Goal: Task Accomplishment & Management: Use online tool/utility

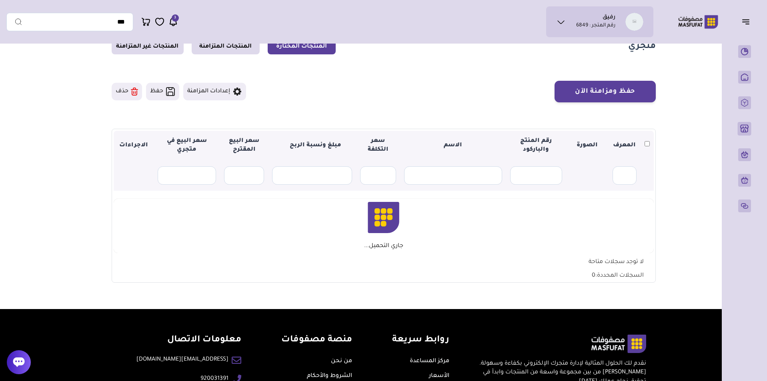
scroll to position [6, 0]
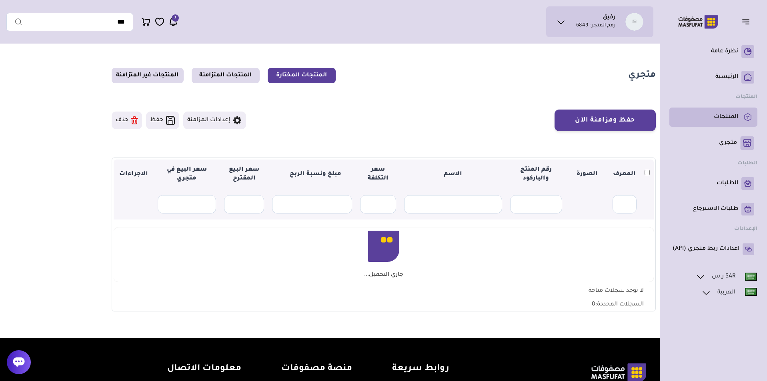
click at [740, 117] on link "المنتجات" at bounding box center [714, 117] width 82 height 13
click at [725, 112] on link "المنتجات" at bounding box center [714, 117] width 82 height 13
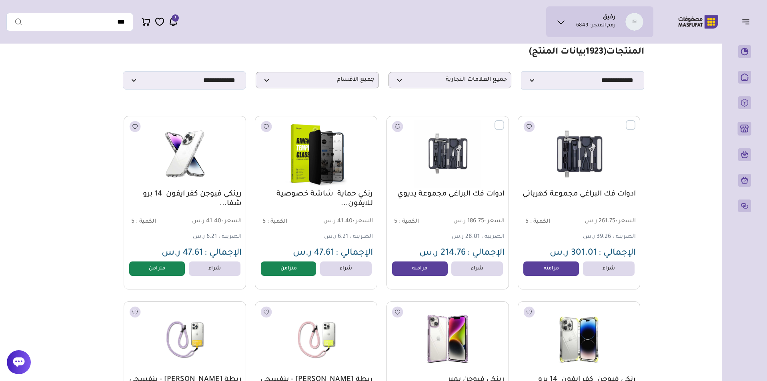
scroll to position [28, 0]
click at [350, 88] on p "جميع الاقسام" at bounding box center [317, 80] width 123 height 16
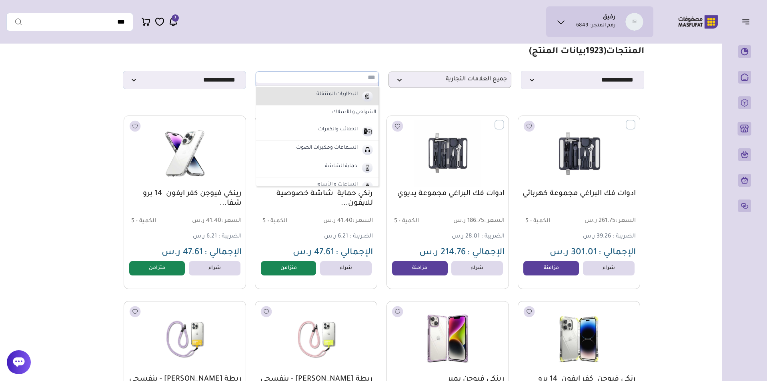
scroll to position [37, 0]
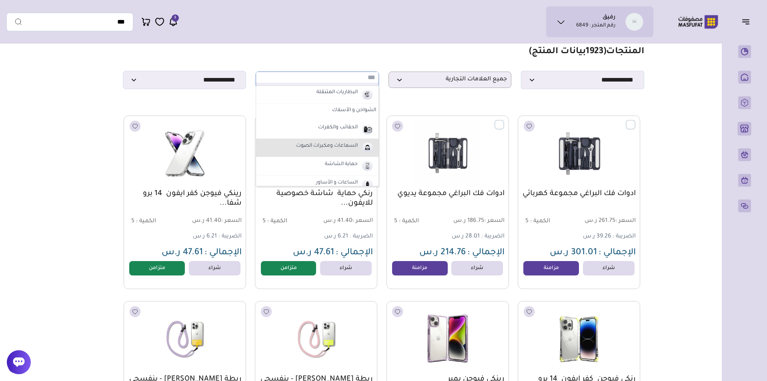
click at [342, 151] on label "السماعات ومكبرات الصوت" at bounding box center [327, 146] width 64 height 10
select select "*"
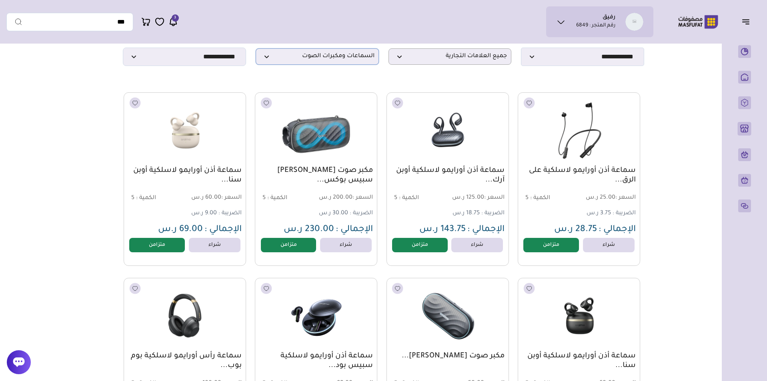
scroll to position [0, 0]
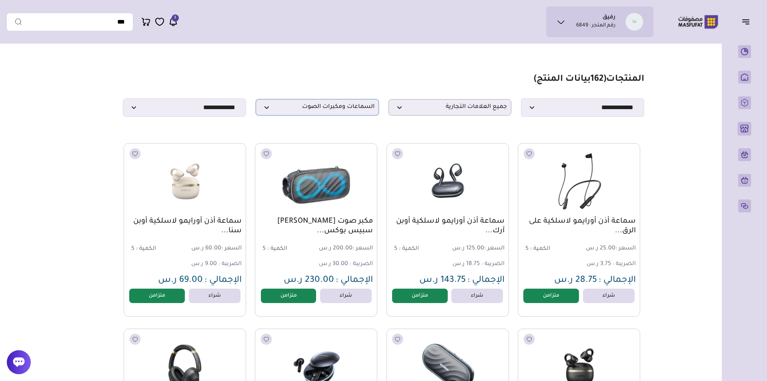
click at [344, 107] on span "السماعات ومكبرات الصوت" at bounding box center [317, 108] width 114 height 8
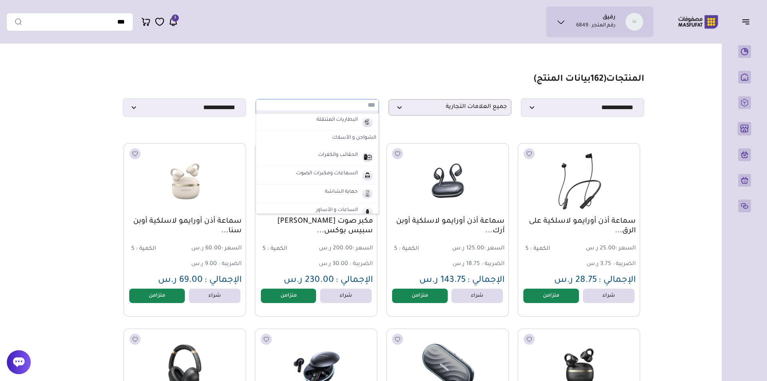
click at [223, 97] on section "**********" at bounding box center [383, 95] width 521 height 43
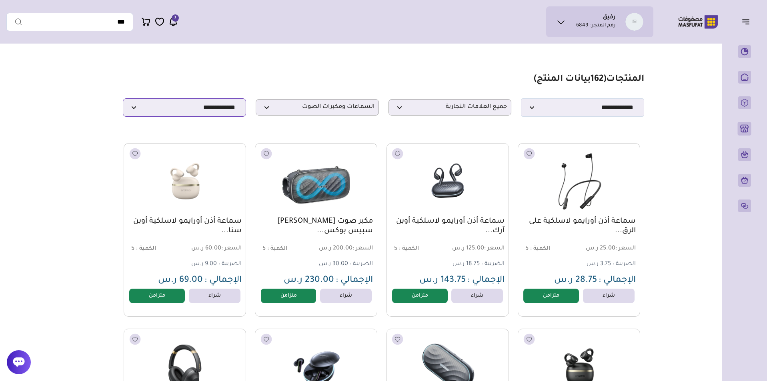
click at [222, 108] on select "**********" at bounding box center [184, 107] width 123 height 18
select select "**********"
click at [123, 101] on select "**********" at bounding box center [184, 107] width 123 height 18
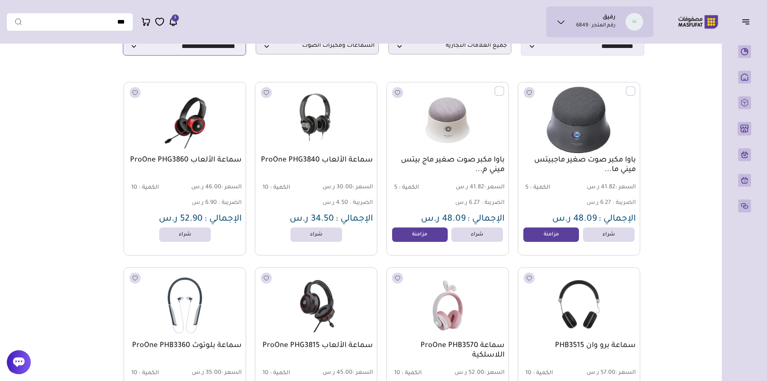
scroll to position [44, 0]
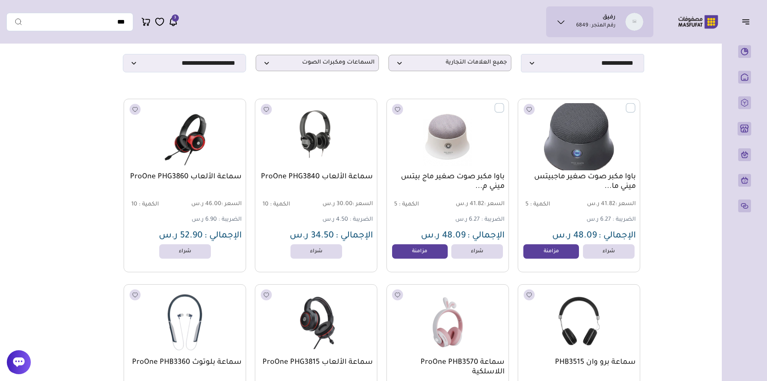
click at [635, 104] on label at bounding box center [635, 103] width 0 height 1
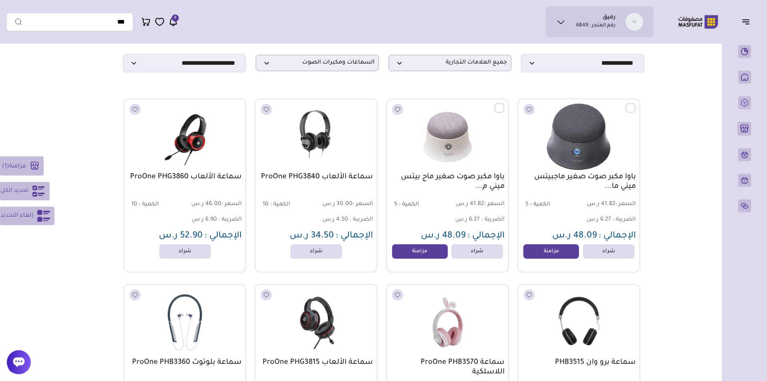
click at [504, 104] on label at bounding box center [504, 103] width 0 height 1
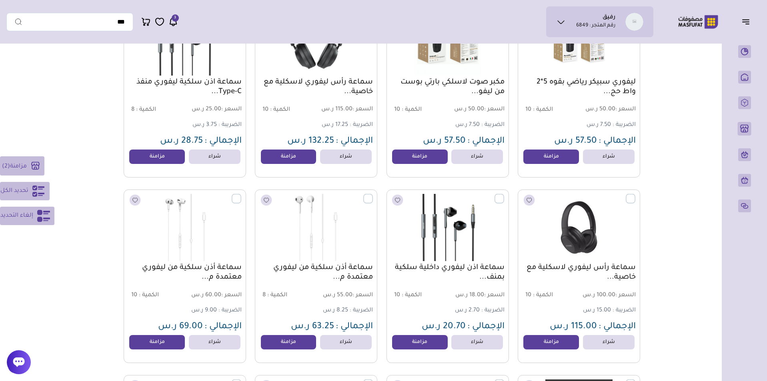
scroll to position [2456, 0]
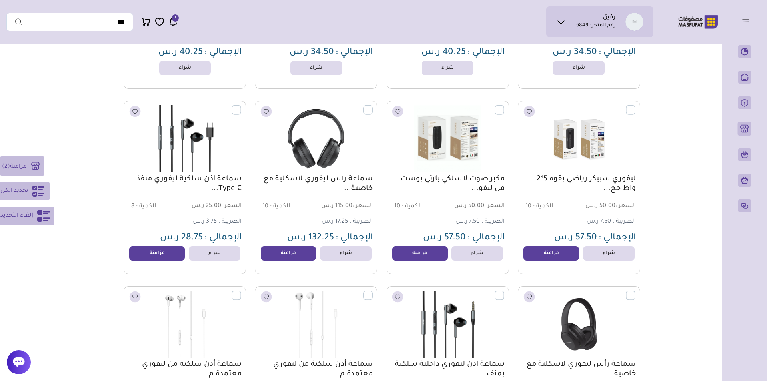
click at [373, 106] on label at bounding box center [373, 105] width 0 height 1
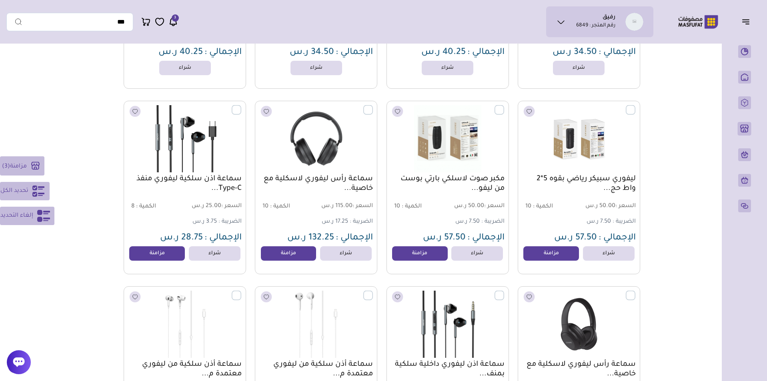
click at [241, 106] on label at bounding box center [241, 105] width 0 height 1
click at [504, 106] on label at bounding box center [504, 105] width 0 height 1
click at [635, 106] on label at bounding box center [635, 105] width 0 height 1
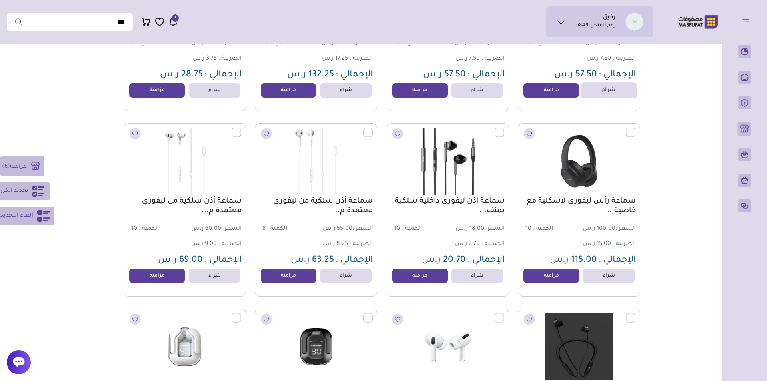
scroll to position [2626, 0]
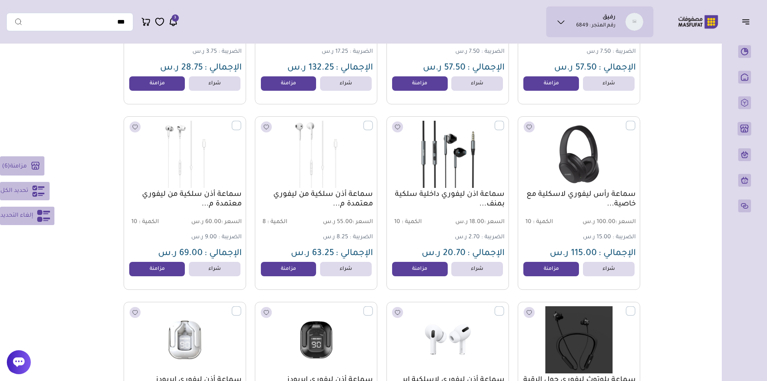
click at [635, 122] on label at bounding box center [635, 121] width 0 height 1
click at [504, 122] on label at bounding box center [504, 121] width 0 height 1
click at [373, 122] on label at bounding box center [373, 121] width 0 height 1
click at [241, 122] on label at bounding box center [241, 121] width 0 height 1
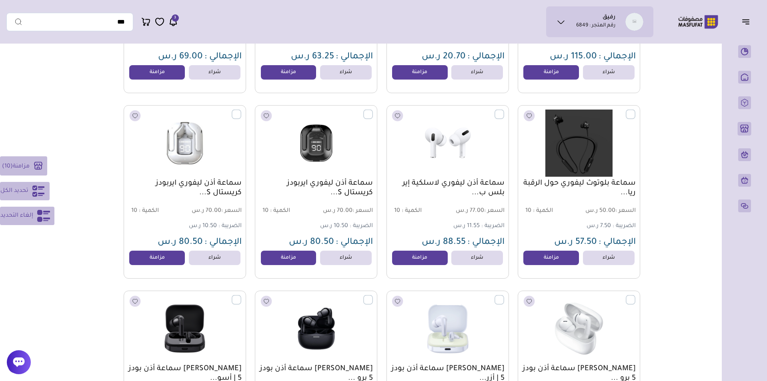
scroll to position [2828, 0]
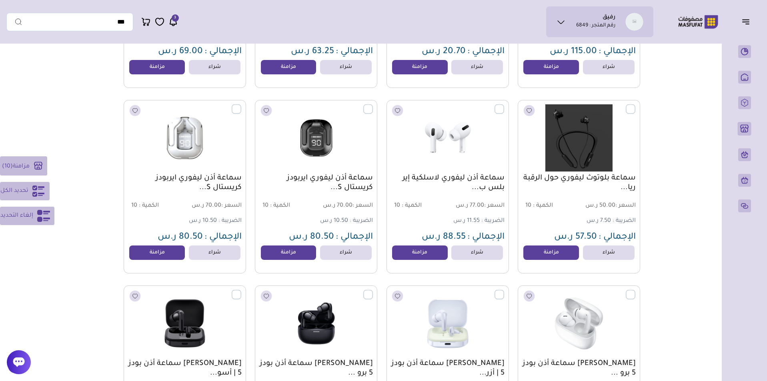
click at [241, 105] on label at bounding box center [241, 104] width 0 height 1
click at [373, 105] on label at bounding box center [373, 104] width 0 height 1
click at [504, 105] on label at bounding box center [504, 104] width 0 height 1
click at [635, 105] on label at bounding box center [635, 104] width 0 height 1
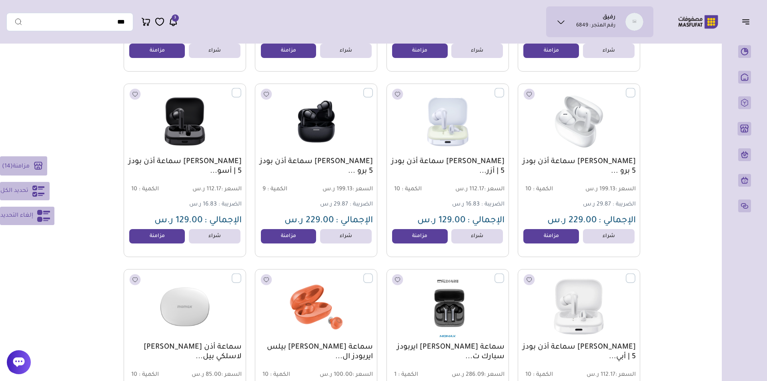
scroll to position [3072, 0]
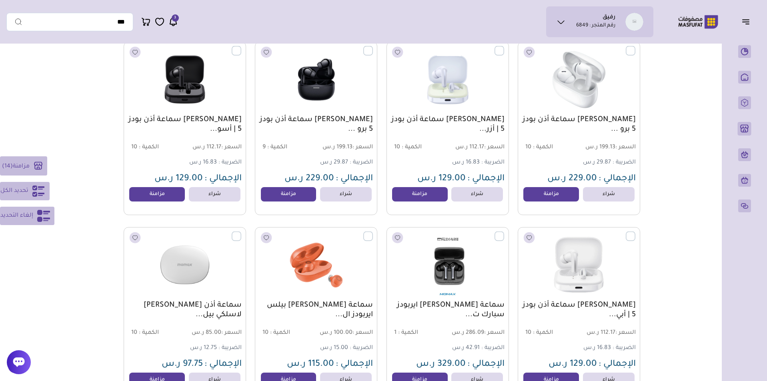
click at [635, 47] on label at bounding box center [635, 46] width 0 height 1
click at [504, 47] on label at bounding box center [504, 46] width 0 height 1
click at [373, 47] on label at bounding box center [373, 46] width 0 height 1
click at [241, 47] on label at bounding box center [241, 46] width 0 height 1
click at [241, 232] on label at bounding box center [241, 232] width 0 height 1
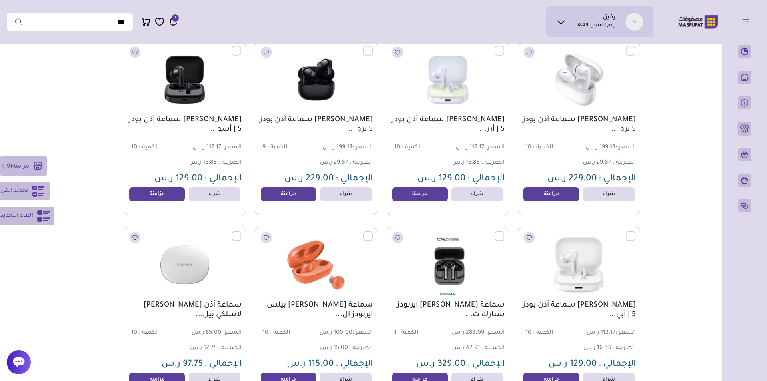
click at [373, 232] on label at bounding box center [373, 232] width 0 height 1
click at [504, 232] on label at bounding box center [504, 232] width 0 height 1
click at [635, 232] on label at bounding box center [635, 232] width 0 height 1
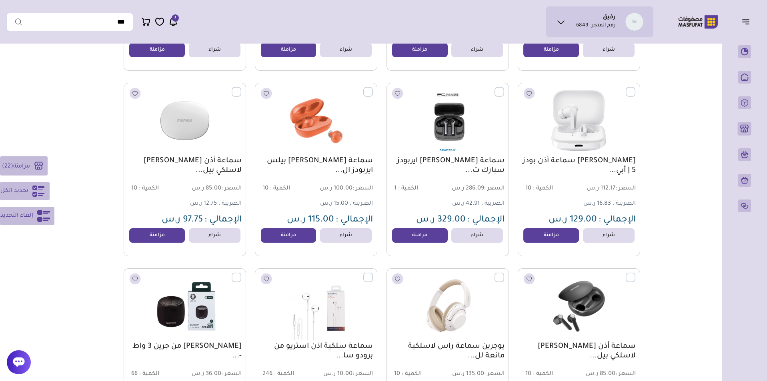
scroll to position [3300, 0]
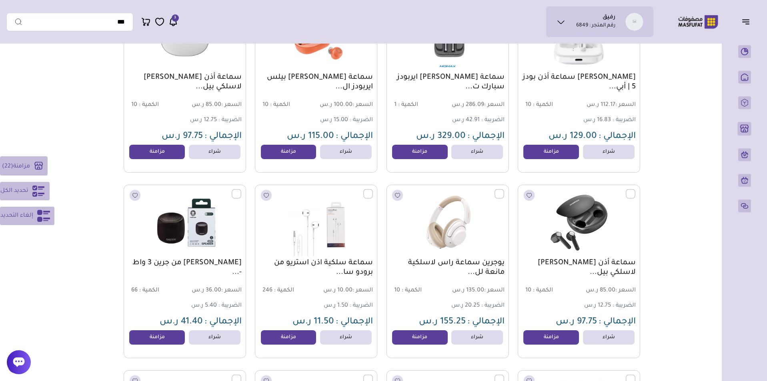
click at [635, 190] on label at bounding box center [635, 189] width 0 height 1
click at [504, 190] on label at bounding box center [504, 189] width 0 height 1
click at [373, 190] on label at bounding box center [373, 189] width 0 height 1
click at [241, 190] on label at bounding box center [241, 189] width 0 height 1
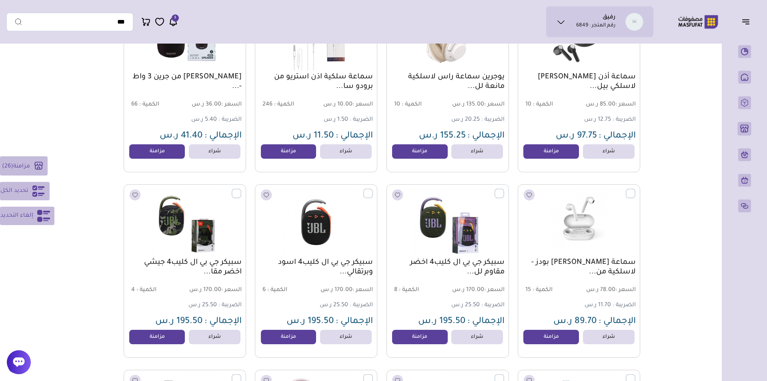
scroll to position [3529, 0]
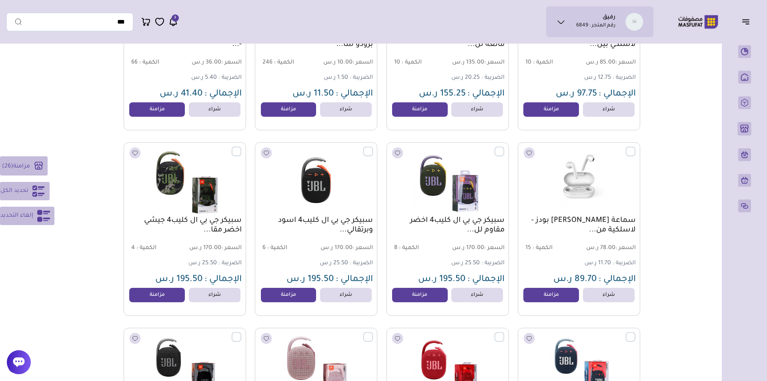
click at [241, 148] on label at bounding box center [241, 147] width 0 height 1
click at [373, 148] on label at bounding box center [373, 147] width 0 height 1
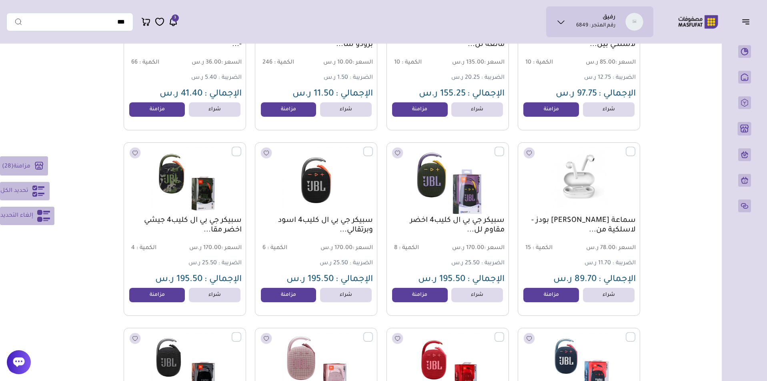
click at [504, 148] on label at bounding box center [504, 147] width 0 height 1
click at [635, 148] on label at bounding box center [635, 147] width 0 height 1
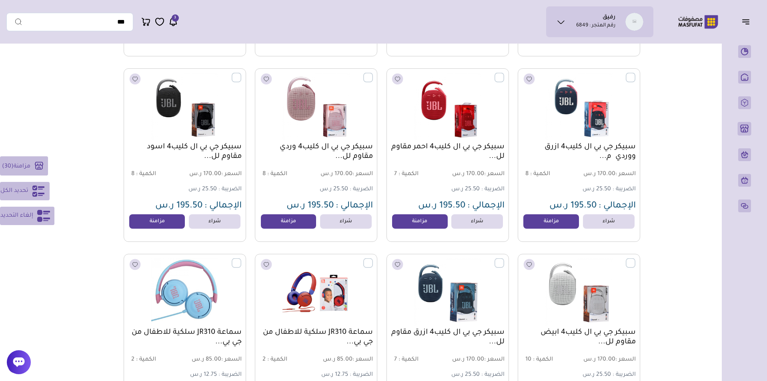
scroll to position [3788, 0]
click at [635, 74] on label at bounding box center [635, 73] width 0 height 1
click at [504, 74] on label at bounding box center [504, 73] width 0 height 1
click at [373, 74] on label at bounding box center [373, 73] width 0 height 1
click at [241, 74] on label at bounding box center [241, 73] width 0 height 1
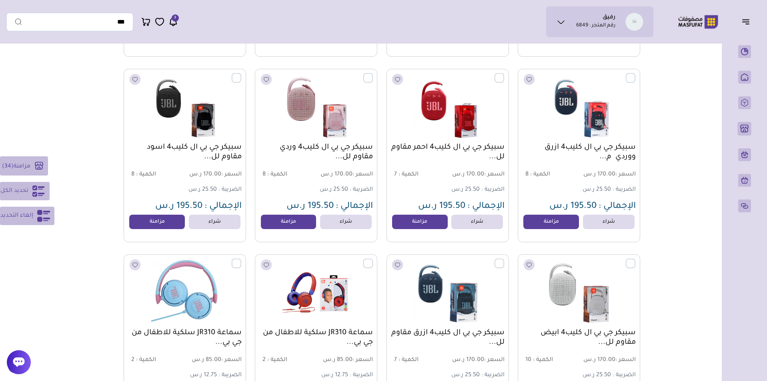
scroll to position [3883, 0]
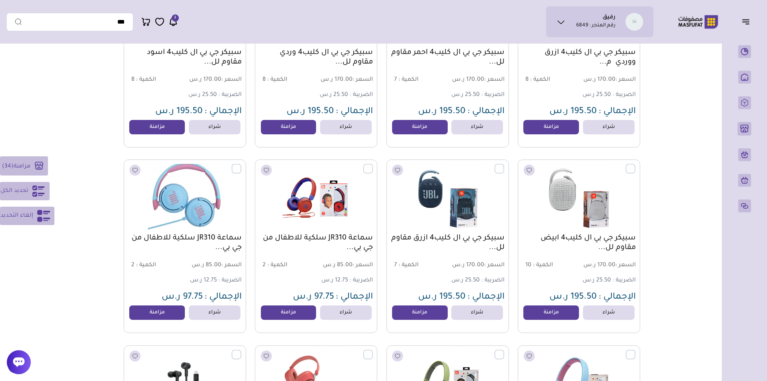
click at [241, 165] on label at bounding box center [241, 164] width 0 height 1
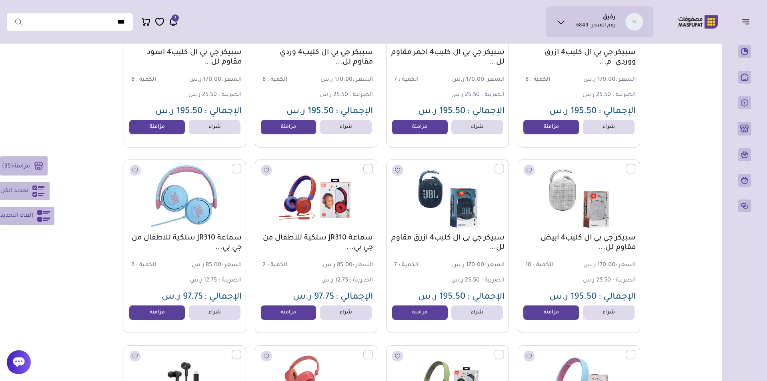
click at [373, 165] on label at bounding box center [373, 164] width 0 height 1
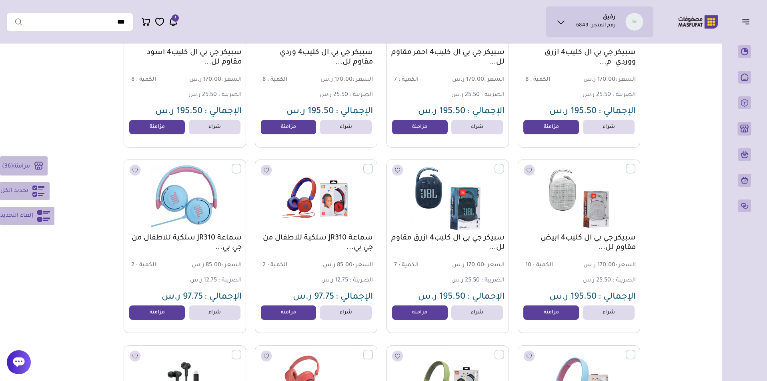
click at [504, 165] on label at bounding box center [504, 164] width 0 height 1
click at [635, 165] on label at bounding box center [635, 164] width 0 height 1
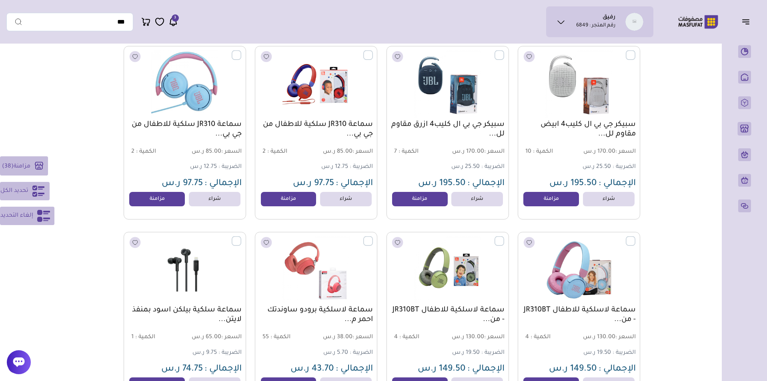
click at [635, 237] on label at bounding box center [635, 236] width 0 height 1
click at [504, 237] on label at bounding box center [504, 236] width 0 height 1
click at [373, 237] on label at bounding box center [373, 236] width 0 height 1
click at [241, 237] on label at bounding box center [241, 236] width 0 height 1
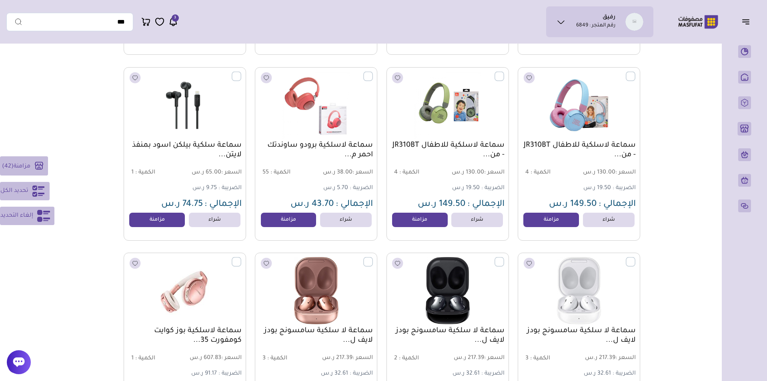
scroll to position [4224, 0]
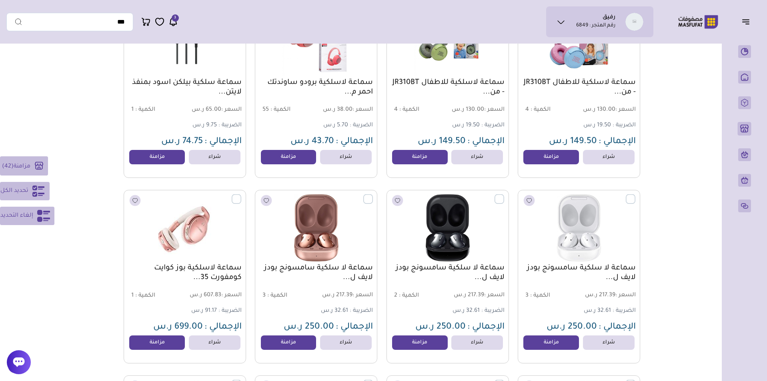
click at [241, 195] on label at bounding box center [241, 194] width 0 height 1
click at [373, 195] on label at bounding box center [373, 194] width 0 height 1
click at [504, 195] on label at bounding box center [504, 194] width 0 height 1
click at [635, 195] on label at bounding box center [635, 194] width 0 height 1
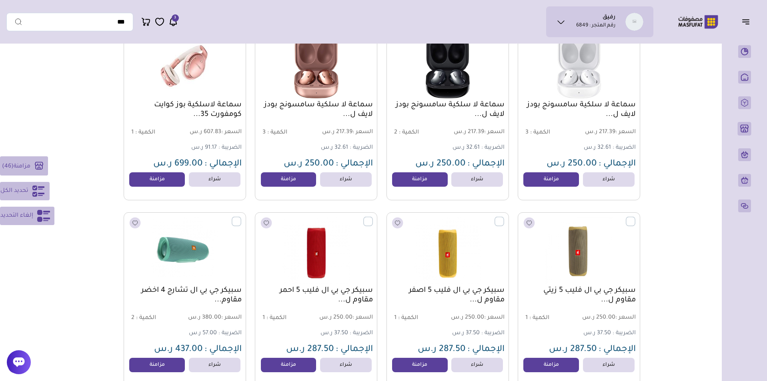
scroll to position [4429, 0]
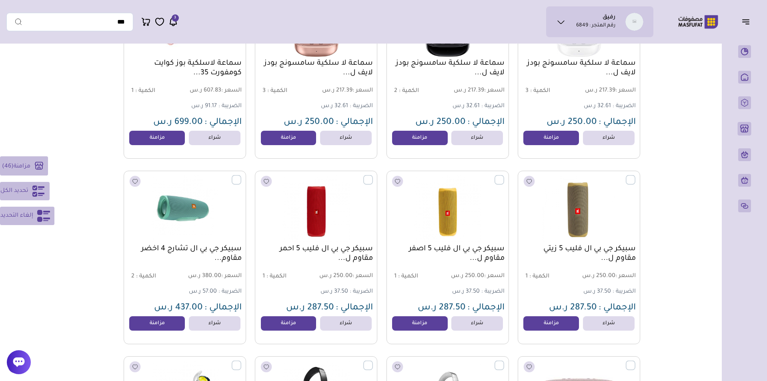
click at [635, 176] on label at bounding box center [635, 175] width 0 height 1
click at [504, 176] on label at bounding box center [504, 175] width 0 height 1
click at [373, 176] on label at bounding box center [373, 175] width 0 height 1
click at [241, 176] on label at bounding box center [241, 175] width 0 height 1
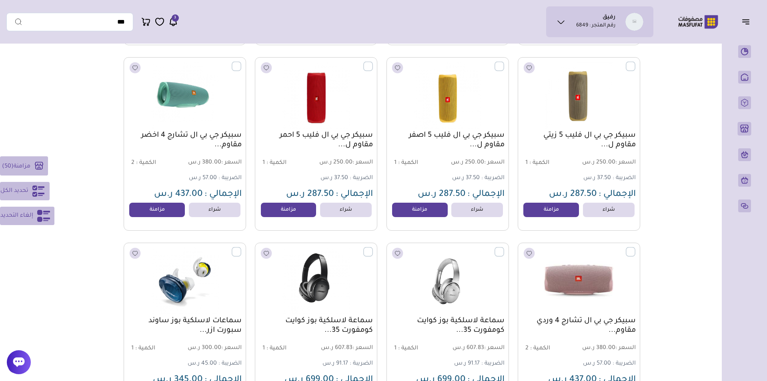
scroll to position [4664, 0]
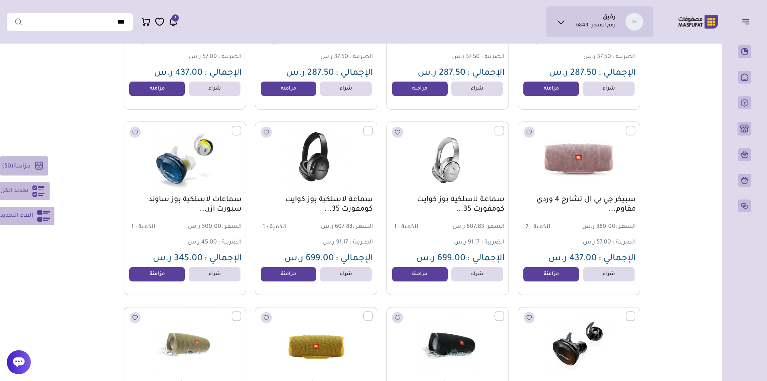
click at [241, 127] on label at bounding box center [241, 126] width 0 height 1
click at [373, 127] on label at bounding box center [373, 126] width 0 height 1
click at [504, 127] on label at bounding box center [504, 126] width 0 height 1
click at [635, 127] on label at bounding box center [635, 126] width 0 height 1
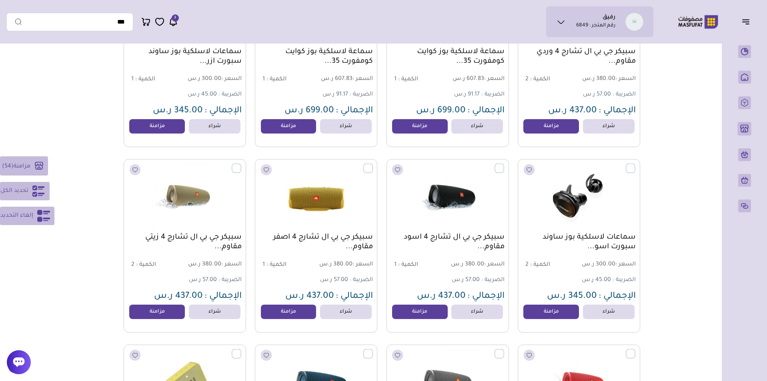
scroll to position [4835, 0]
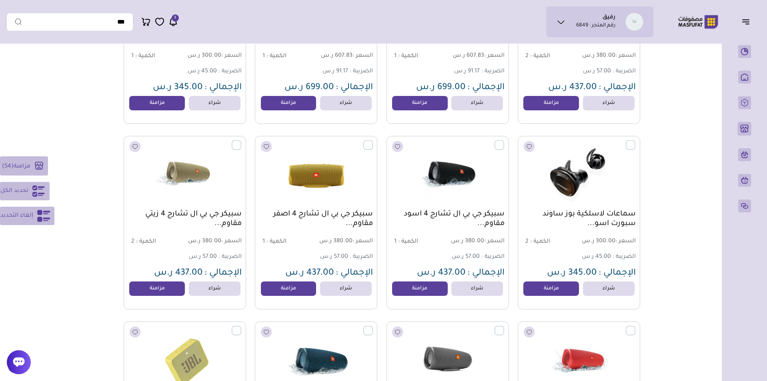
click at [635, 141] on label at bounding box center [635, 140] width 0 height 1
click at [504, 141] on label at bounding box center [504, 140] width 0 height 1
click at [373, 141] on label at bounding box center [373, 140] width 0 height 1
click at [241, 141] on label at bounding box center [241, 140] width 0 height 1
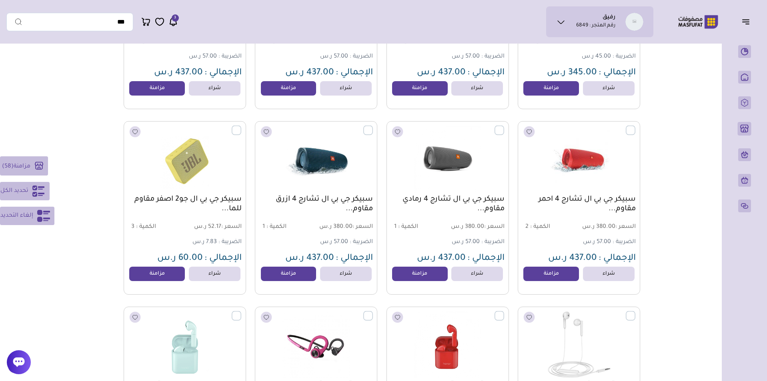
scroll to position [5036, 0]
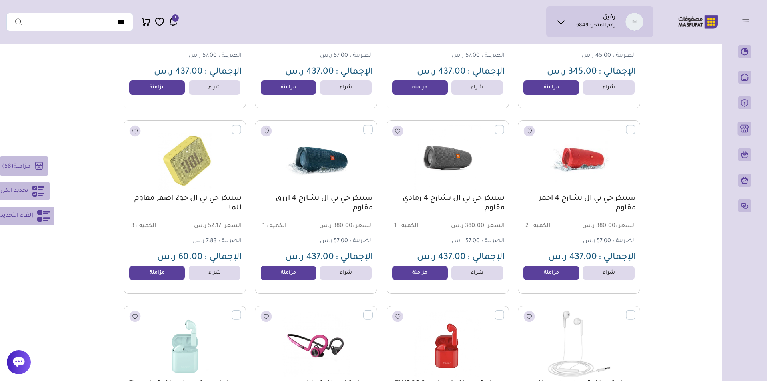
click at [241, 126] on label at bounding box center [241, 125] width 0 height 1
click at [373, 126] on label at bounding box center [373, 125] width 0 height 1
click at [504, 126] on label at bounding box center [504, 125] width 0 height 1
click at [635, 126] on label at bounding box center [635, 125] width 0 height 1
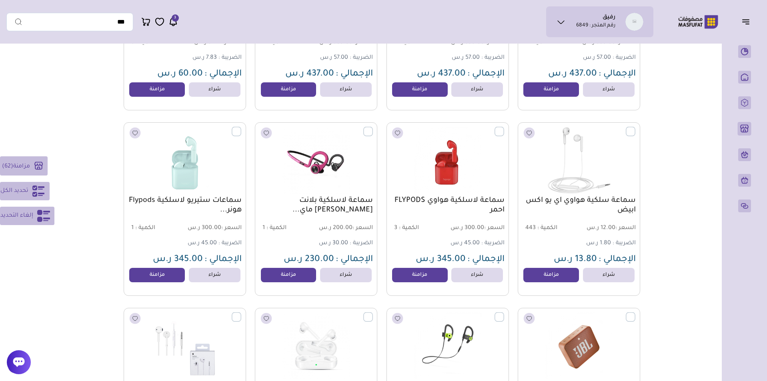
scroll to position [5221, 0]
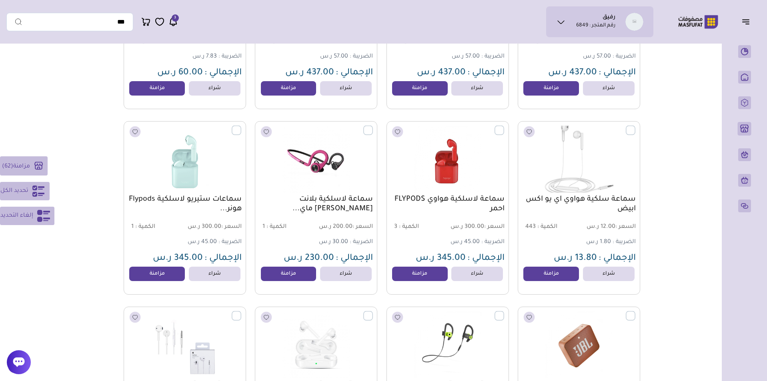
click at [635, 126] on label at bounding box center [635, 126] width 0 height 1
click at [504, 126] on label at bounding box center [504, 126] width 0 height 1
click at [373, 126] on label at bounding box center [373, 126] width 0 height 1
click at [241, 126] on label at bounding box center [241, 126] width 0 height 1
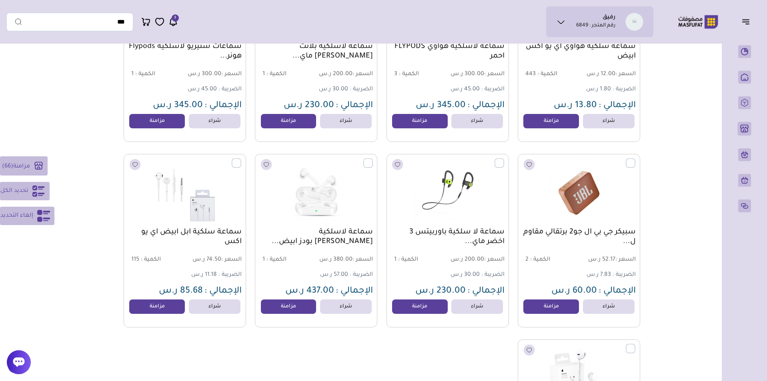
scroll to position [5410, 0]
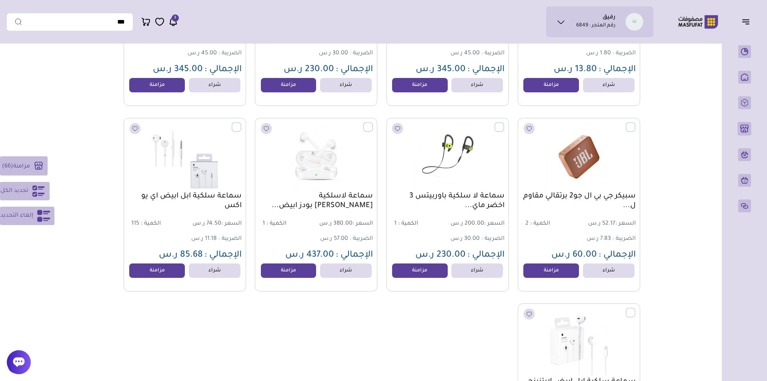
click at [241, 123] on label at bounding box center [241, 122] width 0 height 1
drag, startPoint x: 370, startPoint y: 132, endPoint x: 389, endPoint y: 132, distance: 19.2
click at [373, 123] on label at bounding box center [373, 122] width 0 height 1
click at [504, 123] on label at bounding box center [504, 122] width 0 height 1
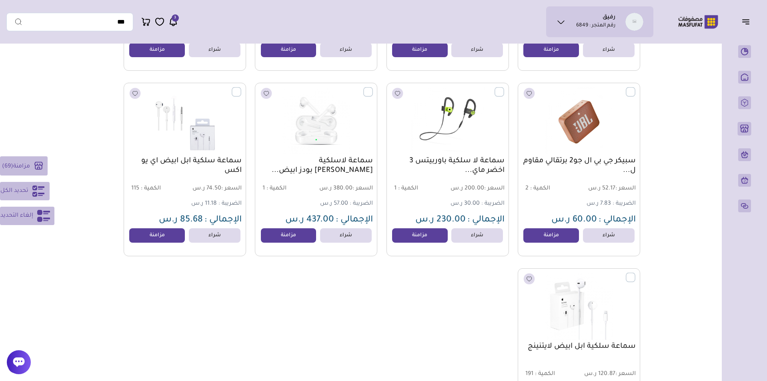
scroll to position [5444, 0]
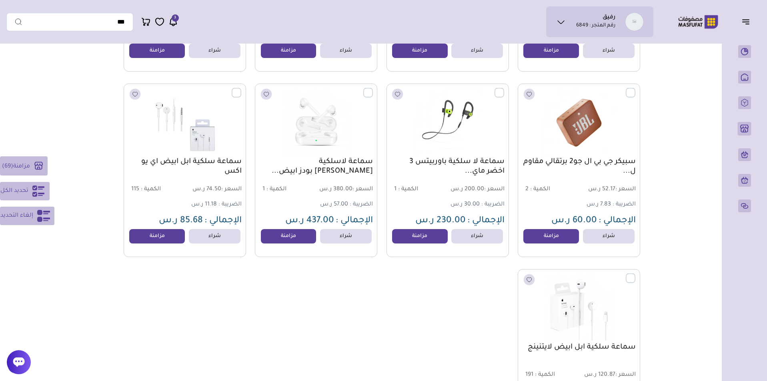
click at [635, 89] on label at bounding box center [635, 88] width 0 height 1
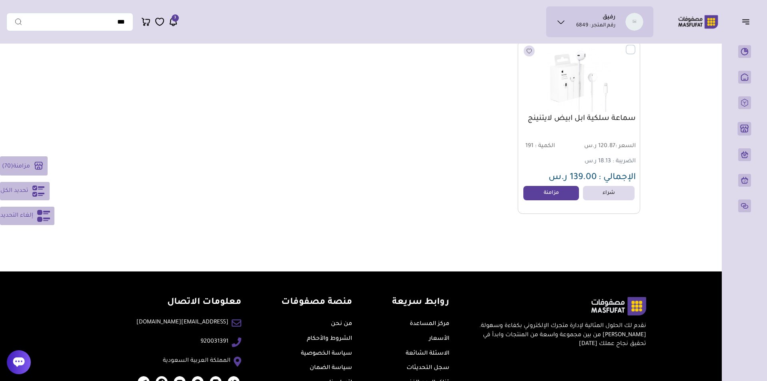
scroll to position [5587, 0]
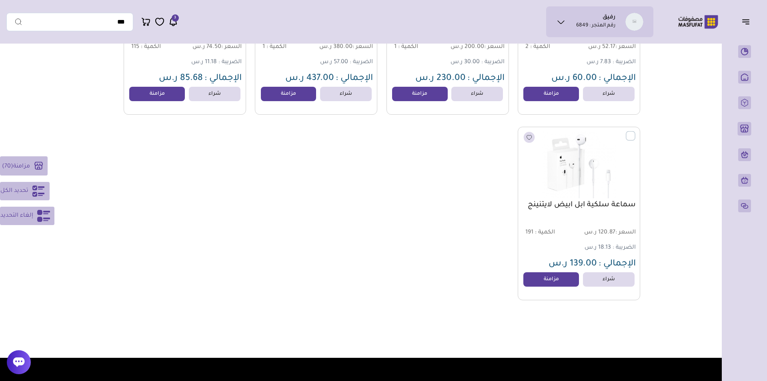
click at [635, 132] on label at bounding box center [635, 131] width 0 height 1
click at [33, 169] on rect at bounding box center [38, 166] width 14 height 14
click at [18, 167] on span "مزامنة" at bounding box center [20, 166] width 17 height 6
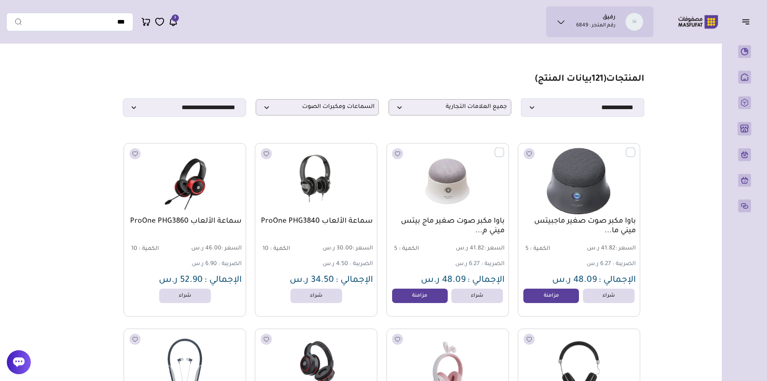
scroll to position [81, 0]
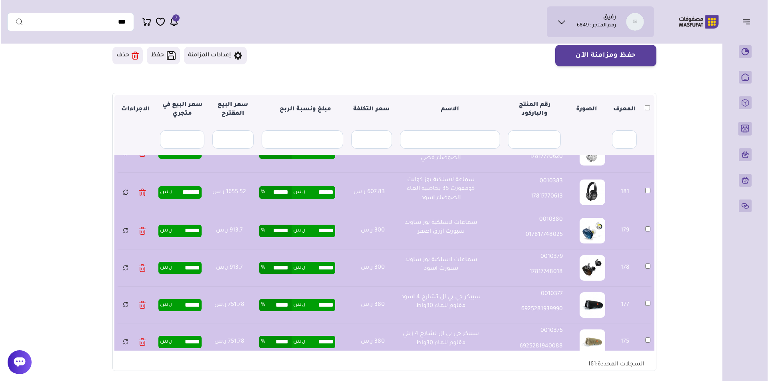
scroll to position [2107, 0]
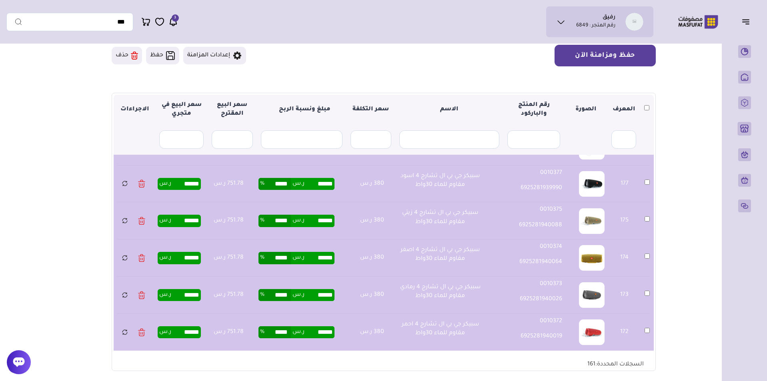
click at [596, 60] on button "حفظ ومزامنة الآن" at bounding box center [605, 56] width 101 height 22
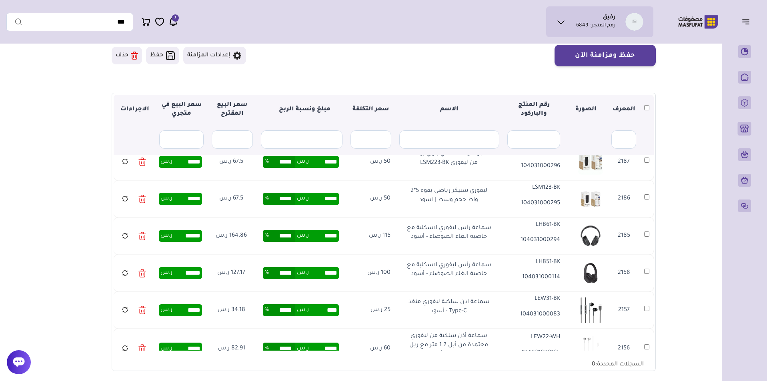
scroll to position [61, 0]
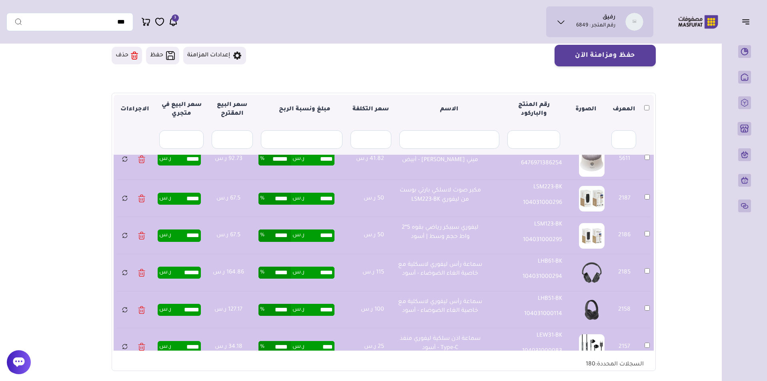
click at [122, 56] on button "حذف" at bounding box center [127, 56] width 30 height 18
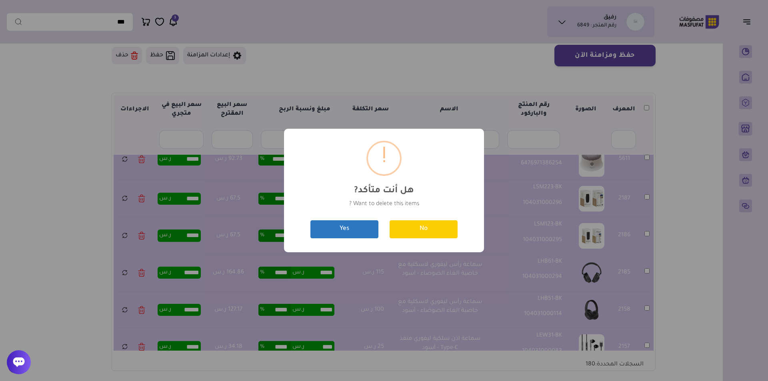
click at [364, 236] on button "Yes" at bounding box center [344, 229] width 68 height 18
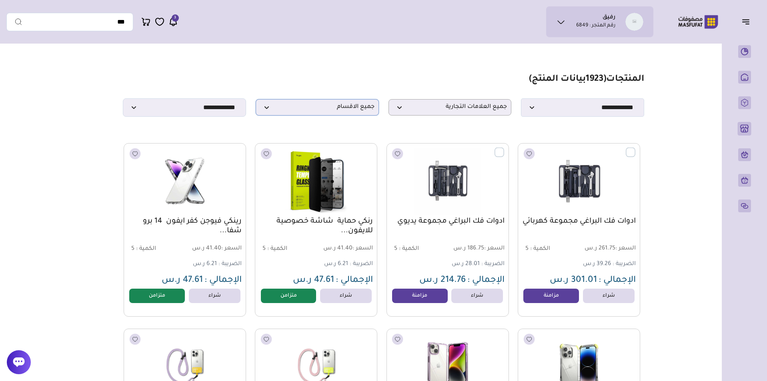
click at [310, 107] on span "جميع الاقسام" at bounding box center [317, 108] width 114 height 8
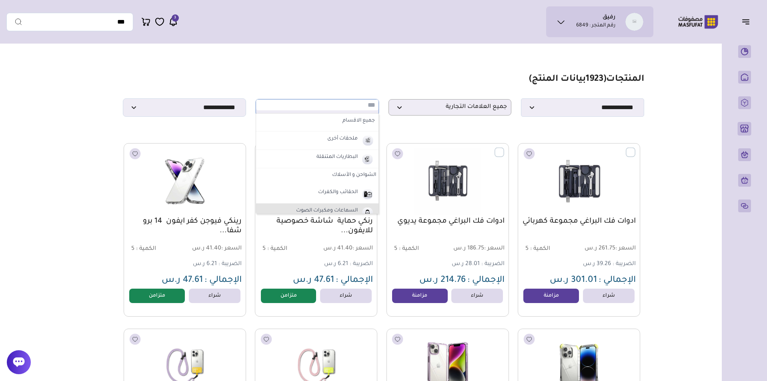
click at [302, 213] on label "السماعات ومكبرات الصوت" at bounding box center [327, 211] width 64 height 10
select select "*"
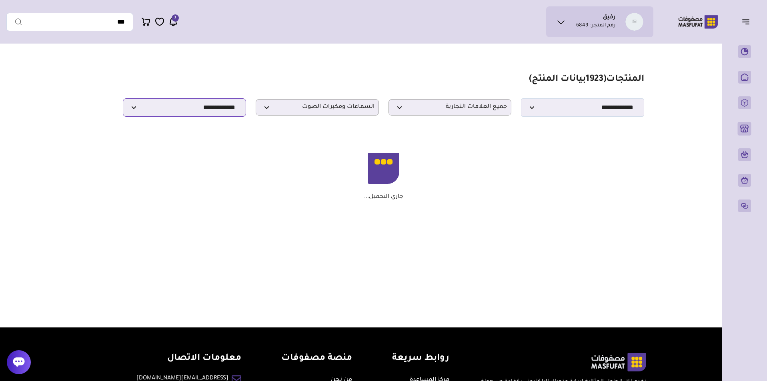
click at [210, 114] on select "**********" at bounding box center [184, 107] width 123 height 18
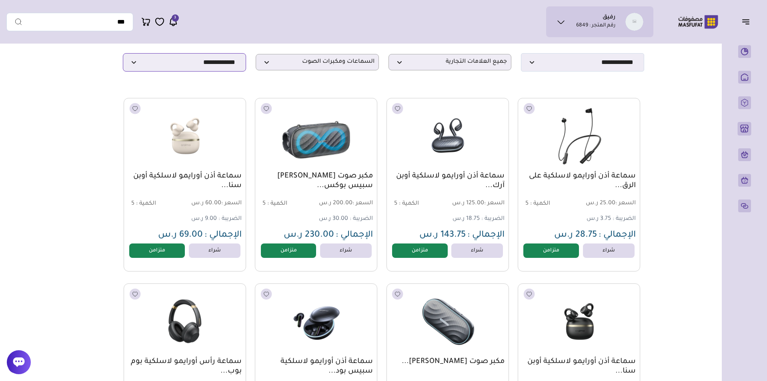
scroll to position [30, 0]
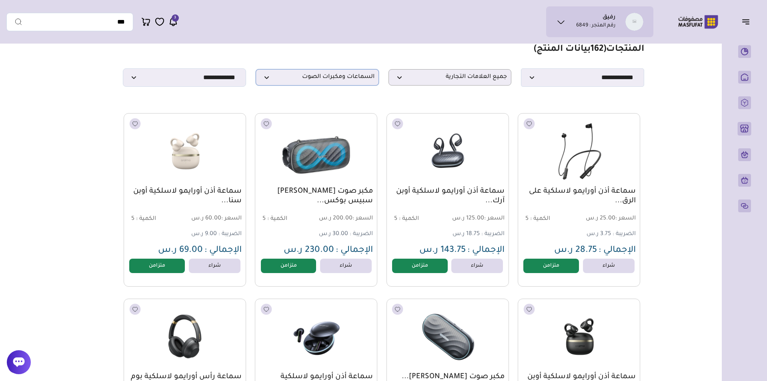
click at [301, 81] on span "السماعات ومكبرات الصوت" at bounding box center [317, 78] width 114 height 8
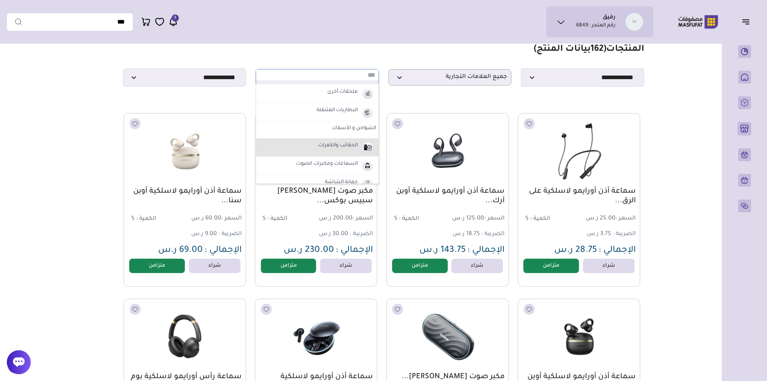
scroll to position [18, 0]
click at [313, 167] on label "السماعات ومكبرات الصوت" at bounding box center [327, 163] width 64 height 10
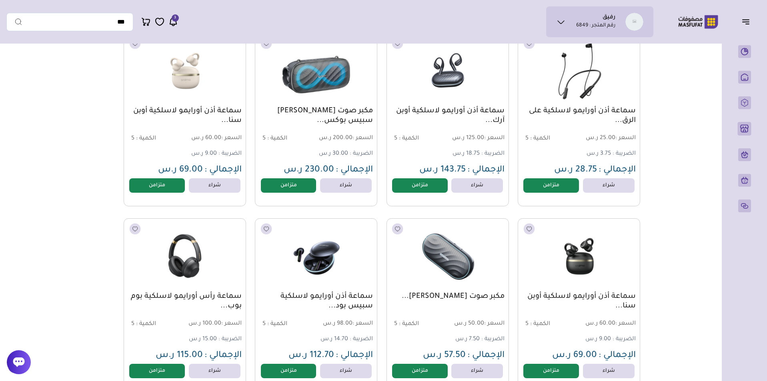
scroll to position [0, 0]
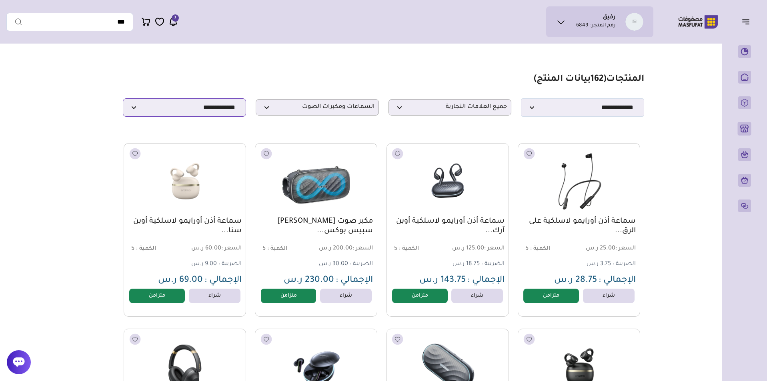
click at [218, 106] on select "**********" at bounding box center [184, 107] width 123 height 18
select select "**********"
click at [123, 101] on select "**********" at bounding box center [184, 107] width 123 height 18
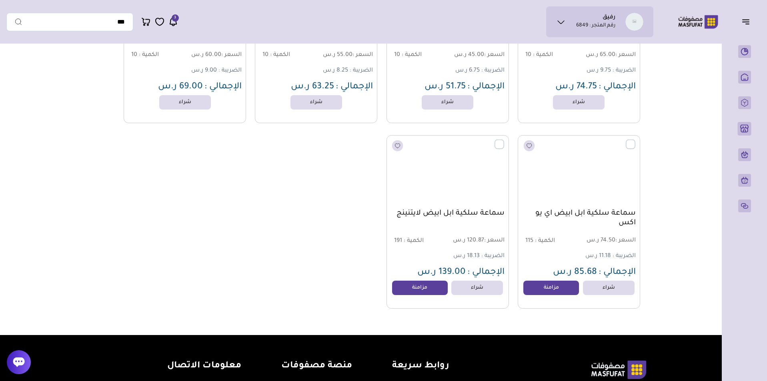
scroll to position [1888, 0]
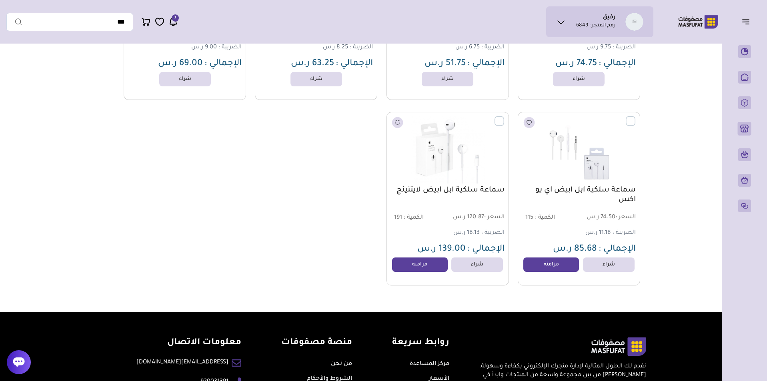
click at [504, 117] on label at bounding box center [504, 116] width 0 height 1
click at [635, 117] on label at bounding box center [635, 116] width 0 height 1
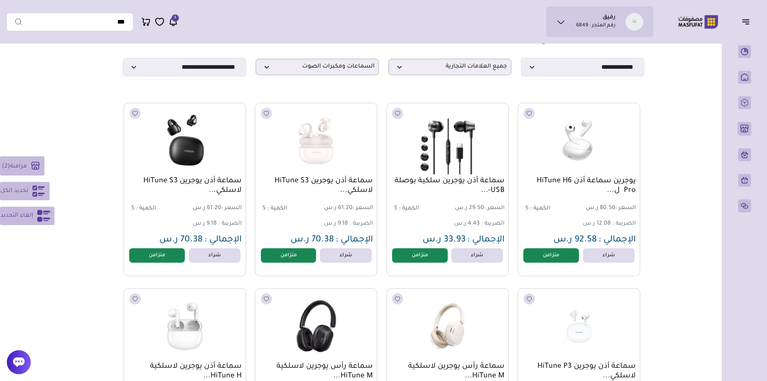
scroll to position [0, 0]
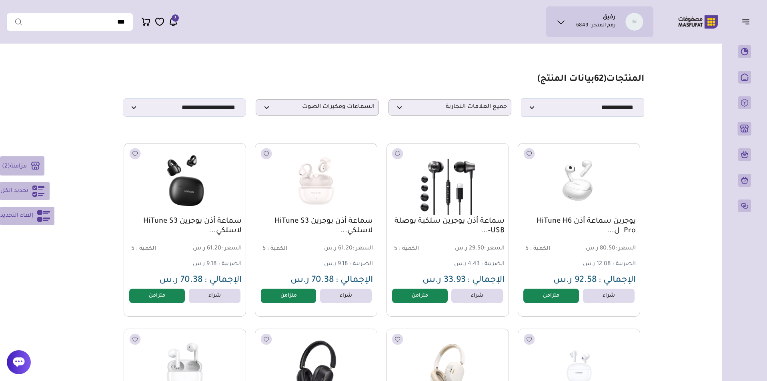
click at [30, 158] on button "مزامنة ( 2 )" at bounding box center [22, 165] width 44 height 19
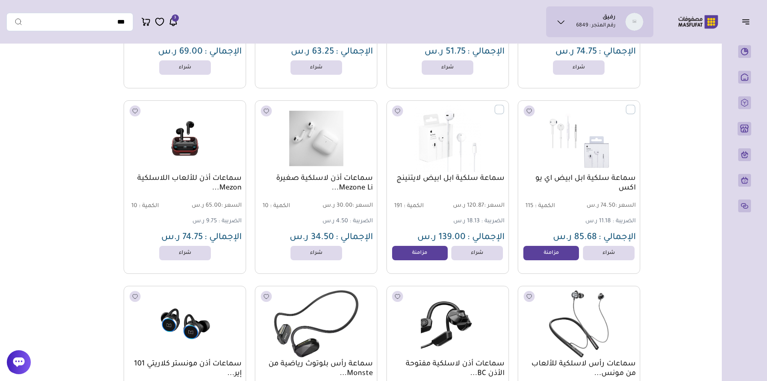
scroll to position [1898, 0]
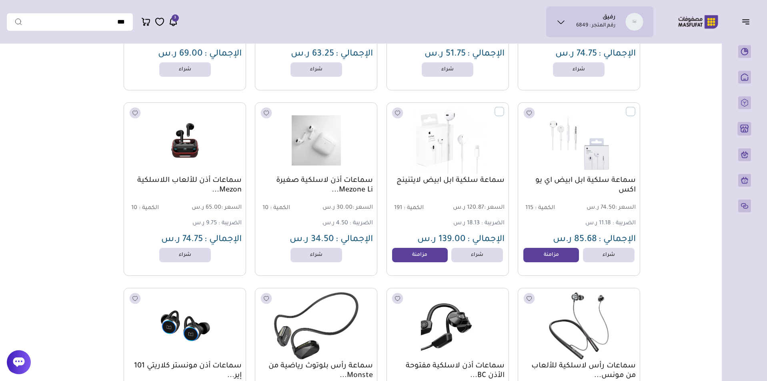
click at [504, 107] on label at bounding box center [504, 106] width 0 height 1
click at [635, 107] on label at bounding box center [635, 106] width 0 height 1
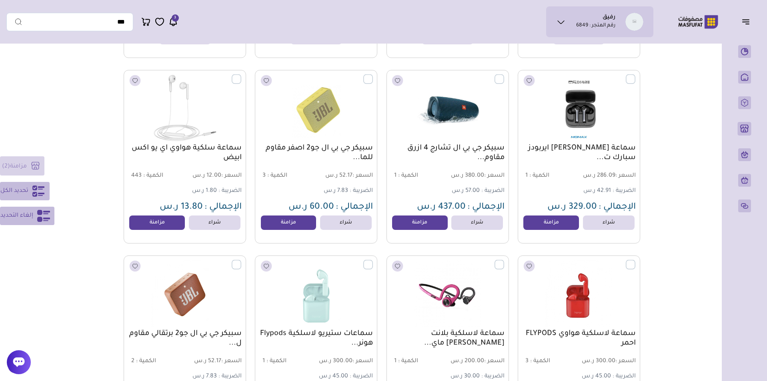
scroll to position [3416, 0]
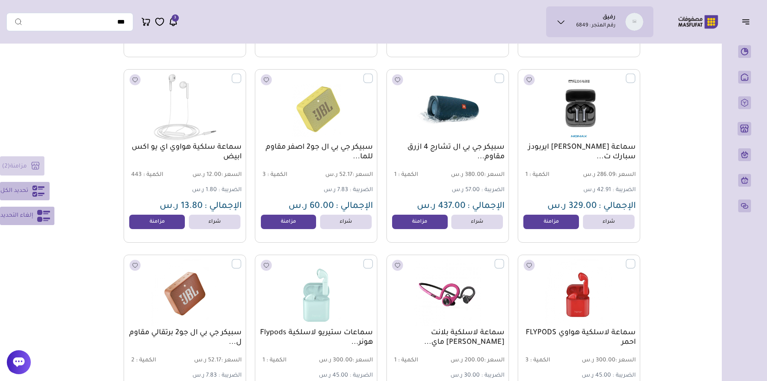
click at [25, 198] on button "تحديد الكل" at bounding box center [25, 191] width 50 height 18
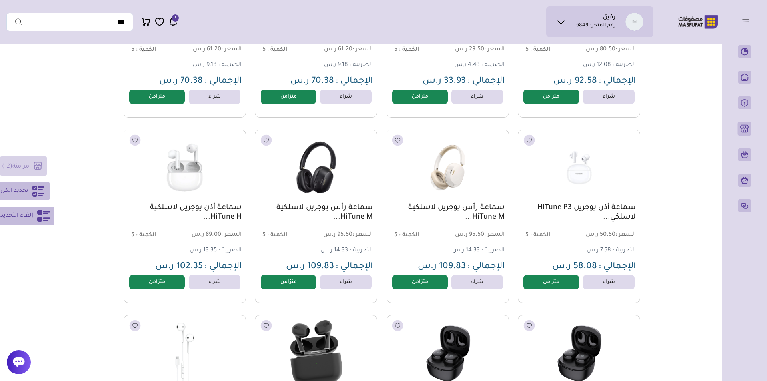
scroll to position [115, 0]
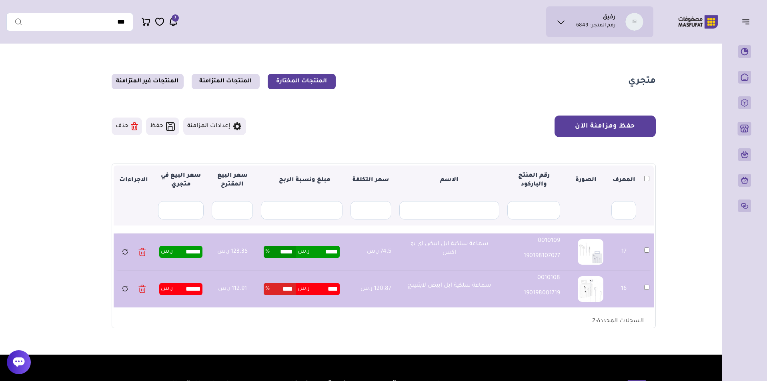
click at [600, 126] on button "حفظ ومزامنة الآن" at bounding box center [605, 127] width 101 height 22
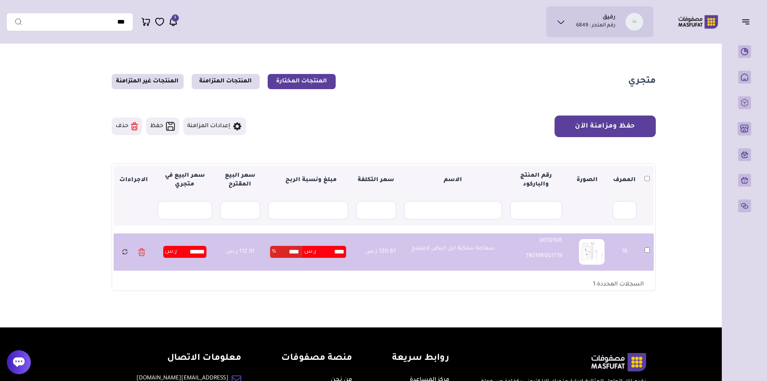
click at [612, 122] on button "حفظ ومزامنة الآن" at bounding box center [605, 127] width 101 height 22
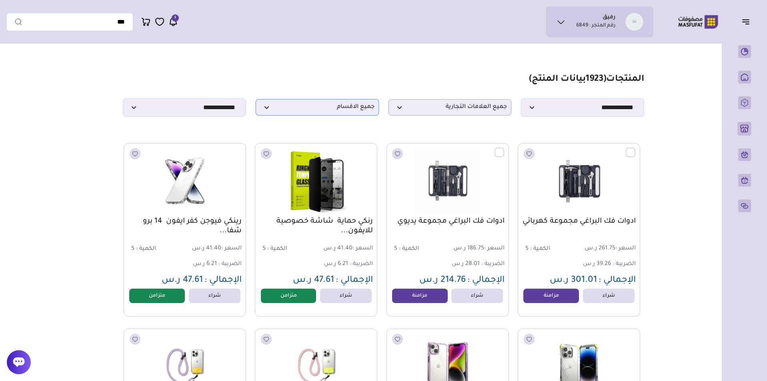
click at [322, 104] on p "جميع الاقسام" at bounding box center [317, 107] width 123 height 16
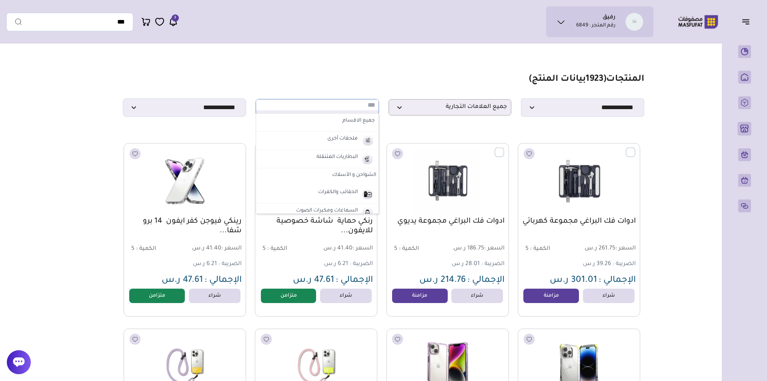
click at [332, 109] on input "text" at bounding box center [317, 105] width 122 height 11
click at [349, 80] on section "**********" at bounding box center [383, 95] width 521 height 43
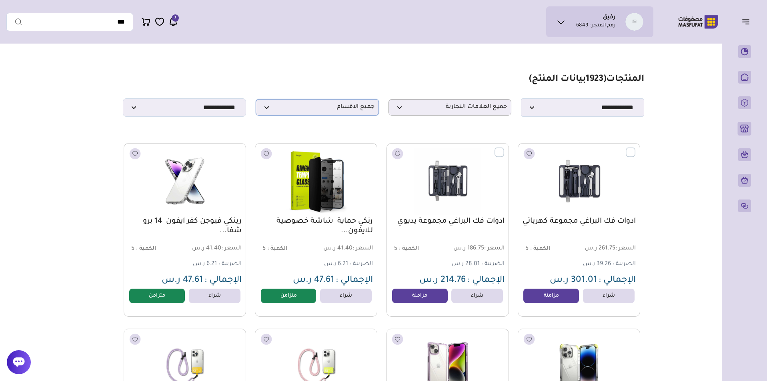
click at [303, 111] on span "جميع الاقسام" at bounding box center [317, 108] width 114 height 8
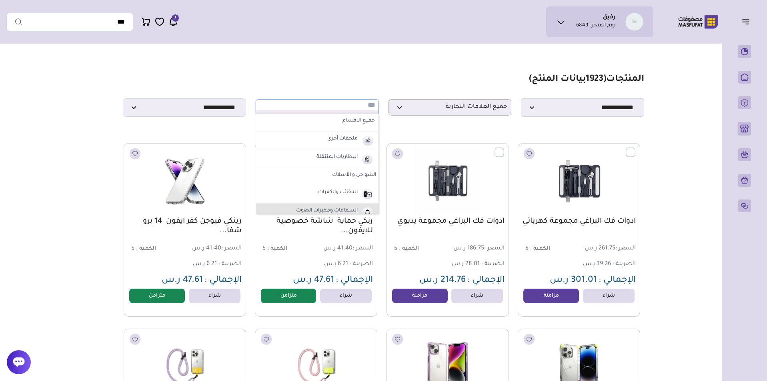
click at [311, 212] on label "السماعات ومكبرات الصوت" at bounding box center [327, 211] width 64 height 10
select select "*"
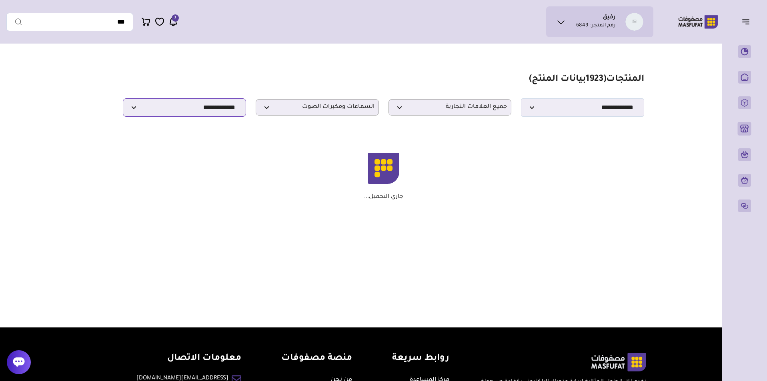
click at [220, 112] on select "**********" at bounding box center [184, 107] width 123 height 18
select select "**********"
click at [123, 101] on select "**********" at bounding box center [184, 107] width 123 height 18
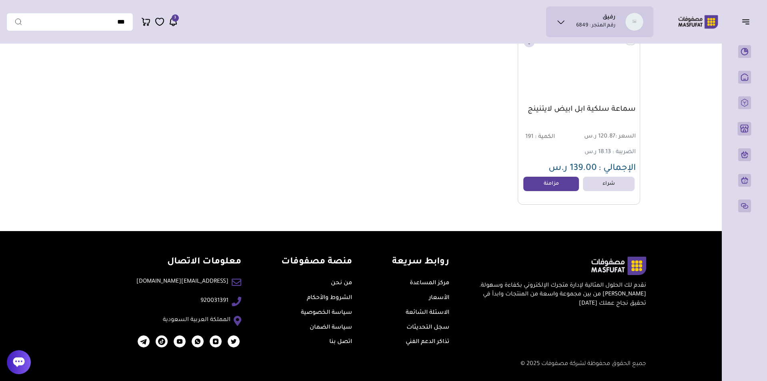
scroll to position [1837, 0]
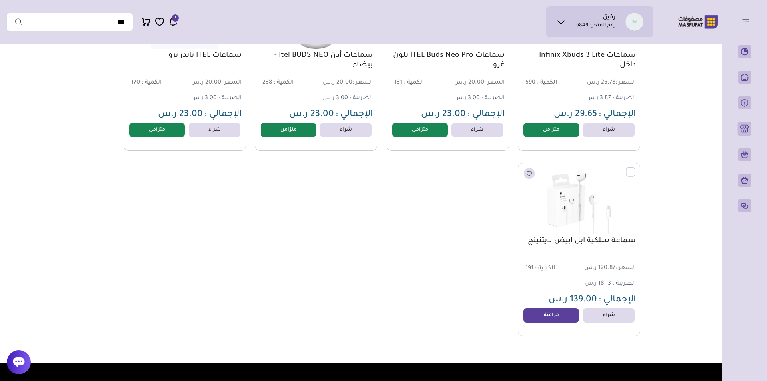
click at [635, 168] on label at bounding box center [635, 167] width 0 height 1
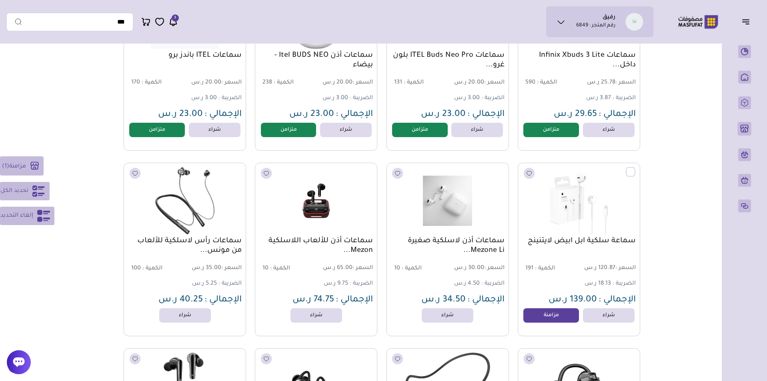
click at [32, 194] on icon at bounding box center [38, 191] width 12 height 11
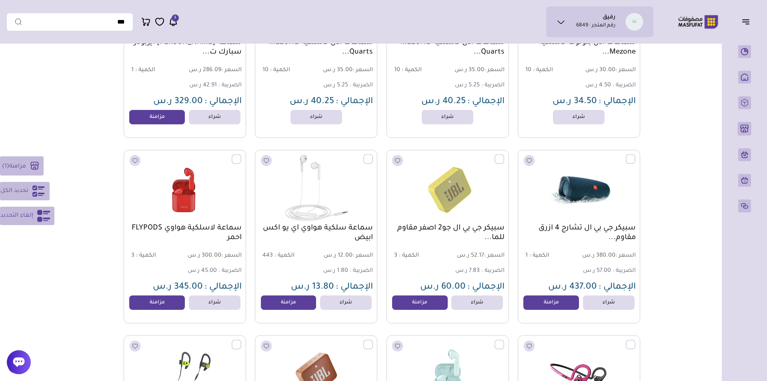
scroll to position [3323, 0]
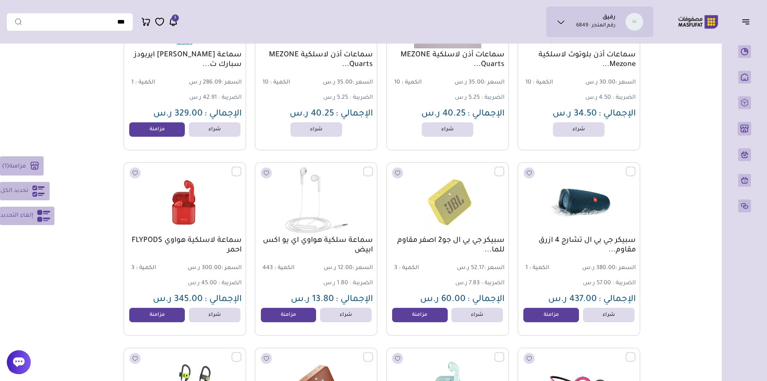
click at [39, 186] on icon at bounding box center [38, 191] width 12 height 11
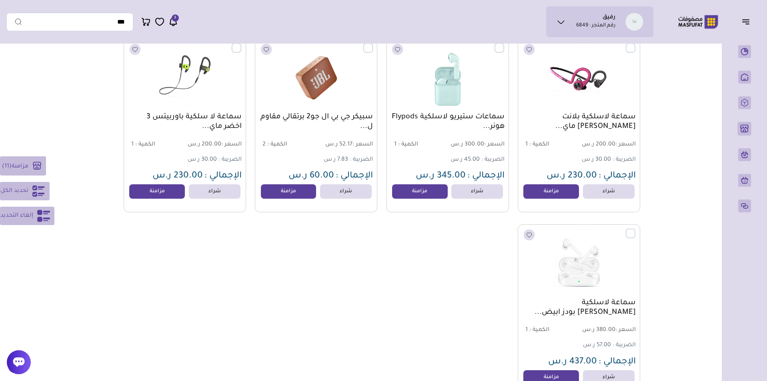
scroll to position [3632, 0]
click at [33, 192] on icon at bounding box center [38, 191] width 12 height 11
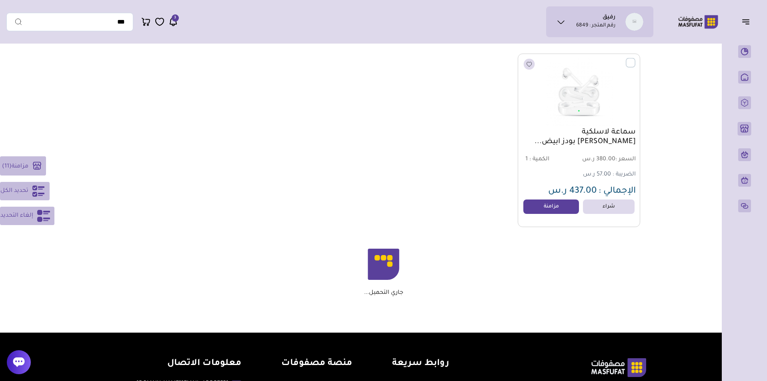
scroll to position [3773, 0]
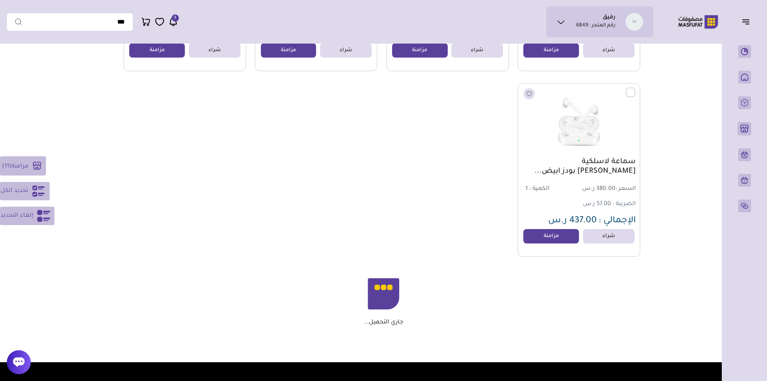
click at [27, 196] on button "تحديد الكل" at bounding box center [25, 191] width 50 height 18
click at [28, 172] on button "مزامنة ( 11 )" at bounding box center [23, 165] width 46 height 19
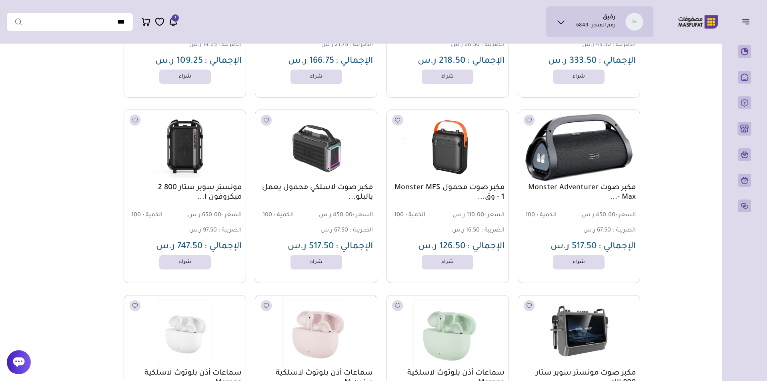
scroll to position [2673, 0]
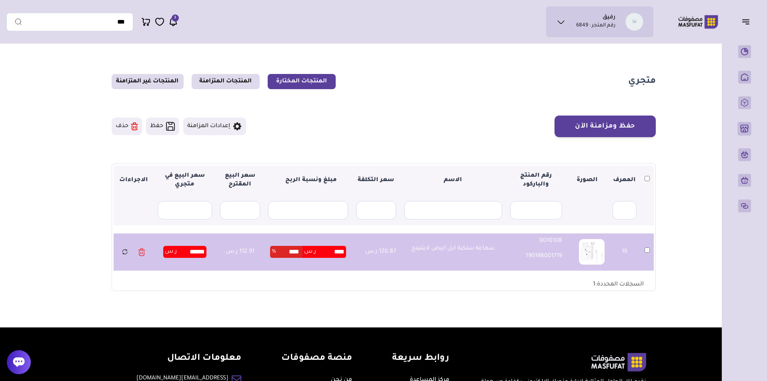
click at [124, 127] on button "حذف" at bounding box center [127, 127] width 30 height 18
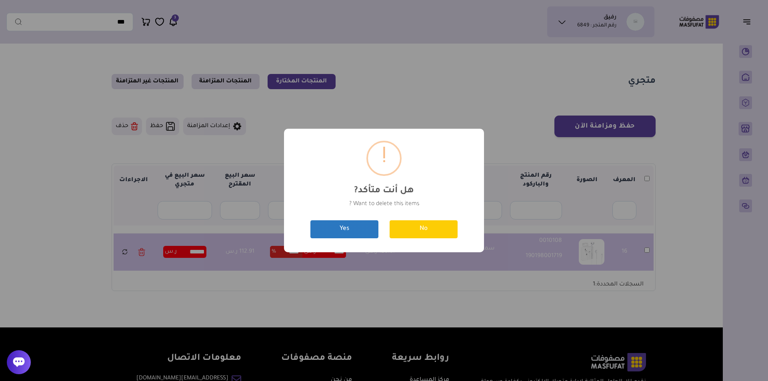
click at [341, 235] on button "Yes" at bounding box center [344, 229] width 68 height 18
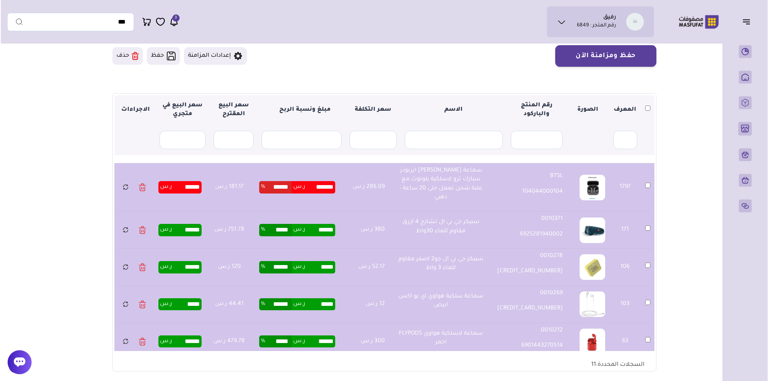
scroll to position [64, 0]
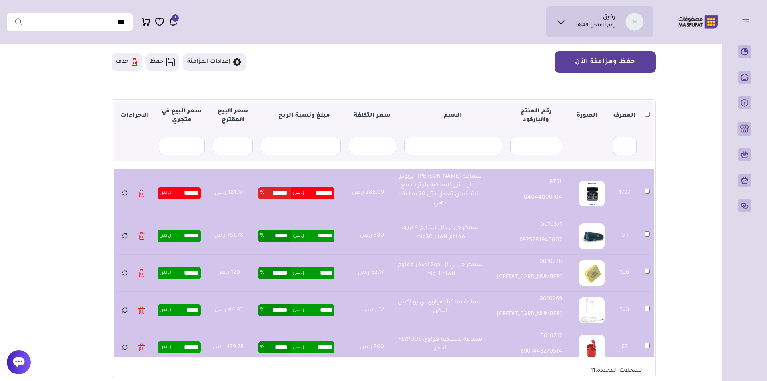
click at [631, 64] on button "حفظ ومزامنة الآن" at bounding box center [605, 62] width 101 height 22
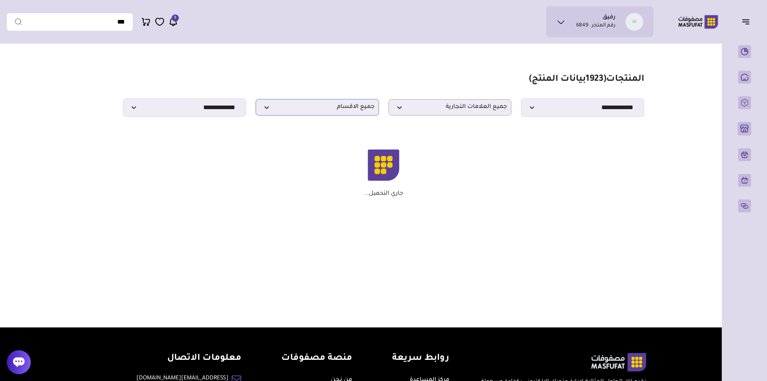
click at [288, 111] on span "جميع الاقسام" at bounding box center [317, 108] width 114 height 8
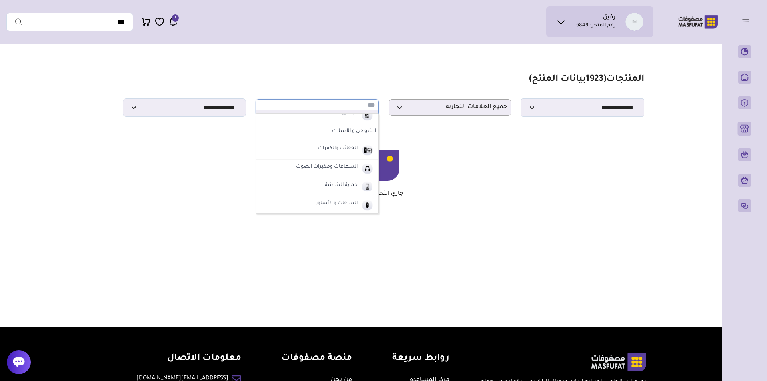
scroll to position [45, 0]
click at [326, 184] on label "حماية الشاشة" at bounding box center [341, 185] width 35 height 10
select select "*"
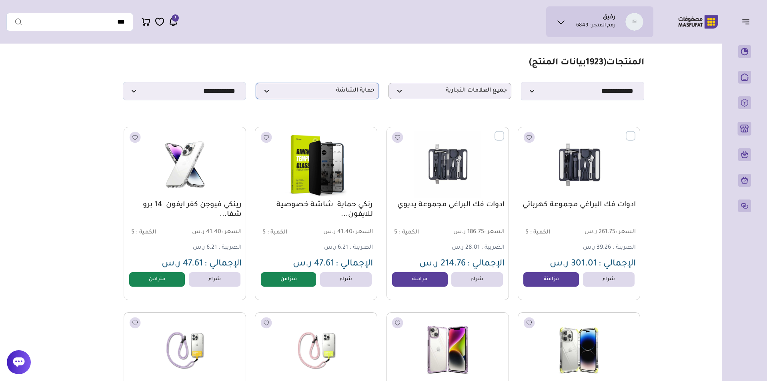
scroll to position [0, 0]
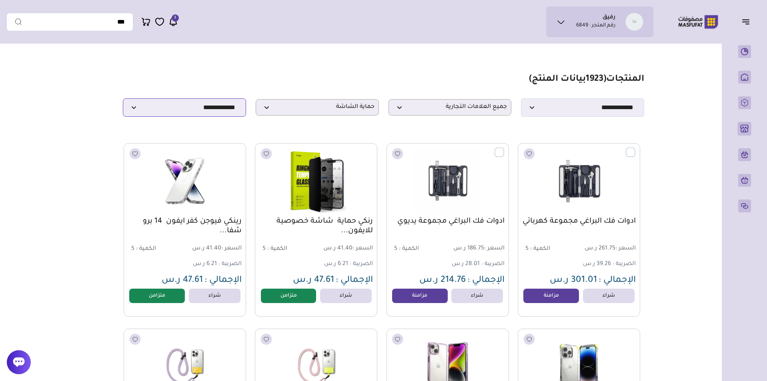
click at [228, 107] on select "**********" at bounding box center [184, 107] width 123 height 18
select select "**********"
click at [123, 101] on select "**********" at bounding box center [184, 107] width 123 height 18
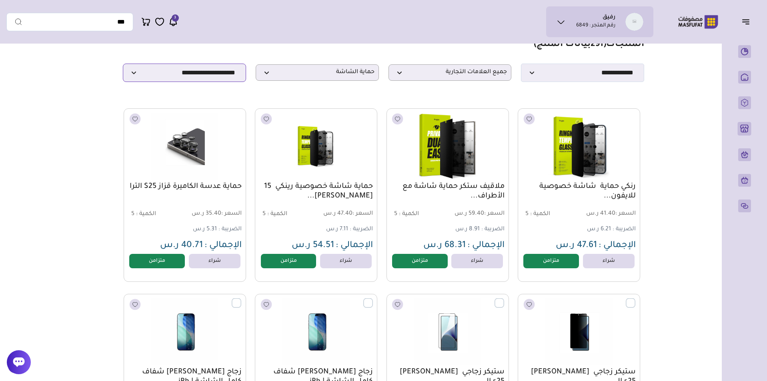
scroll to position [13, 0]
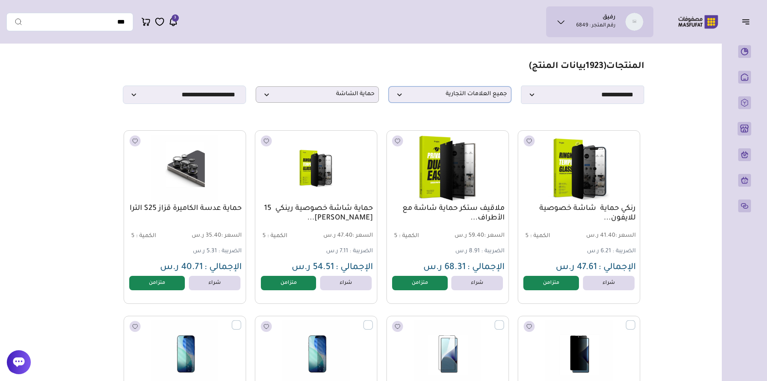
click at [402, 98] on span "جميع العلامات التجارية" at bounding box center [450, 95] width 114 height 8
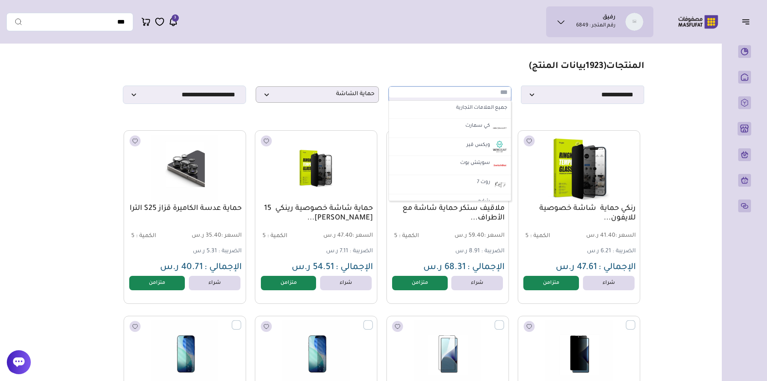
click at [402, 98] on input "text" at bounding box center [450, 92] width 122 height 11
click at [368, 97] on span "حماية الشاشة" at bounding box center [317, 95] width 114 height 8
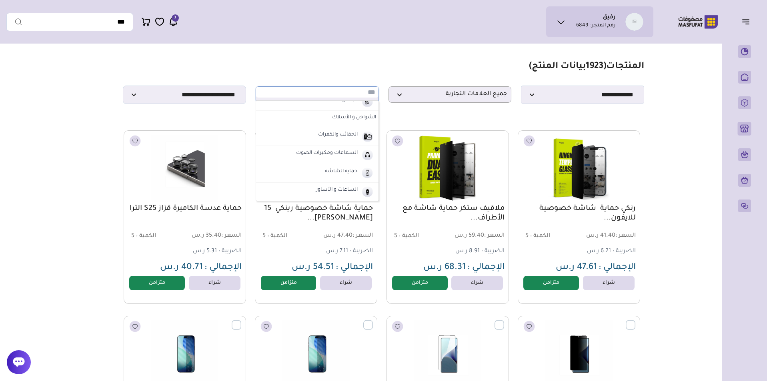
click at [374, 81] on section "**********" at bounding box center [383, 82] width 521 height 43
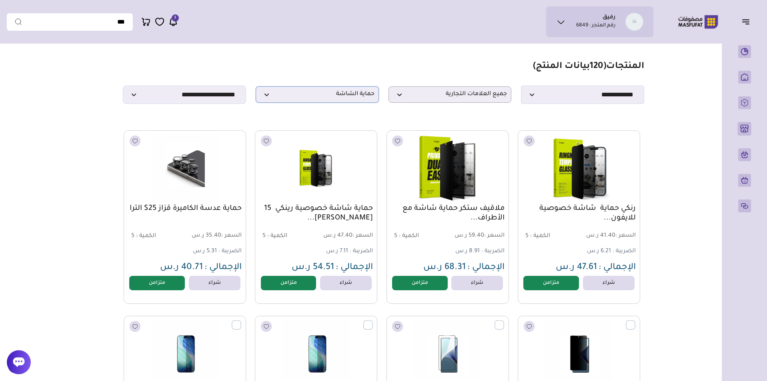
click at [300, 96] on span "حماية الشاشة" at bounding box center [317, 95] width 114 height 8
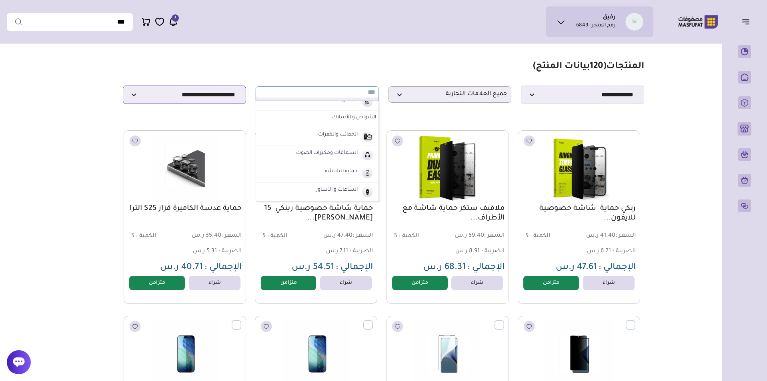
click at [214, 97] on select "**********" at bounding box center [184, 95] width 123 height 18
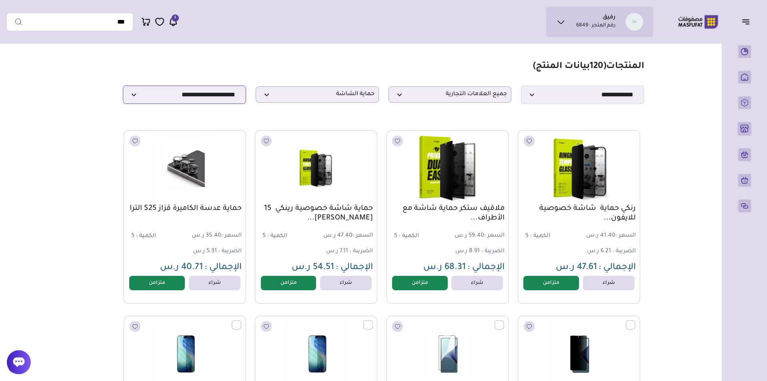
click at [123, 88] on select "**********" at bounding box center [184, 95] width 123 height 18
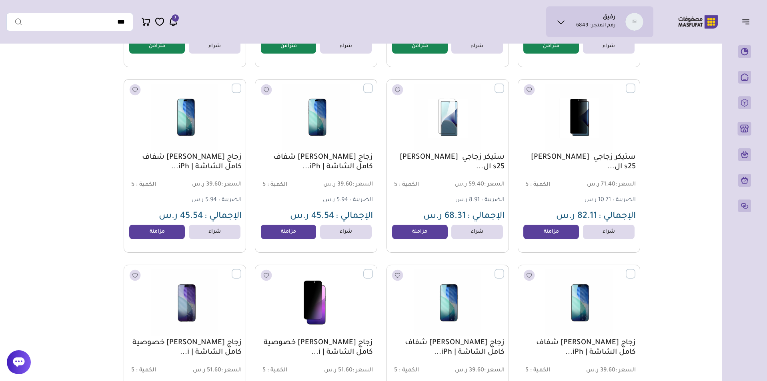
scroll to position [284, 0]
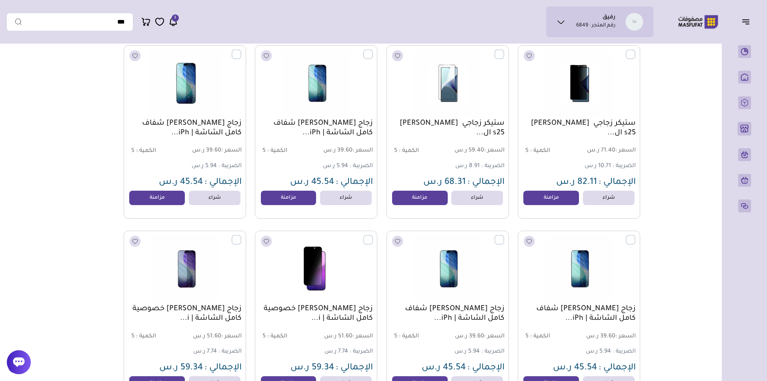
click at [241, 50] on label at bounding box center [241, 50] width 0 height 1
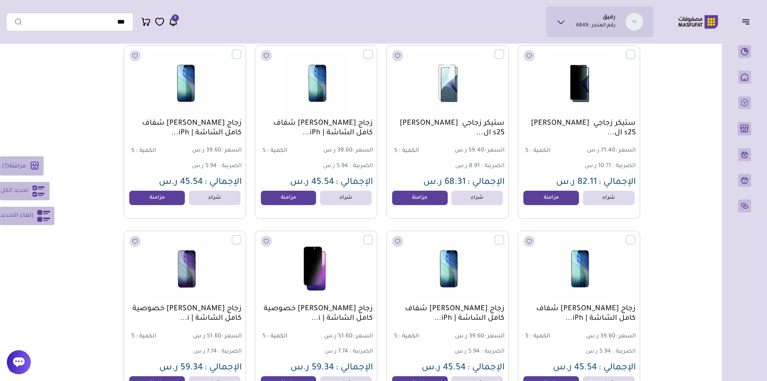
click at [18, 198] on button "تحديد الكل" at bounding box center [25, 191] width 50 height 18
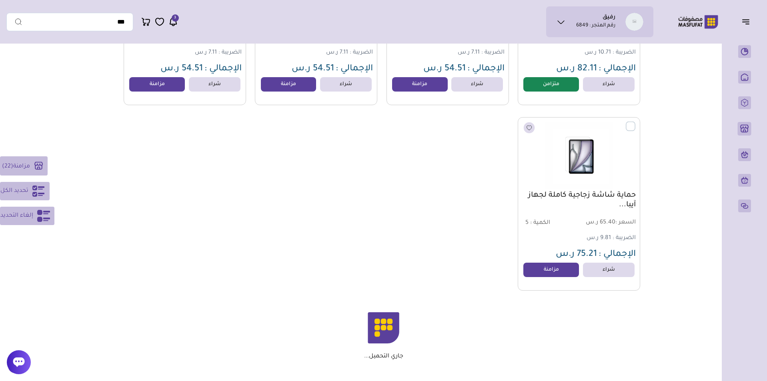
scroll to position [1883, 0]
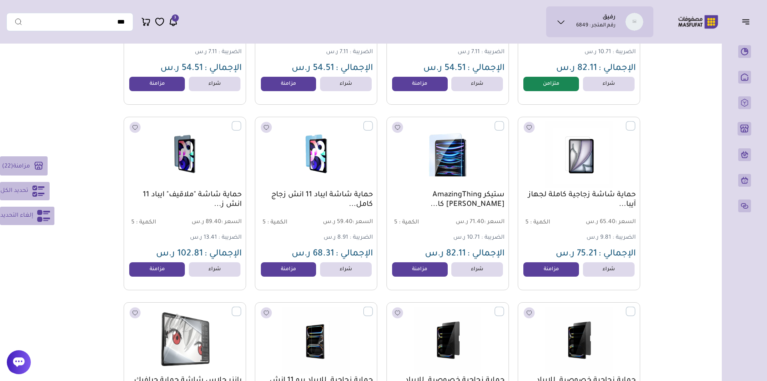
click at [36, 187] on icon at bounding box center [38, 191] width 12 height 11
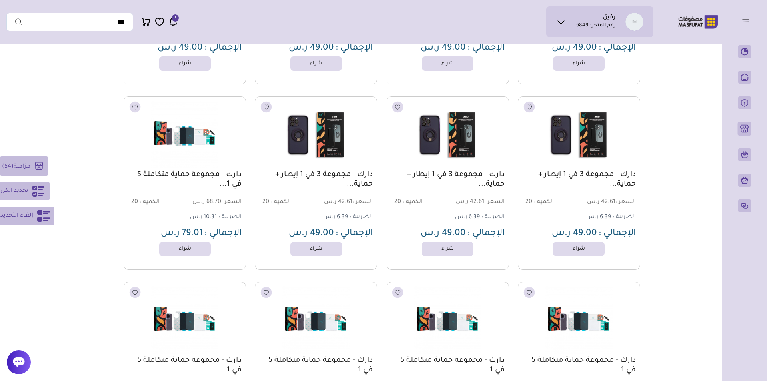
scroll to position [6026, 0]
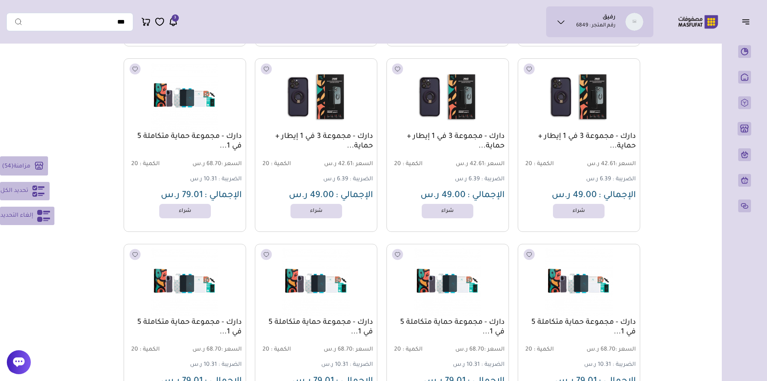
click at [24, 196] on button "تحديد الكل" at bounding box center [25, 191] width 50 height 18
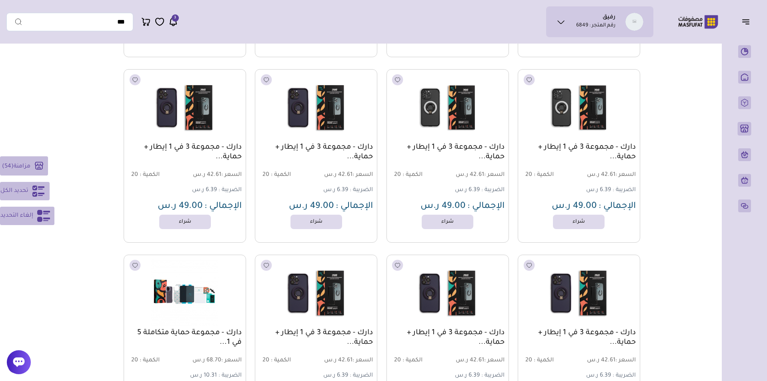
scroll to position [5731, 0]
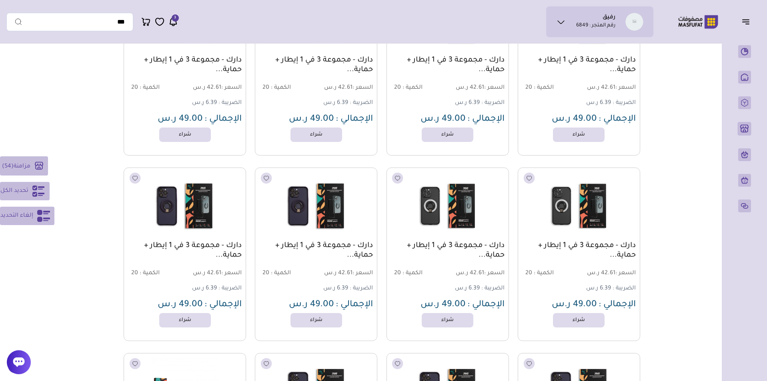
click at [22, 168] on span "مزامنة" at bounding box center [22, 166] width 17 height 6
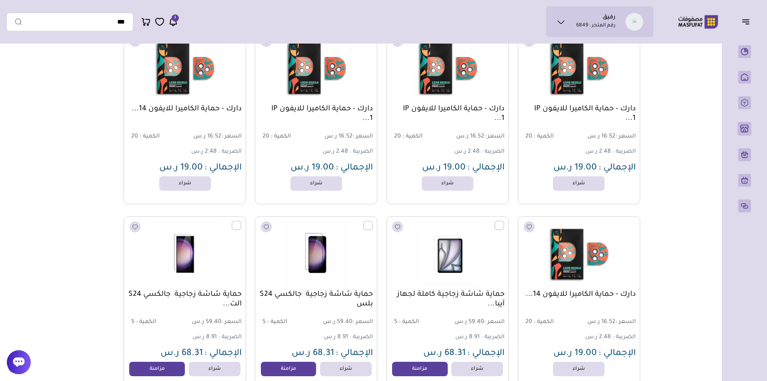
scroll to position [2620, 0]
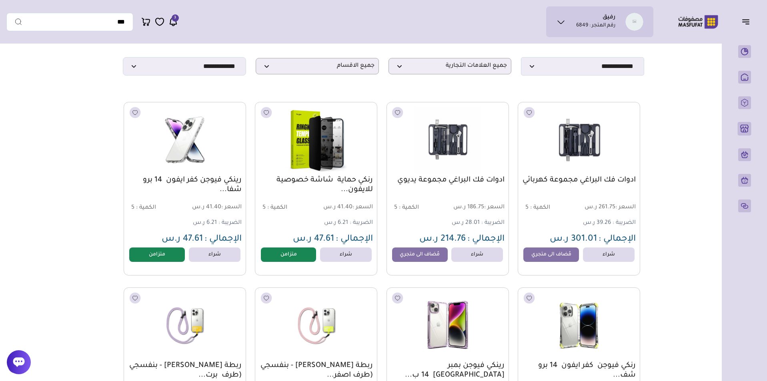
scroll to position [42, 0]
click at [314, 69] on span "جميع الاقسام" at bounding box center [317, 66] width 114 height 8
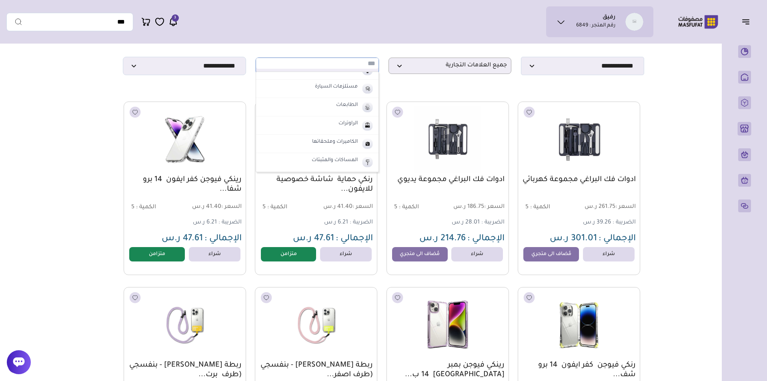
scroll to position [135, 0]
click at [326, 29] on div "رفيق رقم المتجر : 6849 محفظتي تذاكر الدعم" at bounding box center [329, 21] width 647 height 31
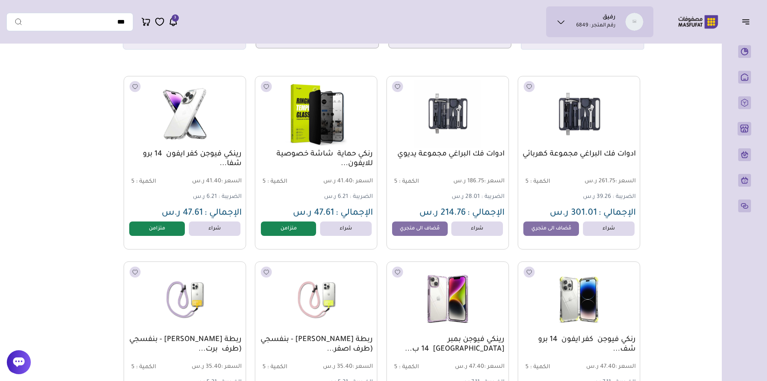
scroll to position [12, 0]
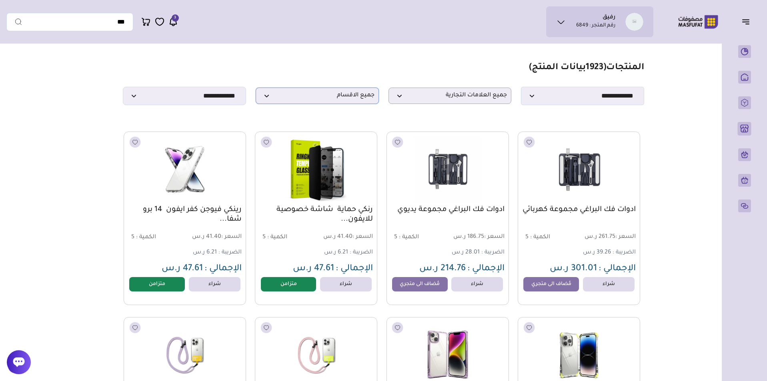
click at [310, 104] on p "جميع الاقسام" at bounding box center [317, 96] width 123 height 16
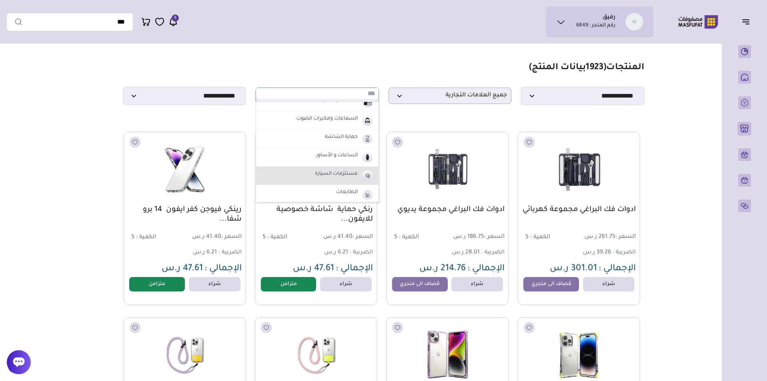
scroll to position [72, 0]
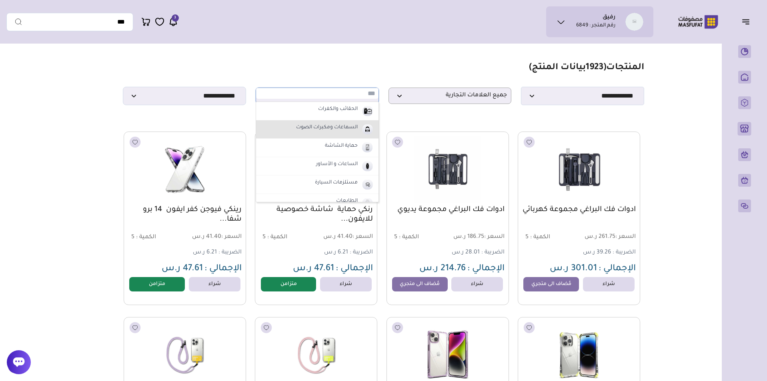
click at [340, 129] on label "السماعات ومكبرات الصوت" at bounding box center [327, 128] width 64 height 10
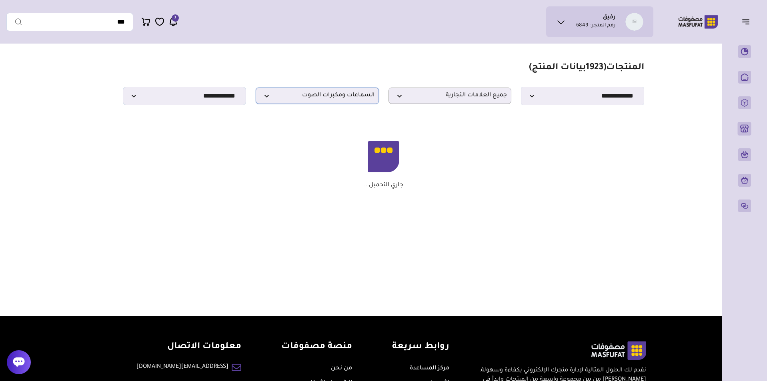
click at [338, 98] on span "السماعات ومكبرات الصوت" at bounding box center [317, 96] width 114 height 8
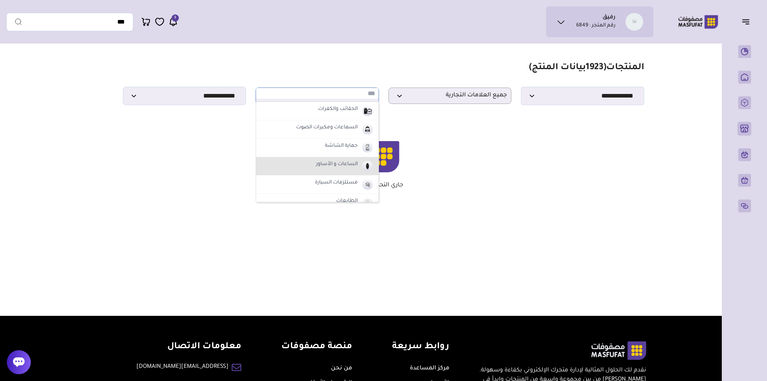
click at [336, 163] on label "الساعات و الأساور" at bounding box center [337, 165] width 44 height 10
select select "*"
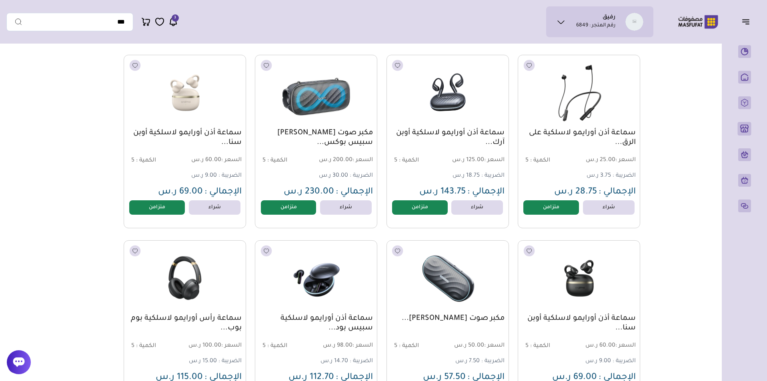
scroll to position [0, 0]
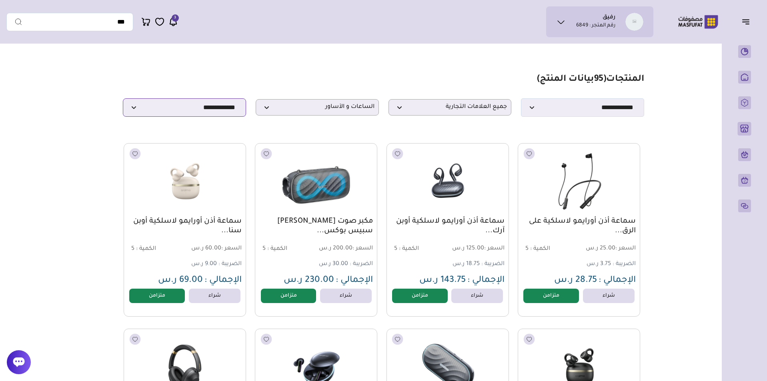
click at [214, 107] on select "**********" at bounding box center [184, 107] width 123 height 18
select select "**********"
click at [123, 101] on select "**********" at bounding box center [184, 107] width 123 height 18
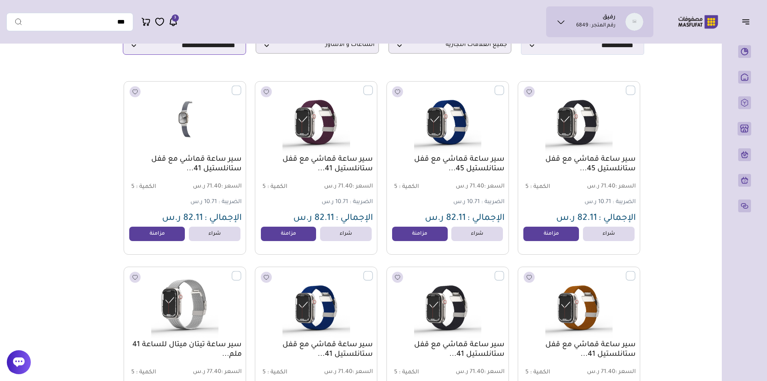
scroll to position [32, 0]
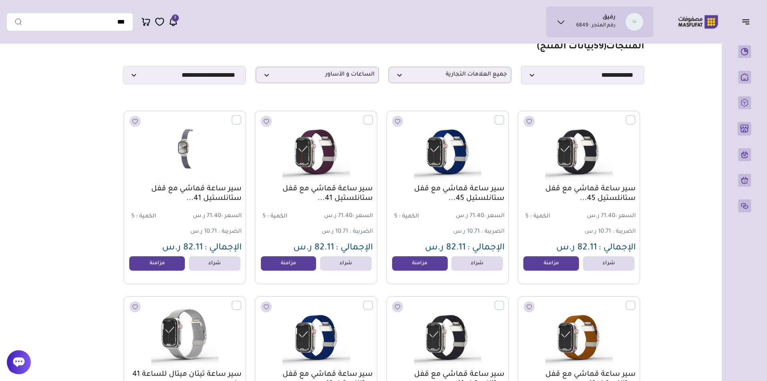
click at [241, 116] on label at bounding box center [241, 115] width 0 height 1
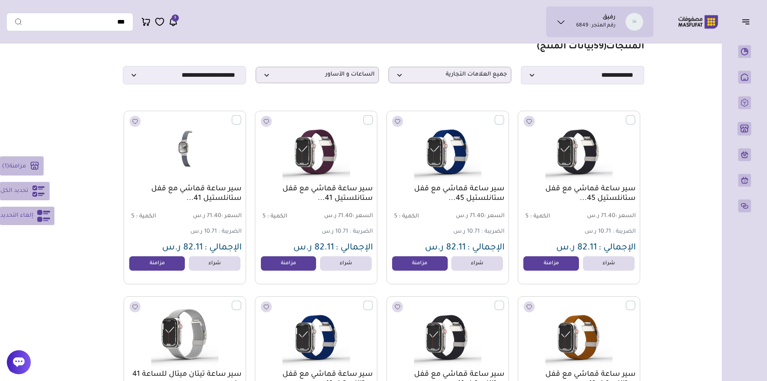
click at [44, 186] on icon at bounding box center [38, 191] width 13 height 13
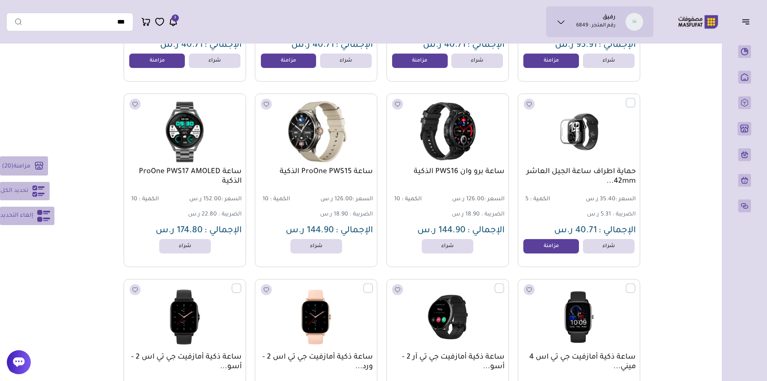
scroll to position [1017, 0]
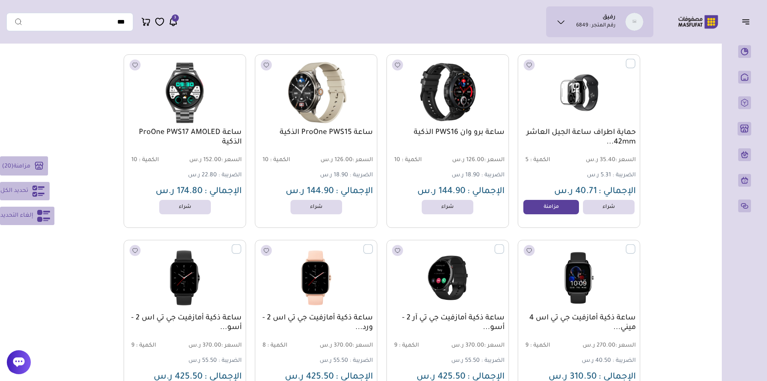
click at [14, 195] on span "تحديد الكل" at bounding box center [14, 191] width 28 height 10
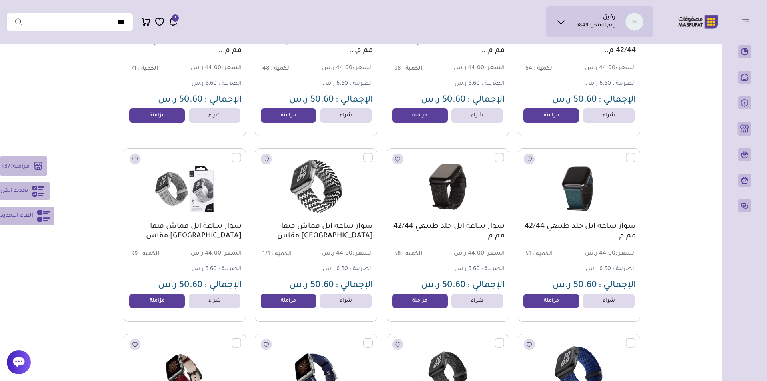
scroll to position [2223, 0]
click at [20, 192] on span "تحديد الكل" at bounding box center [14, 191] width 28 height 10
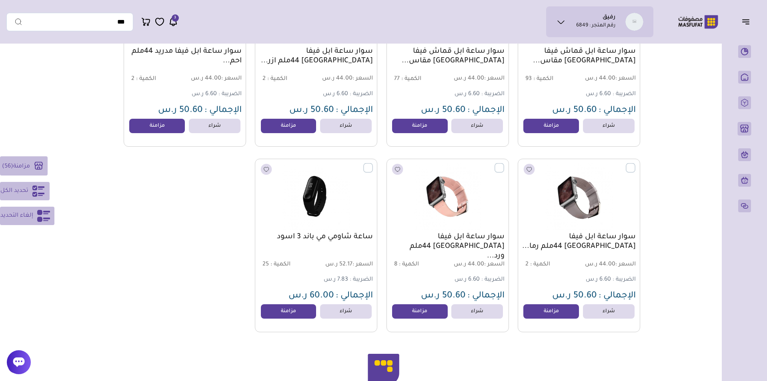
scroll to position [2575, 0]
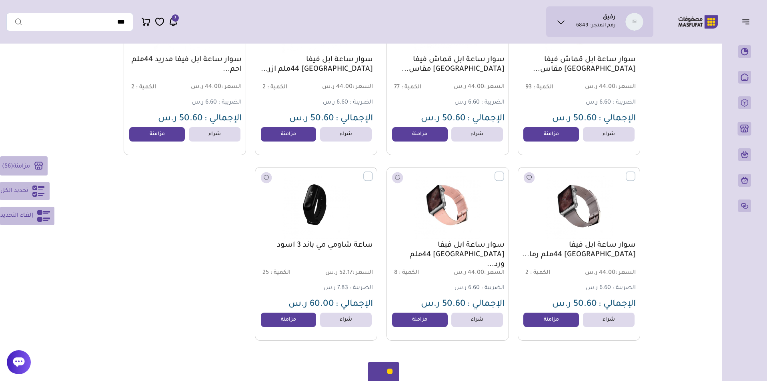
click at [30, 168] on span "مزامنة" at bounding box center [21, 166] width 17 height 6
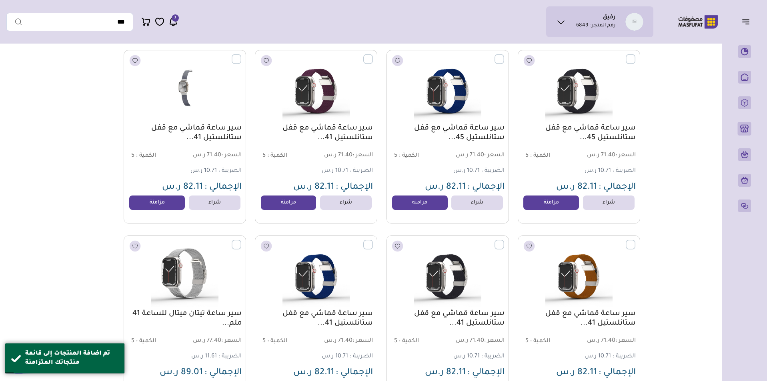
scroll to position [0, 0]
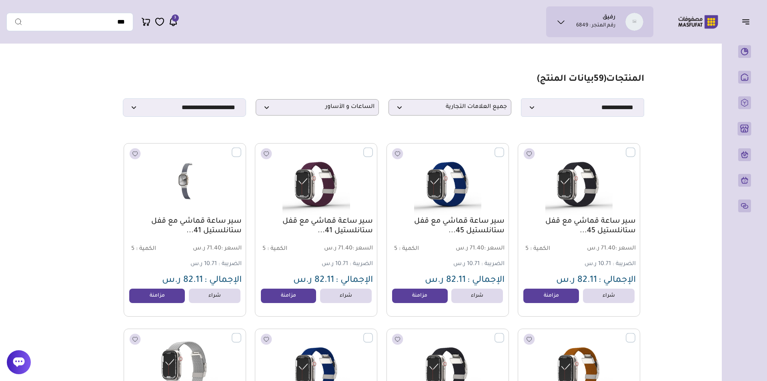
click at [305, 111] on span "الساعات و الأساور" at bounding box center [317, 108] width 114 height 8
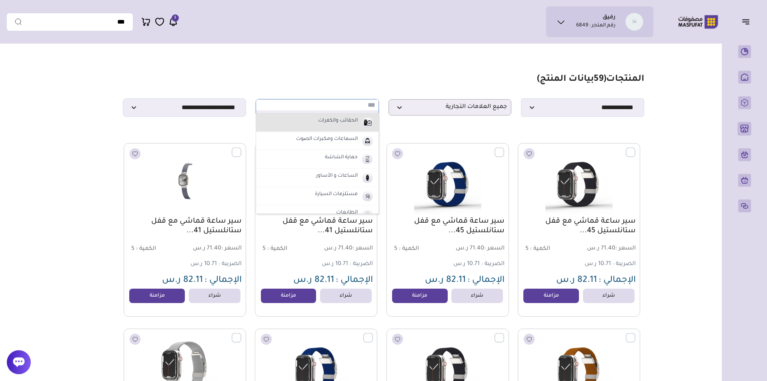
click at [320, 129] on li "الحقائب والكفرات" at bounding box center [317, 123] width 122 height 18
select select "*"
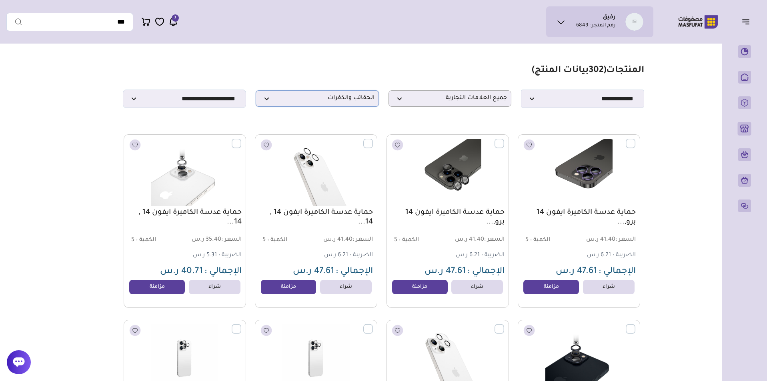
scroll to position [6, 0]
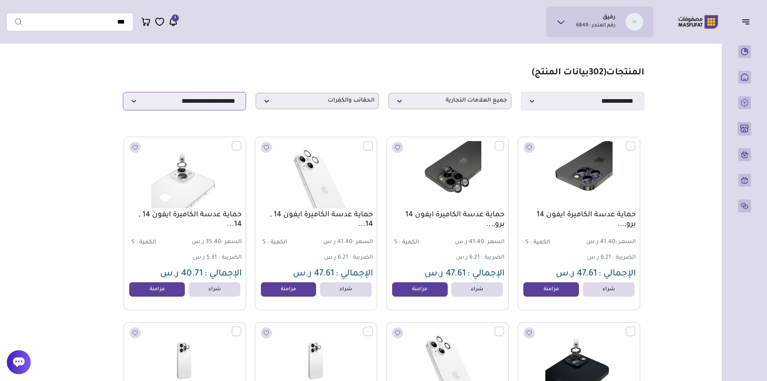
click at [210, 102] on select "**********" at bounding box center [184, 101] width 123 height 18
click at [123, 94] on select "**********" at bounding box center [184, 101] width 123 height 18
click at [635, 142] on label at bounding box center [635, 141] width 0 height 1
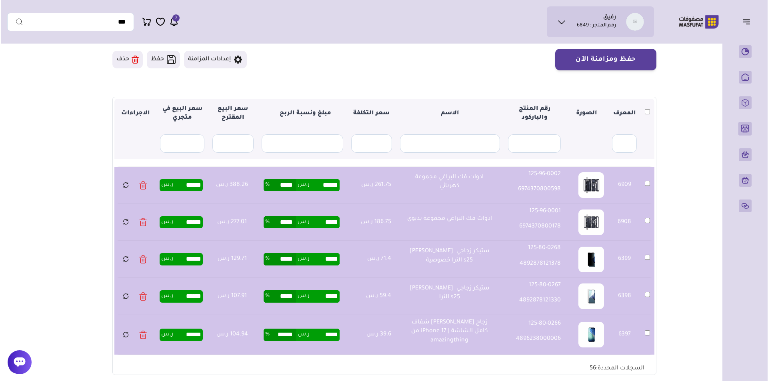
scroll to position [66, 0]
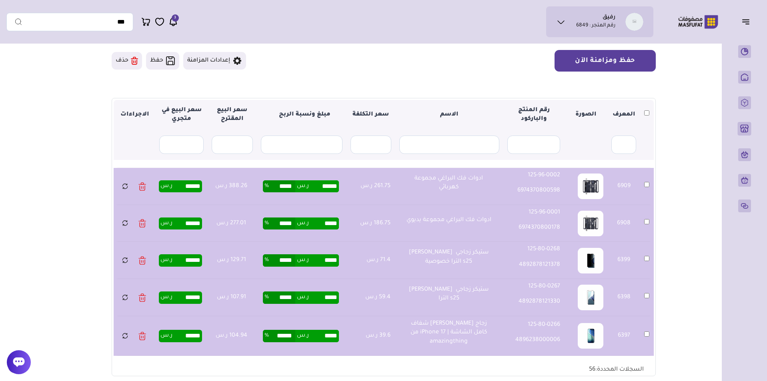
click at [607, 64] on button "حفظ ومزامنة الآن" at bounding box center [605, 61] width 101 height 22
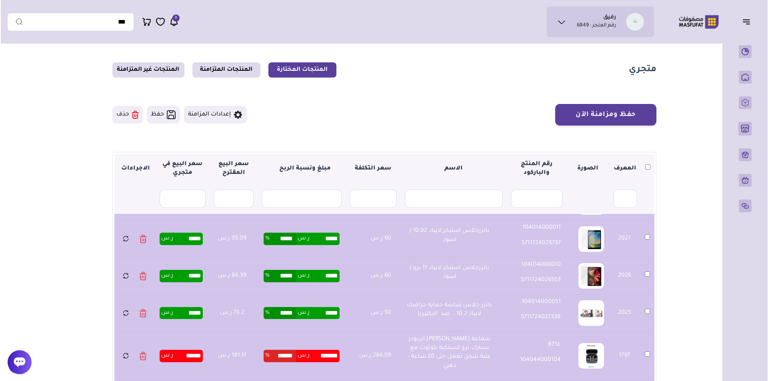
scroll to position [10, 0]
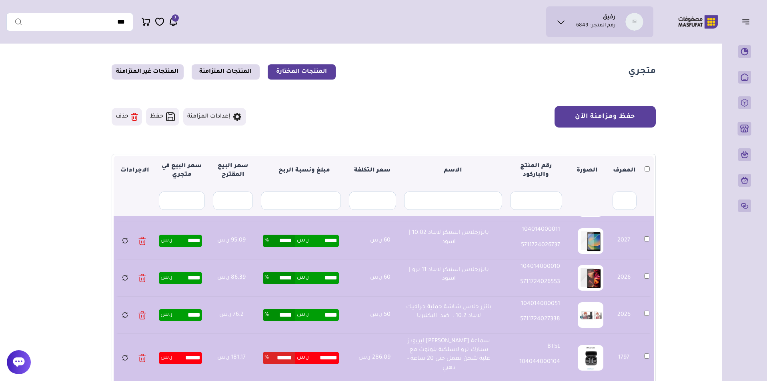
click at [633, 122] on button "حفظ ومزامنة الآن" at bounding box center [605, 117] width 101 height 22
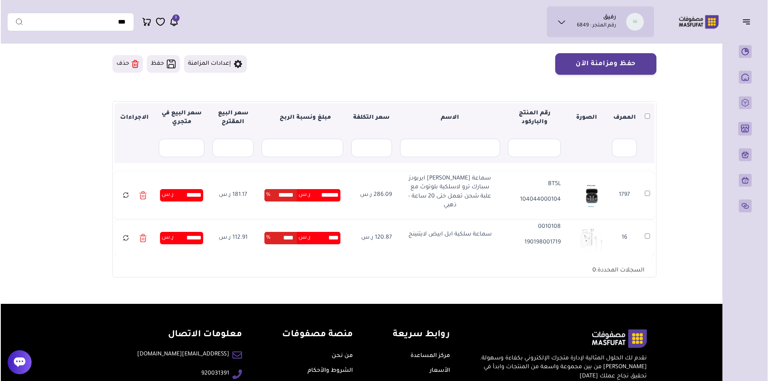
scroll to position [20, 0]
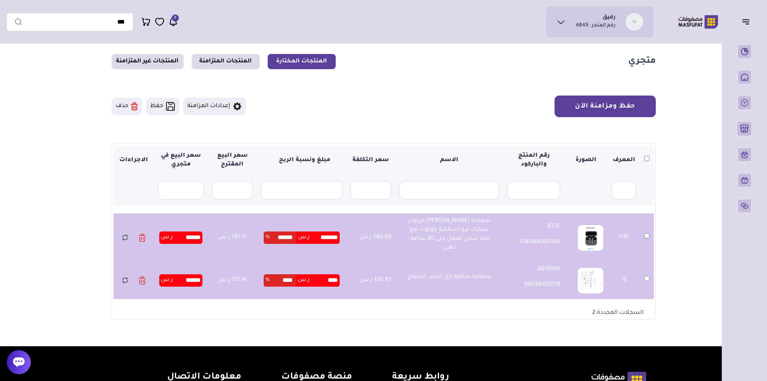
click at [630, 106] on button "حفظ ومزامنة الآن" at bounding box center [605, 107] width 101 height 22
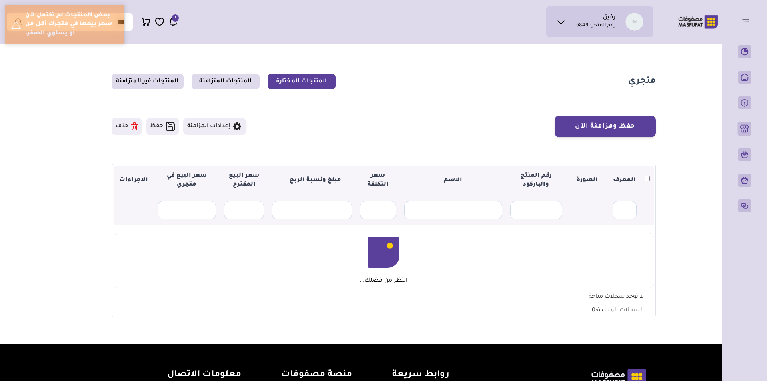
scroll to position [20, 0]
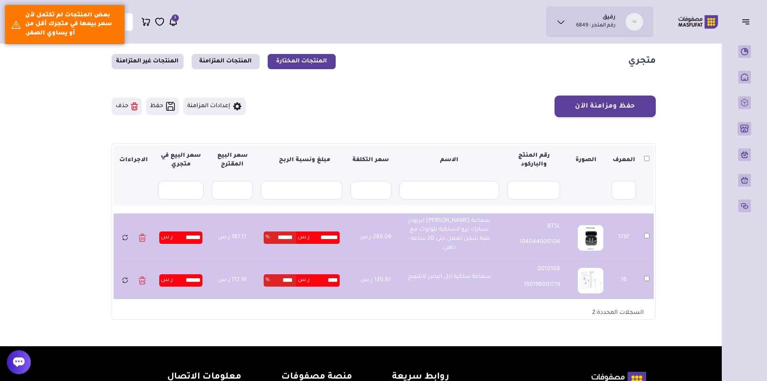
click at [126, 112] on button "حذف" at bounding box center [127, 107] width 30 height 18
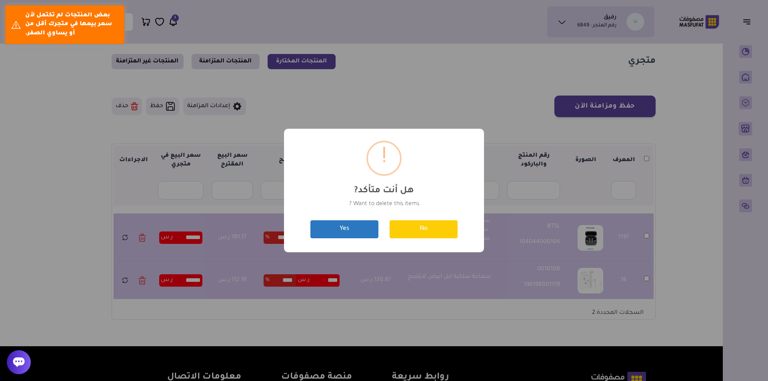
click at [360, 231] on button "Yes" at bounding box center [344, 229] width 68 height 18
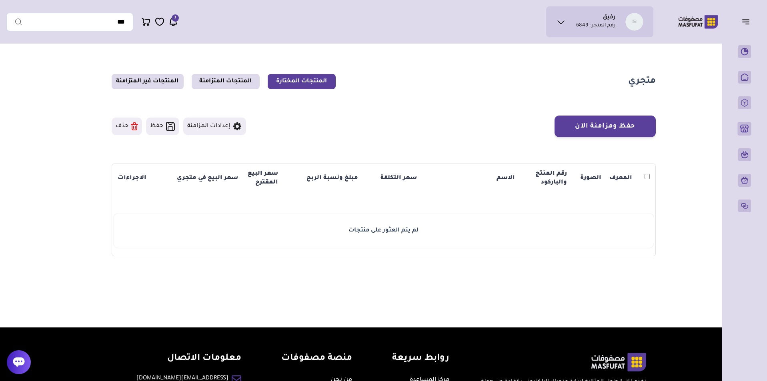
click at [247, 164] on section "المعرف الصورة رقم المنتج والباركود الاسم سعر التكلفة مبلغ ونسبة الربح سعر البيع…" at bounding box center [384, 210] width 544 height 93
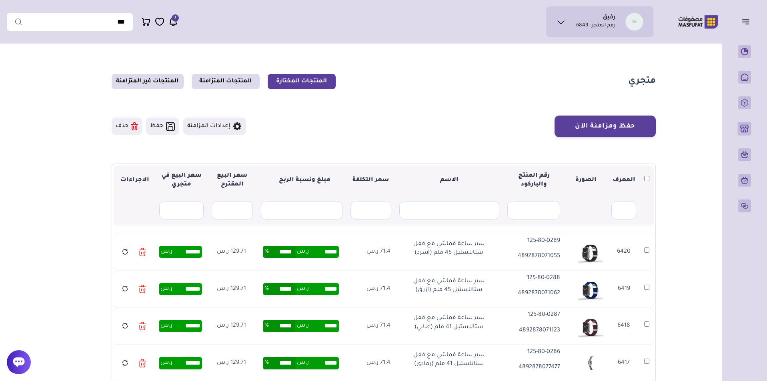
scroll to position [66, 0]
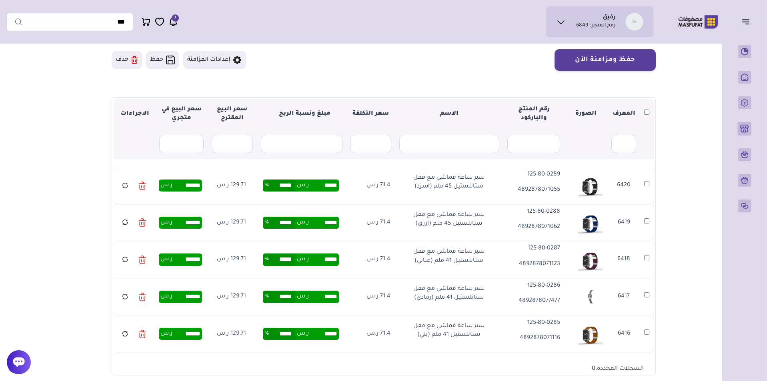
click at [650, 114] on th at bounding box center [647, 114] width 14 height 30
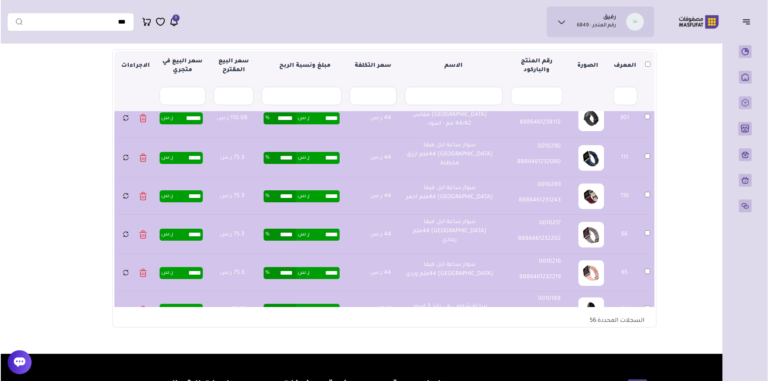
scroll to position [52, 0]
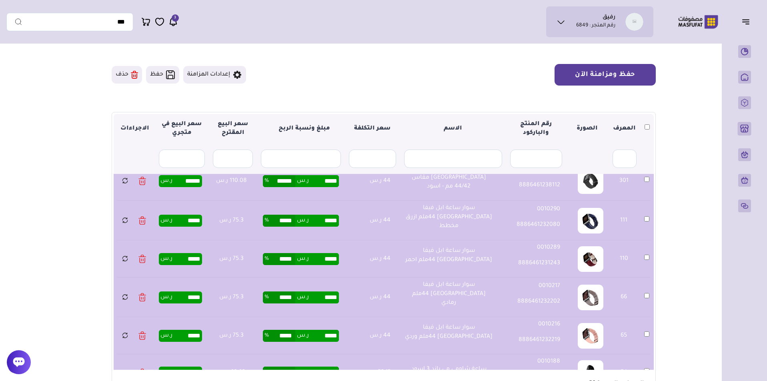
click at [605, 77] on button "حفظ ومزامنة الآن" at bounding box center [605, 75] width 101 height 22
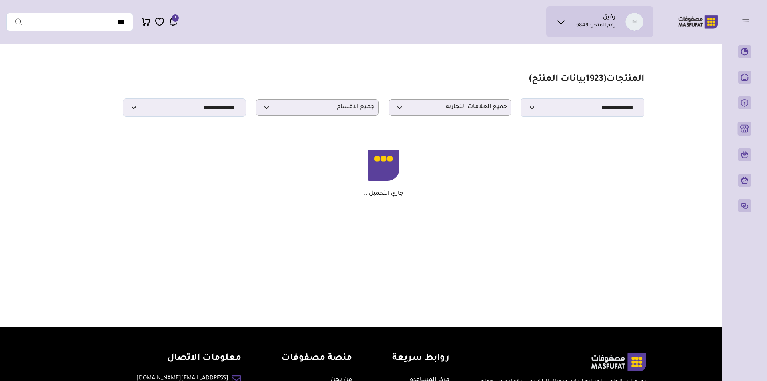
scroll to position [6, 0]
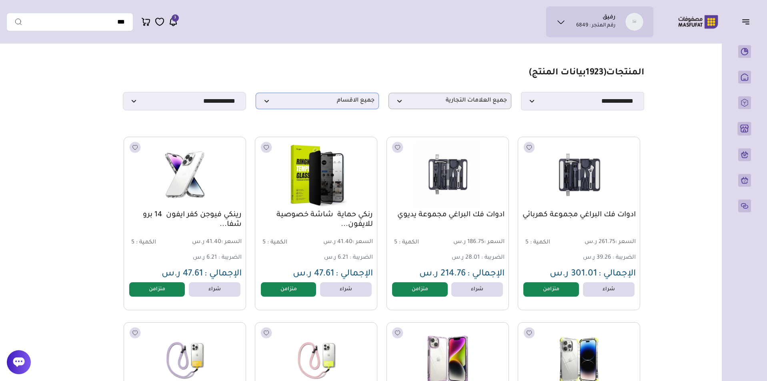
click at [288, 109] on p "جميع الاقسام" at bounding box center [317, 101] width 123 height 16
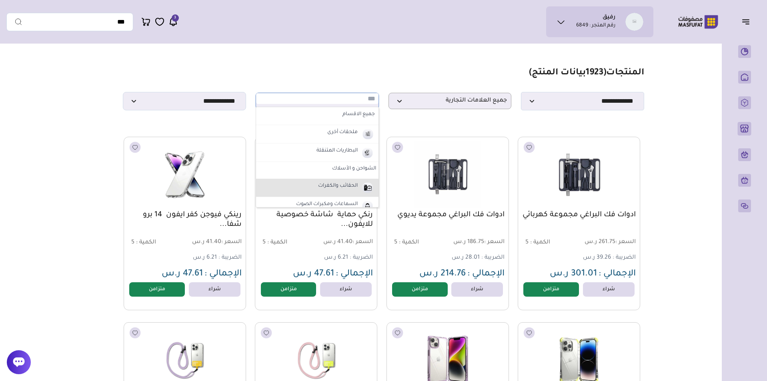
click at [289, 188] on li "الحقائب والكفرات" at bounding box center [317, 188] width 122 height 18
select select "*"
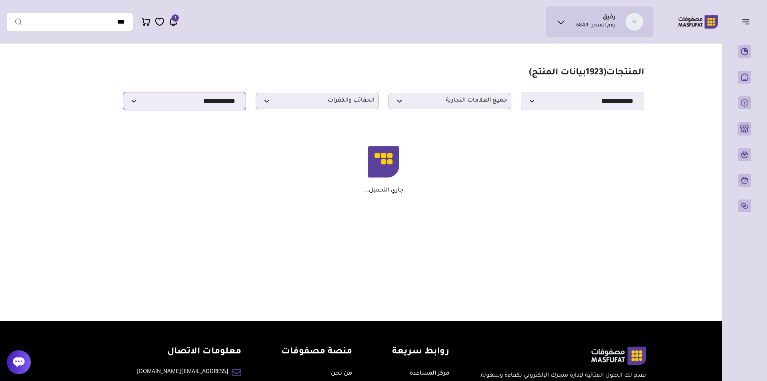
click at [216, 98] on select "**********" at bounding box center [184, 101] width 123 height 18
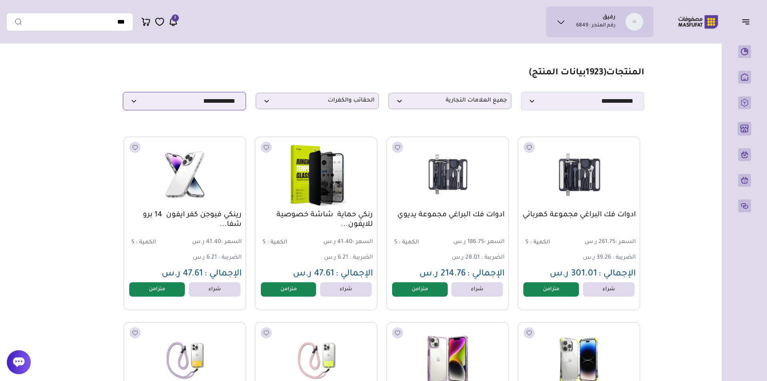
select select "**********"
click at [123, 94] on select "**********" at bounding box center [184, 101] width 123 height 18
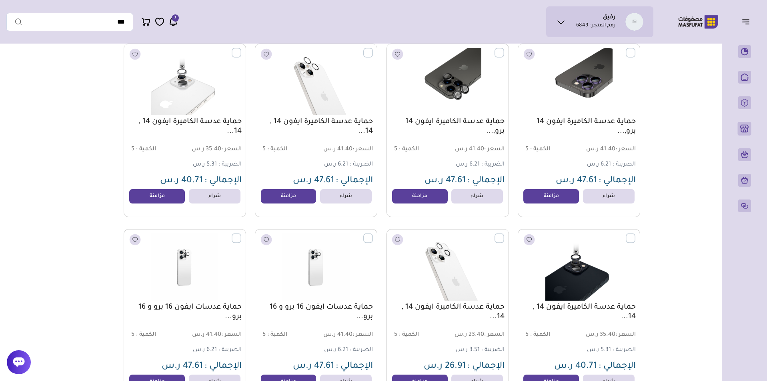
scroll to position [1000, 0]
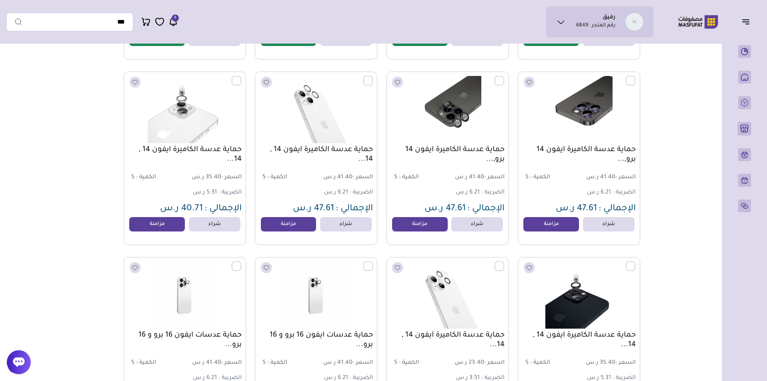
click at [241, 77] on label at bounding box center [241, 76] width 0 height 1
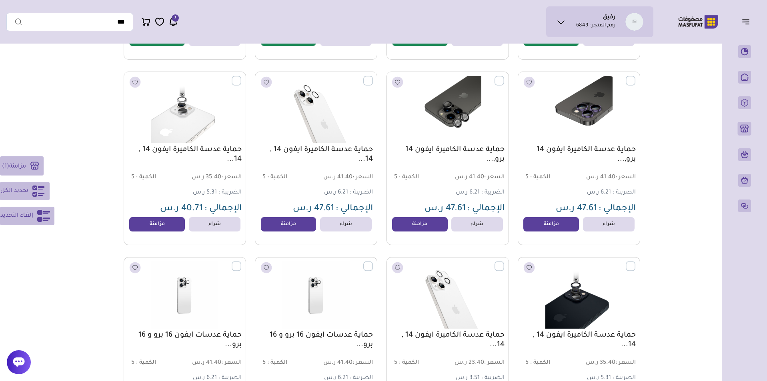
click at [28, 197] on button "تحديد الكل" at bounding box center [25, 191] width 50 height 18
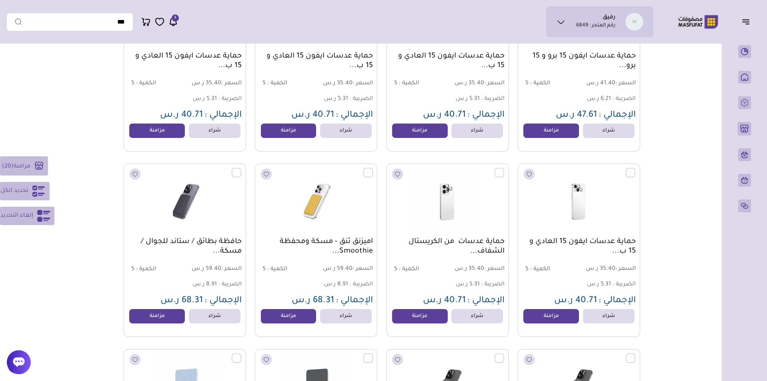
scroll to position [1862, 0]
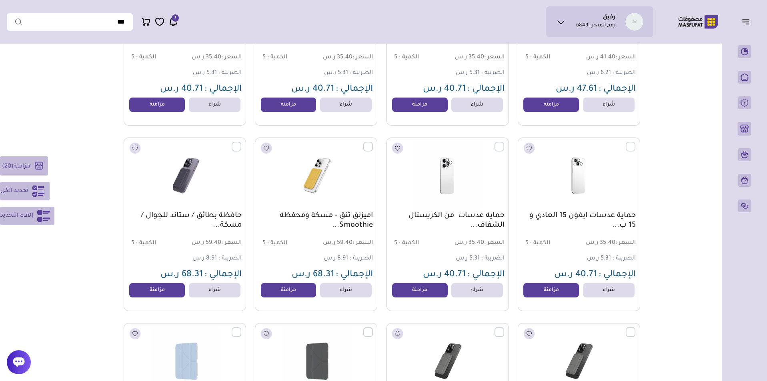
click at [42, 189] on icon at bounding box center [38, 191] width 12 height 11
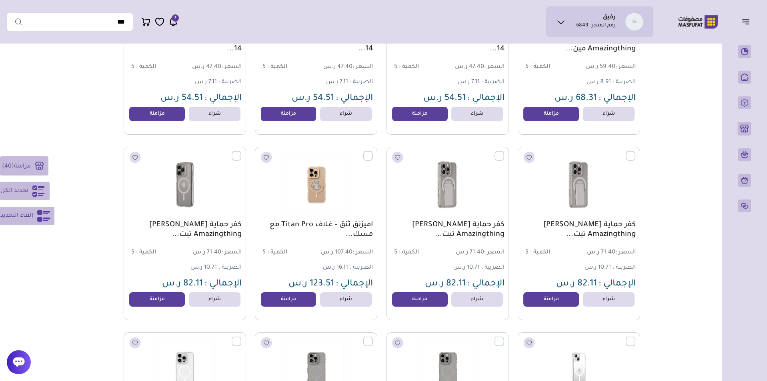
scroll to position [3338, 0]
click at [31, 180] on div "مزامنة ( 40 ) تحديد الكل إلغاء التحديد" at bounding box center [27, 190] width 54 height 69
click at [32, 185] on icon at bounding box center [38, 191] width 13 height 13
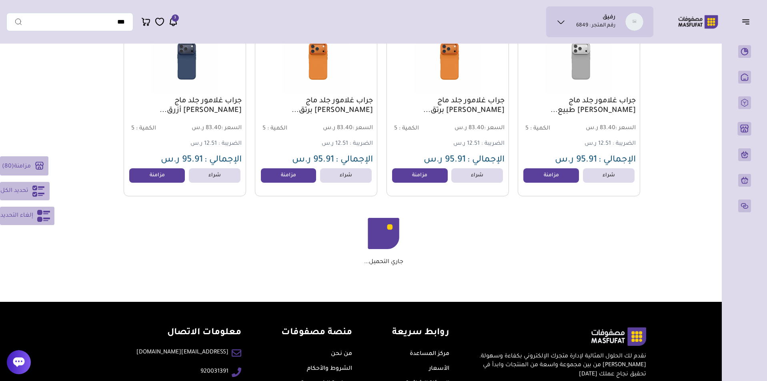
scroll to position [4576, 0]
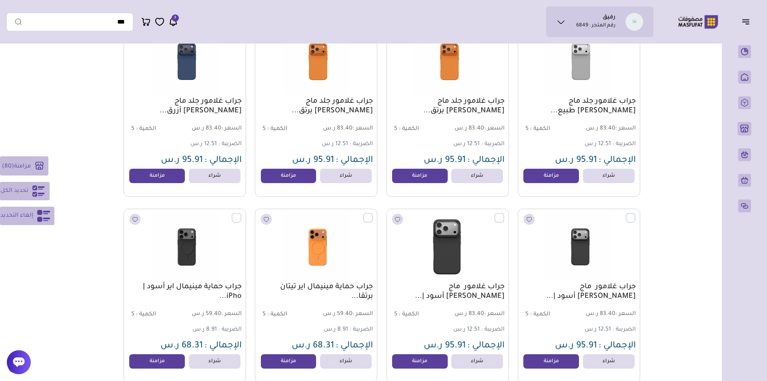
click at [43, 195] on icon at bounding box center [38, 191] width 13 height 13
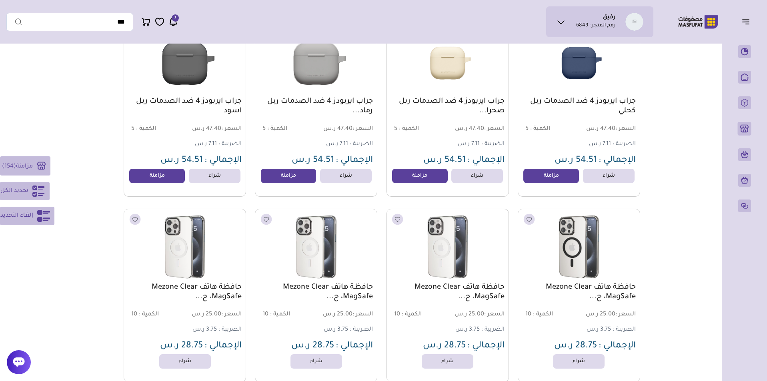
scroll to position [8290, 0]
click at [44, 195] on icon at bounding box center [38, 191] width 13 height 13
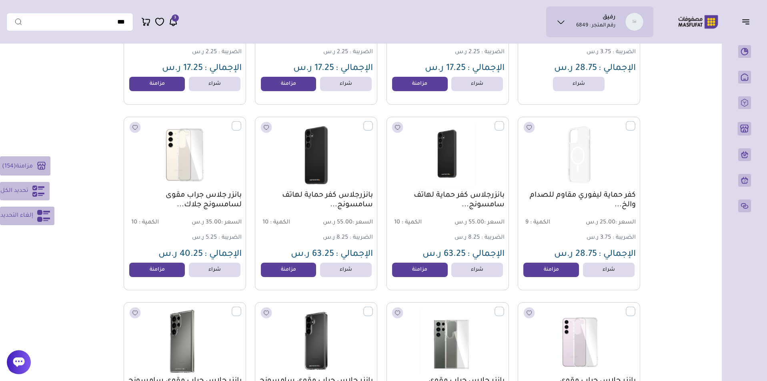
scroll to position [10824, 0]
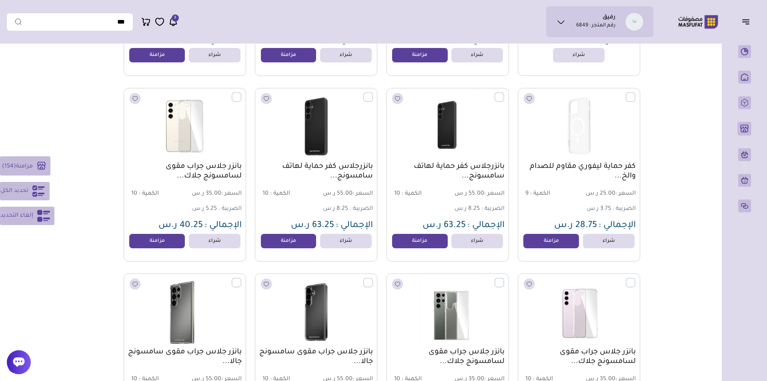
click at [32, 187] on icon at bounding box center [38, 191] width 12 height 11
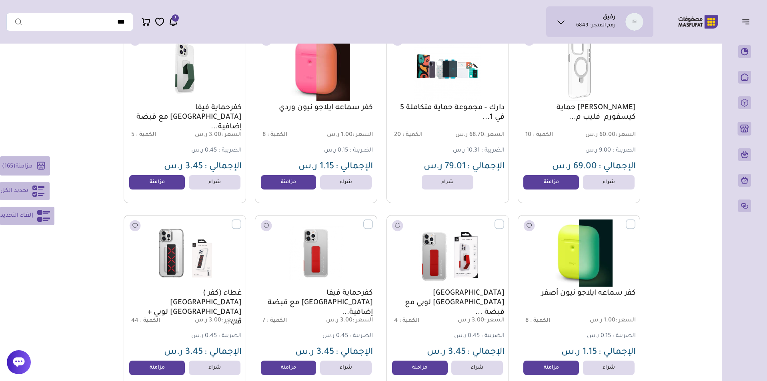
scroll to position [11441, 0]
click at [29, 194] on button "تحديد الكل" at bounding box center [25, 191] width 50 height 18
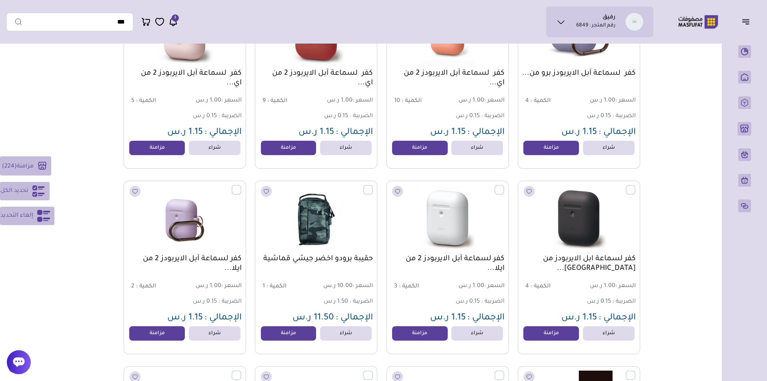
scroll to position [14064, 0]
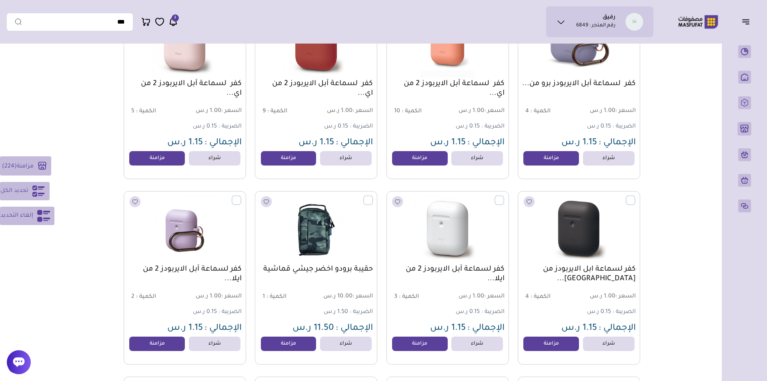
click at [38, 184] on button "تحديد الكل" at bounding box center [25, 191] width 50 height 18
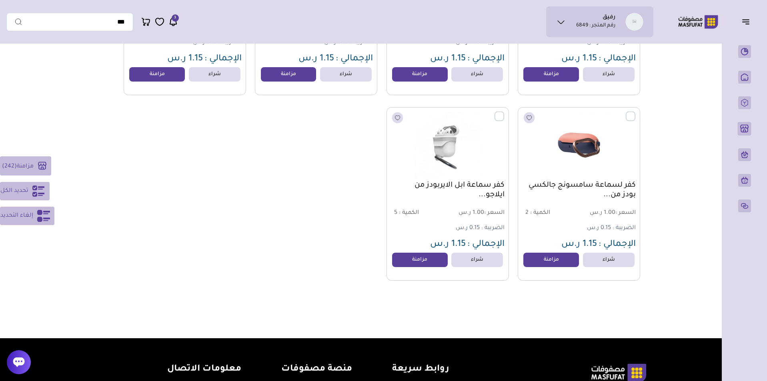
scroll to position [14644, 0]
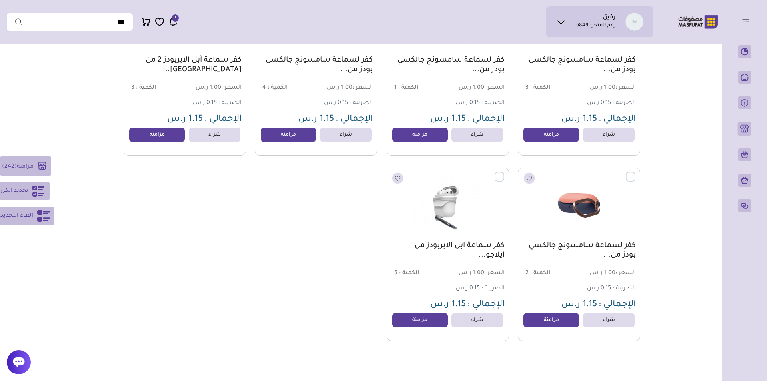
click at [41, 162] on icon at bounding box center [42, 166] width 8 height 8
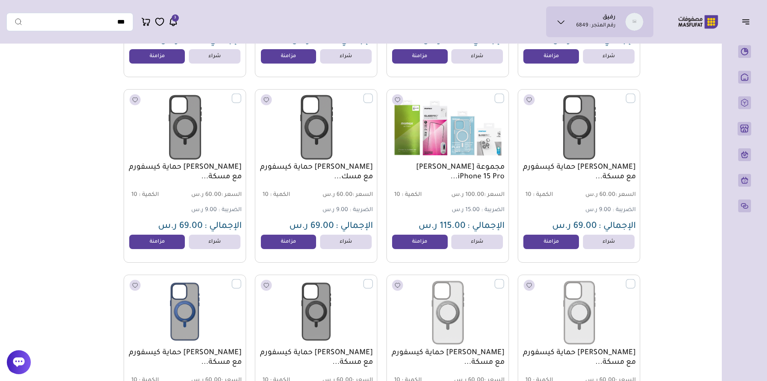
scroll to position [12680, 0]
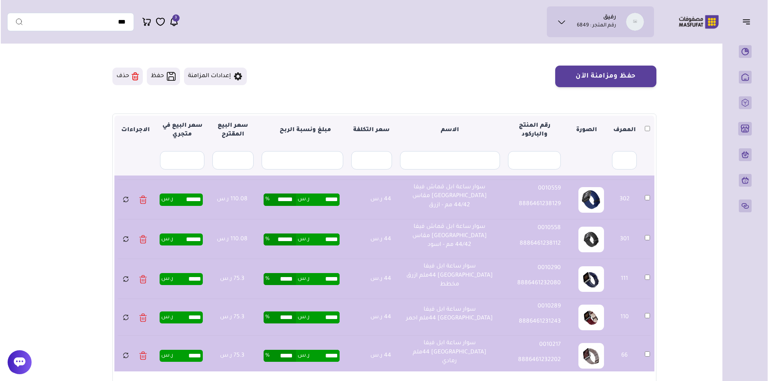
scroll to position [371, 0]
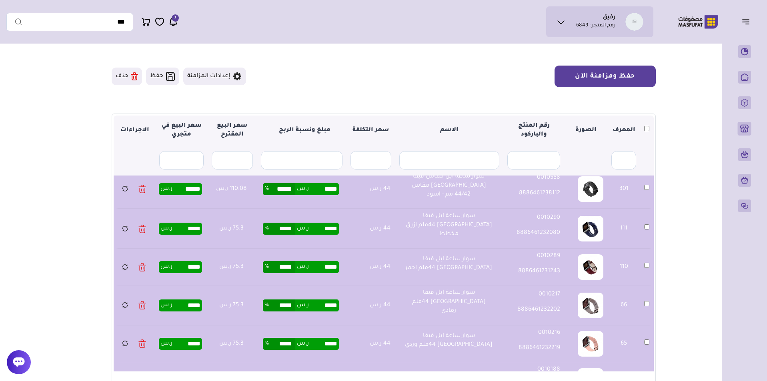
click at [605, 74] on button "حفظ ومزامنة الآن" at bounding box center [605, 77] width 101 height 22
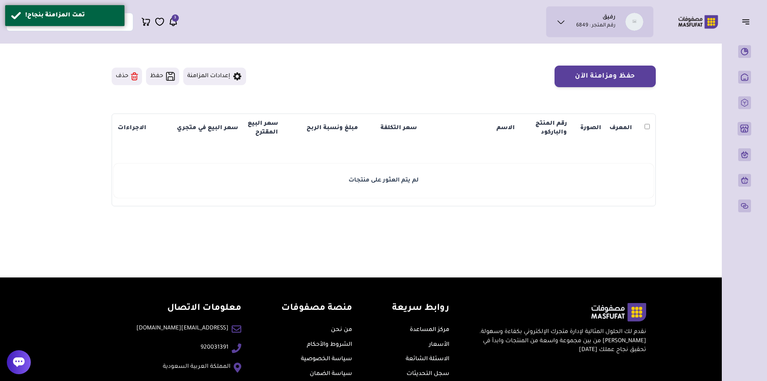
scroll to position [50, 0]
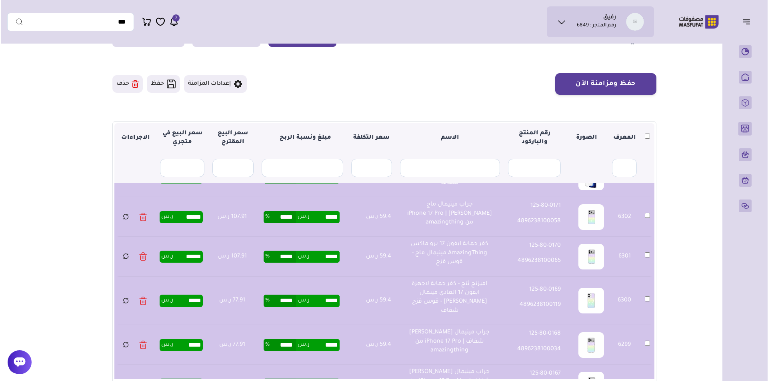
scroll to position [40, 0]
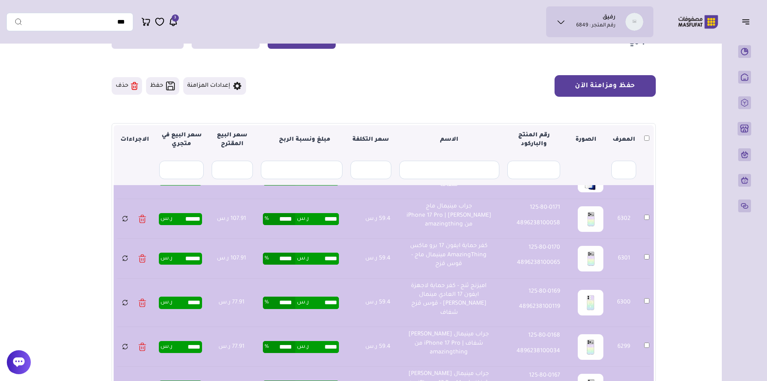
click at [633, 86] on button "حفظ ومزامنة الآن" at bounding box center [605, 86] width 101 height 22
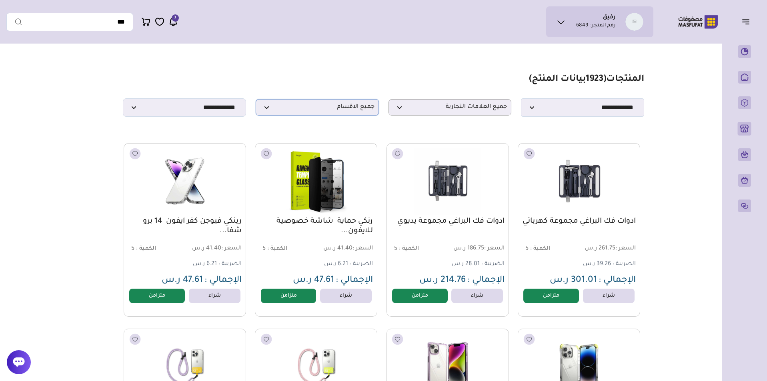
click at [297, 116] on p "جميع الاقسام" at bounding box center [317, 107] width 123 height 16
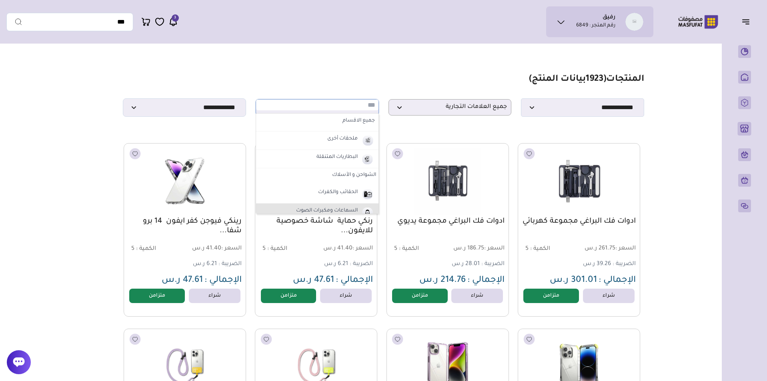
click at [310, 211] on label "السماعات ومكبرات الصوت" at bounding box center [327, 211] width 64 height 10
select select "*"
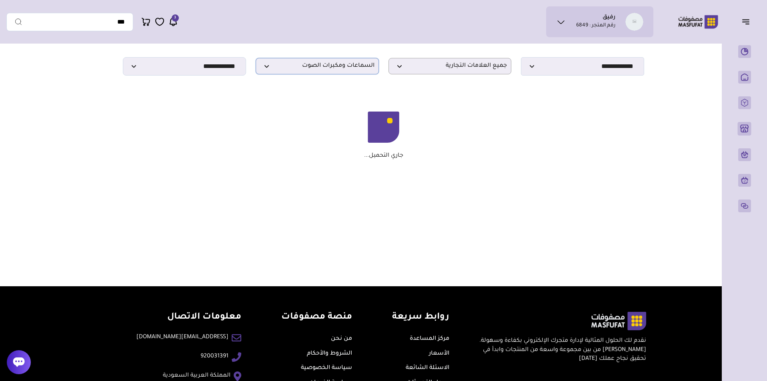
scroll to position [42, 0]
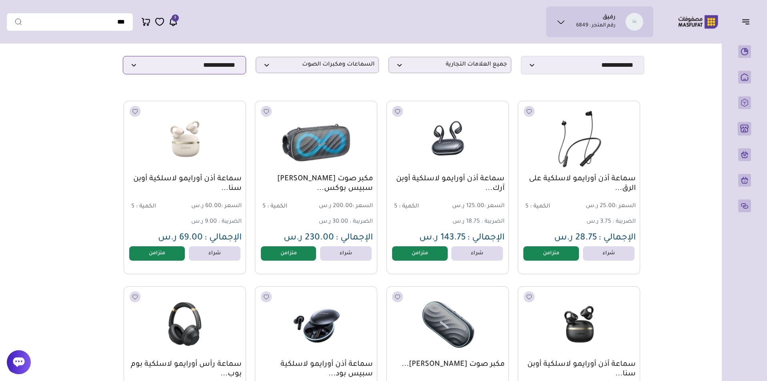
click at [201, 73] on select "**********" at bounding box center [184, 65] width 123 height 18
select select "**********"
click at [123, 58] on select "**********" at bounding box center [184, 65] width 123 height 18
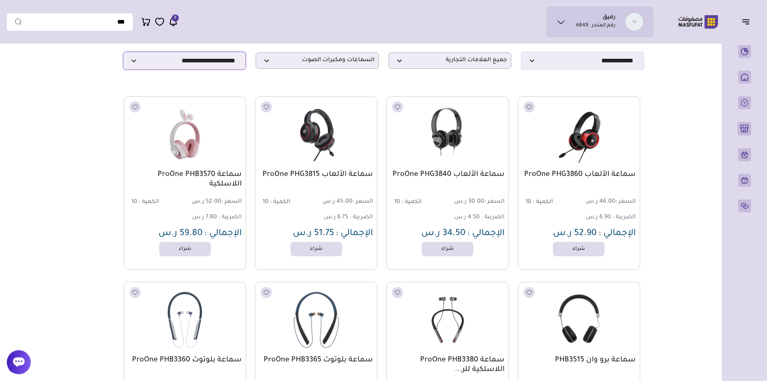
scroll to position [0, 0]
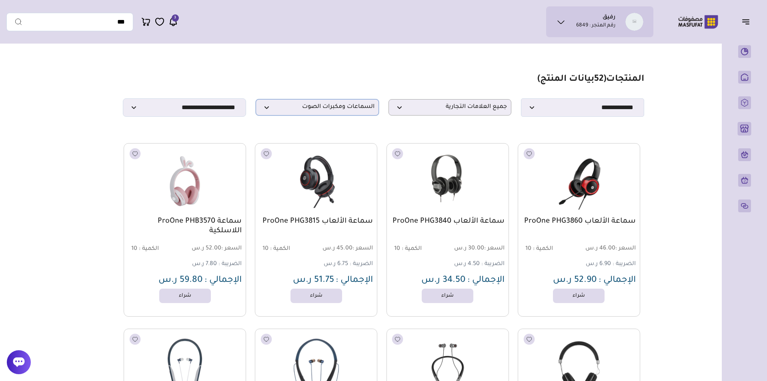
click at [282, 104] on p "السماعات ومكبرات الصوت" at bounding box center [317, 107] width 123 height 16
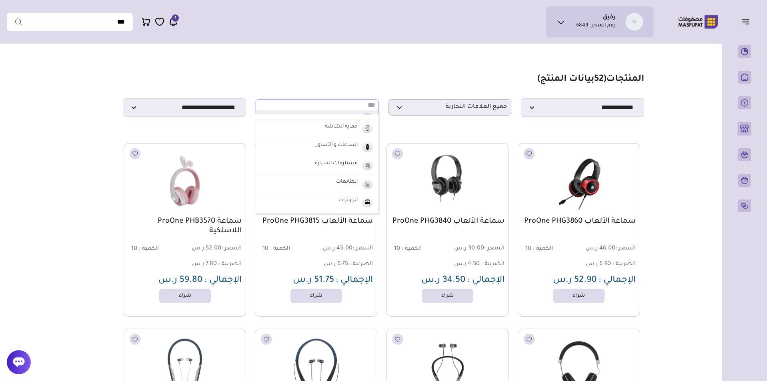
scroll to position [80, 0]
click at [331, 168] on label "الساعات و الأساور" at bounding box center [337, 168] width 44 height 10
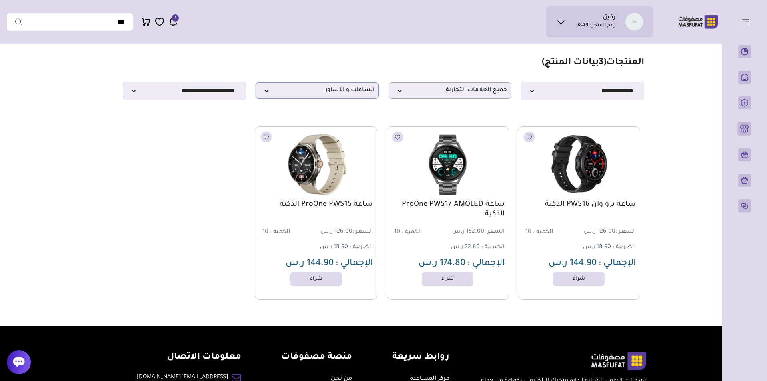
scroll to position [6, 0]
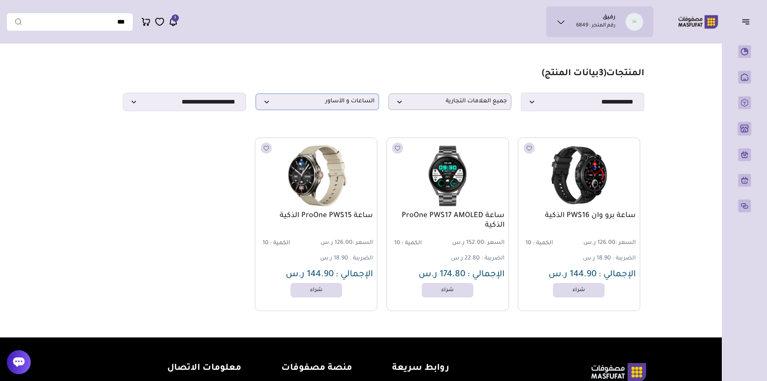
click at [323, 104] on span "الساعات و الأساور" at bounding box center [317, 102] width 114 height 8
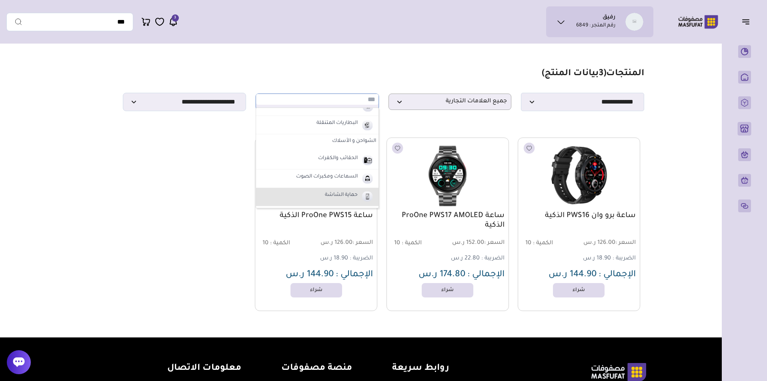
scroll to position [28, 0]
click at [318, 201] on li "حماية الشاشة" at bounding box center [317, 198] width 122 height 18
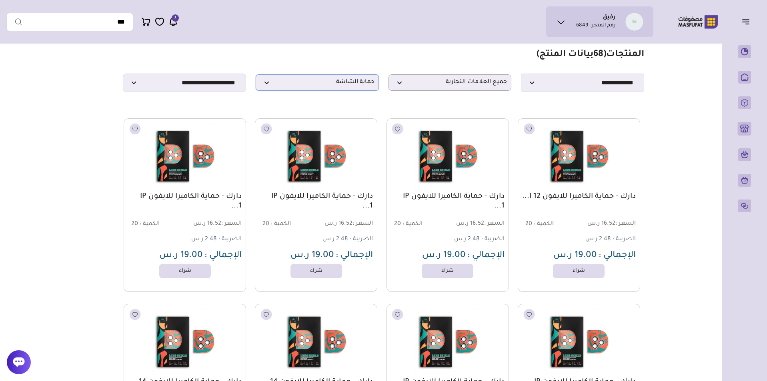
scroll to position [0, 0]
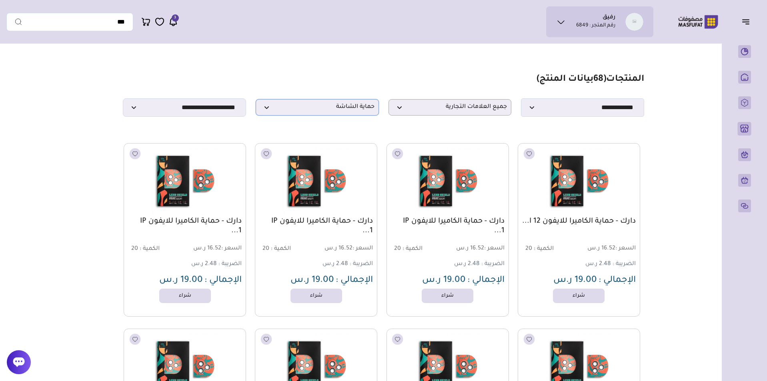
click at [323, 111] on span "حماية الشاشة" at bounding box center [317, 108] width 114 height 8
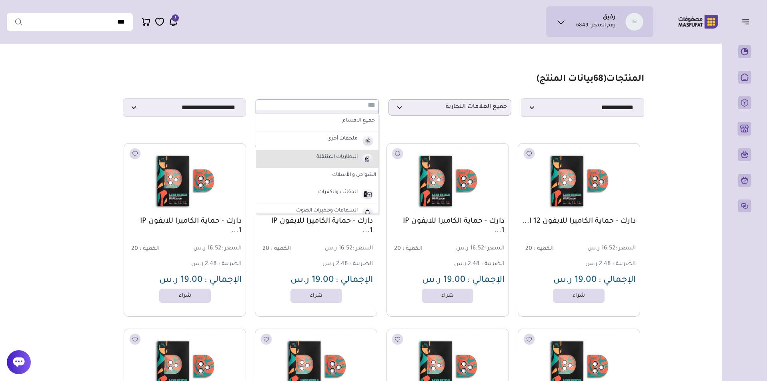
click at [324, 159] on label "البطاريات المتنقلة" at bounding box center [337, 157] width 44 height 10
select select "*"
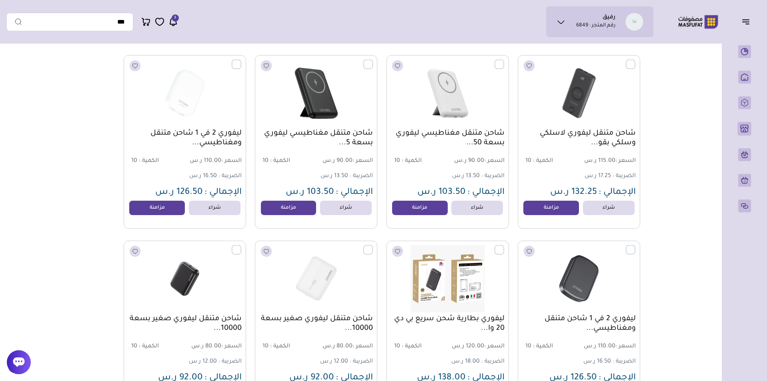
scroll to position [459, 0]
click at [635, 61] on label at bounding box center [635, 60] width 0 height 1
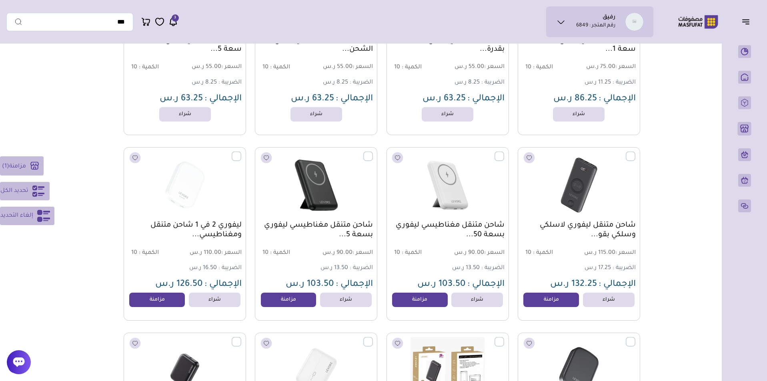
scroll to position [367, 0]
click at [35, 190] on icon at bounding box center [38, 191] width 13 height 13
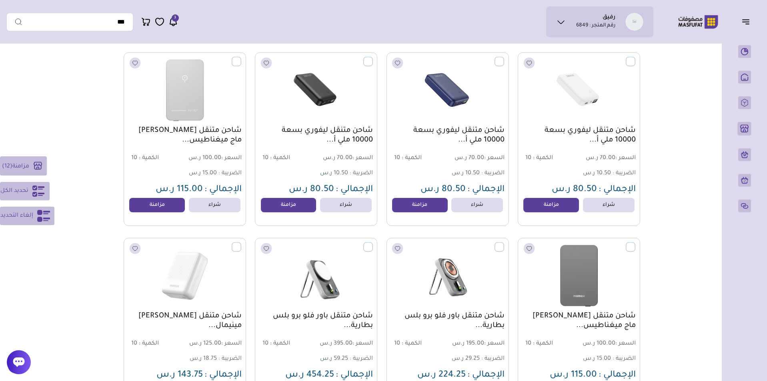
scroll to position [817, 0]
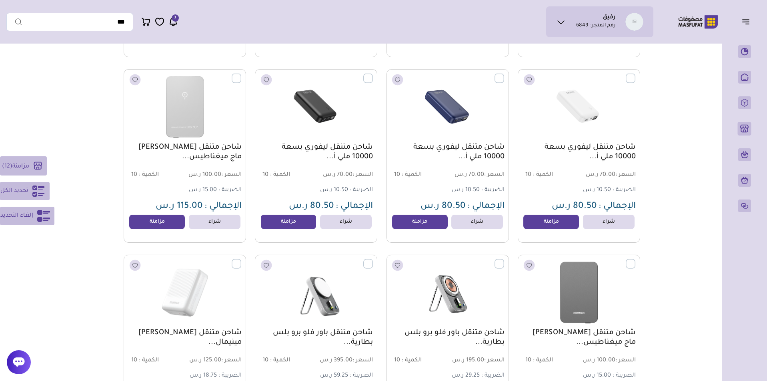
click at [24, 187] on span "تحديد الكل" at bounding box center [14, 191] width 28 height 10
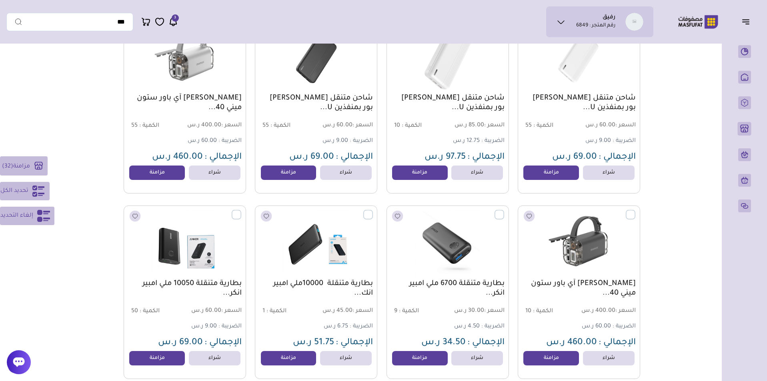
scroll to position [1985, 0]
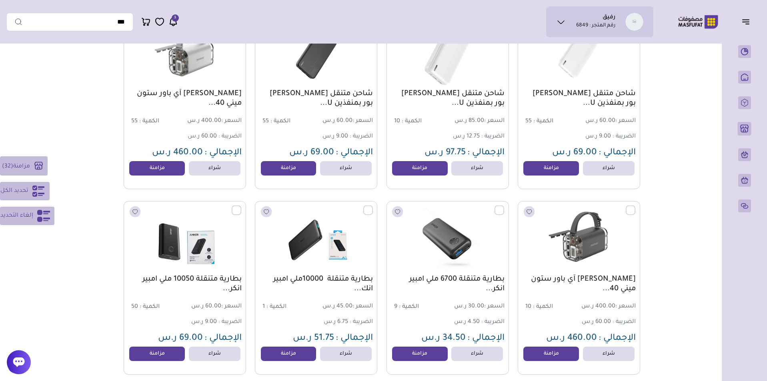
click at [27, 188] on span "تحديد الكل" at bounding box center [14, 191] width 28 height 10
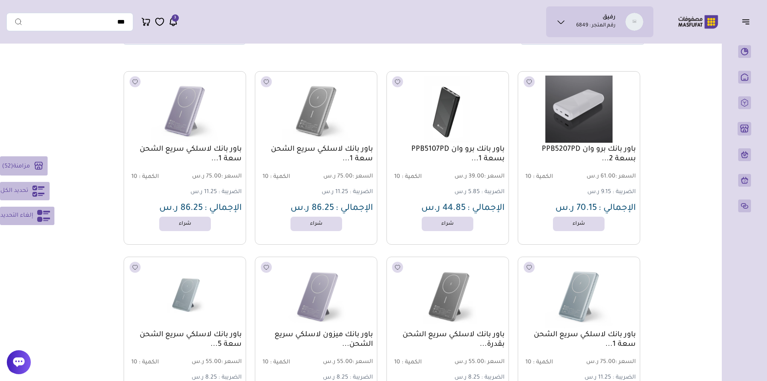
scroll to position [0, 0]
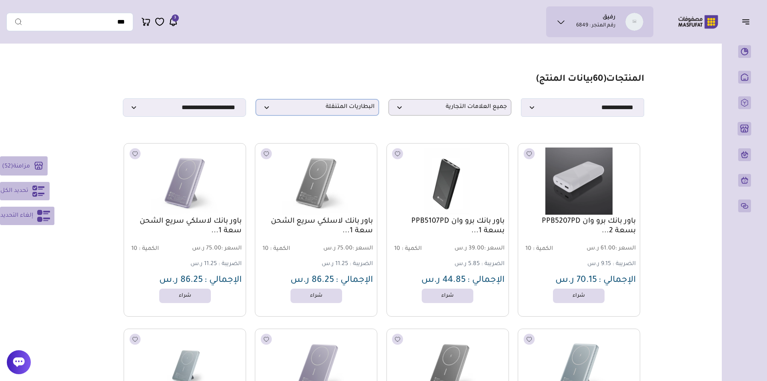
click at [319, 105] on p "البطاريات المتنقلة" at bounding box center [317, 107] width 123 height 16
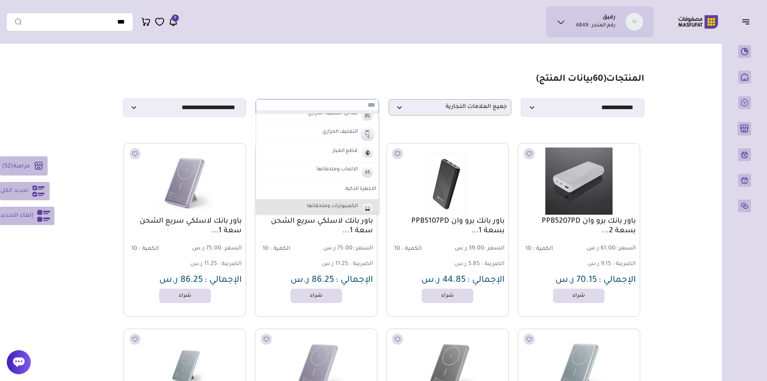
scroll to position [265, 0]
click at [358, 170] on label "الاجهزة الذكية" at bounding box center [317, 169] width 122 height 14
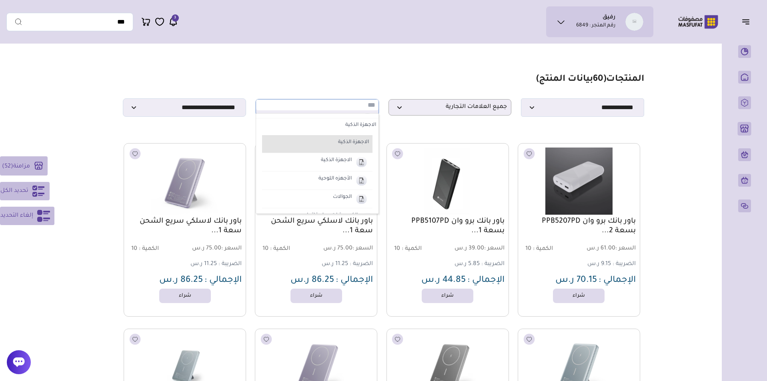
scroll to position [312, 0]
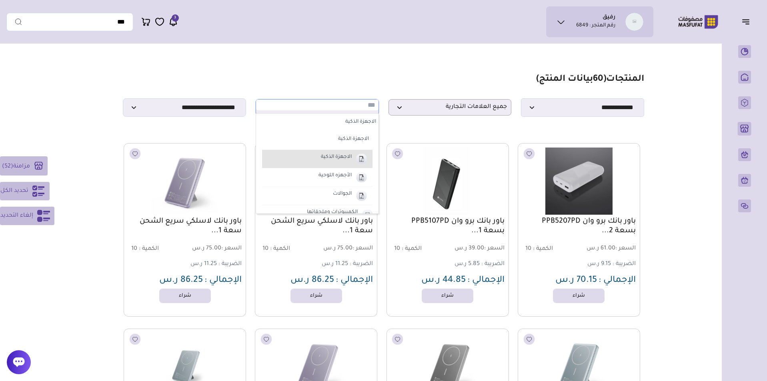
click at [346, 162] on label "الاجهزة الذكية" at bounding box center [336, 157] width 33 height 10
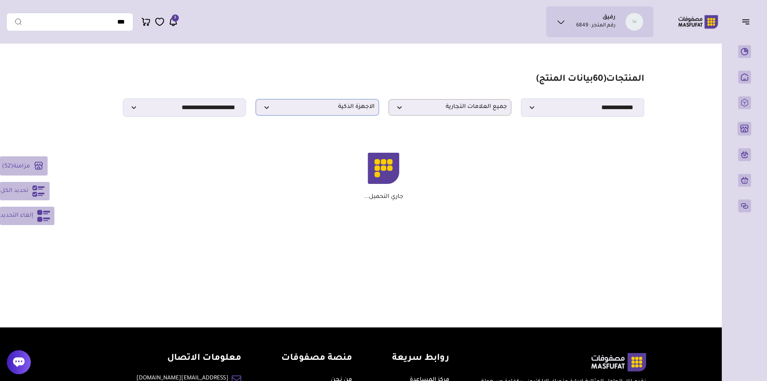
click at [330, 111] on span "الاجهزة الذكية" at bounding box center [317, 108] width 114 height 8
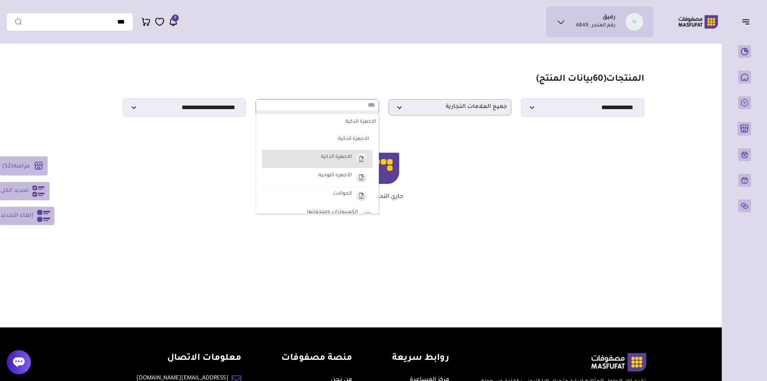
scroll to position [334, 0]
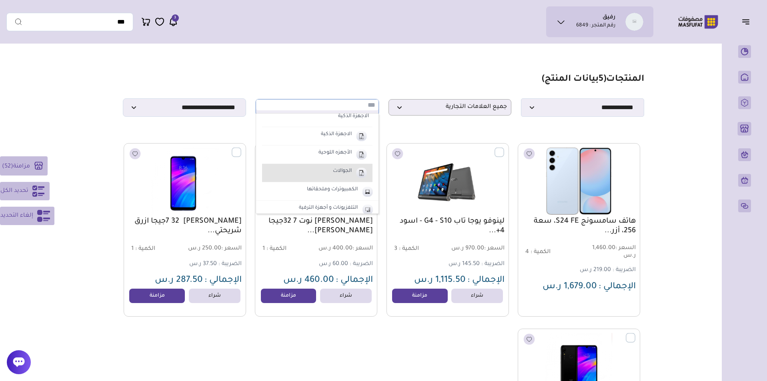
click at [339, 177] on label "الجوالات" at bounding box center [342, 171] width 21 height 10
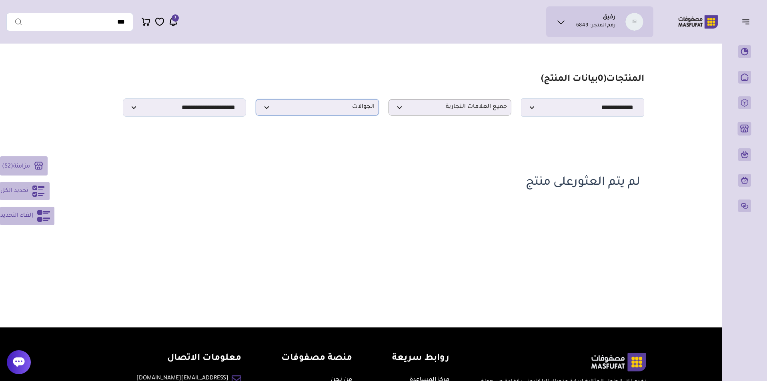
click at [347, 108] on span "الجوالات" at bounding box center [317, 108] width 114 height 8
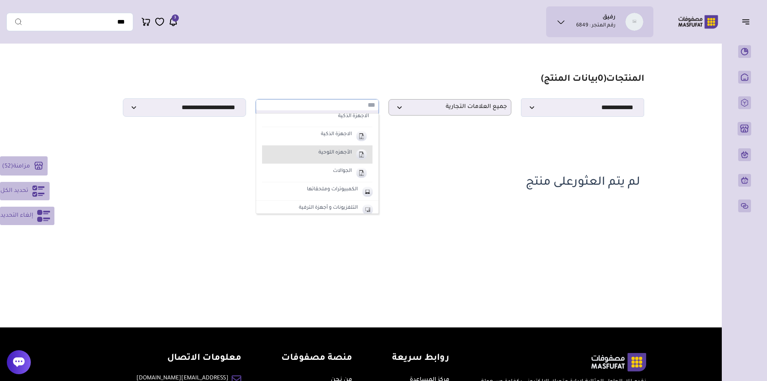
scroll to position [323, 0]
click at [341, 147] on label "الاجهزة الذكية" at bounding box center [336, 146] width 33 height 10
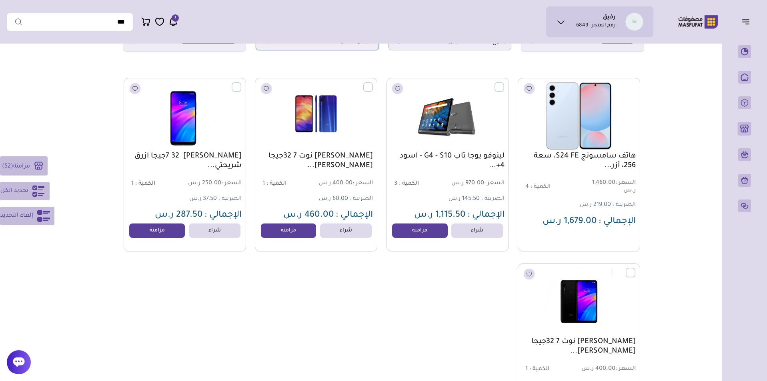
scroll to position [64, 0]
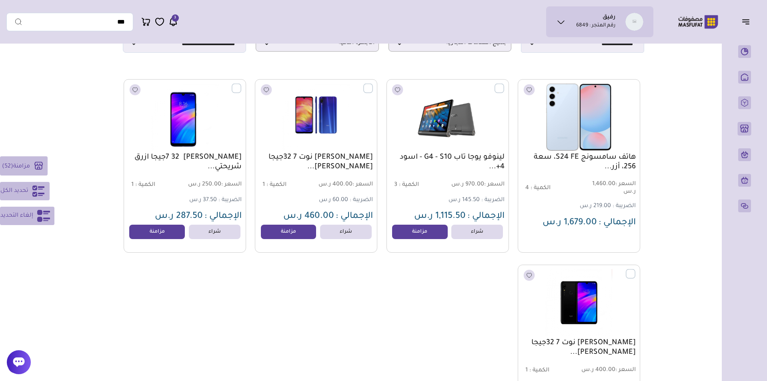
click at [42, 194] on icon at bounding box center [38, 191] width 12 height 11
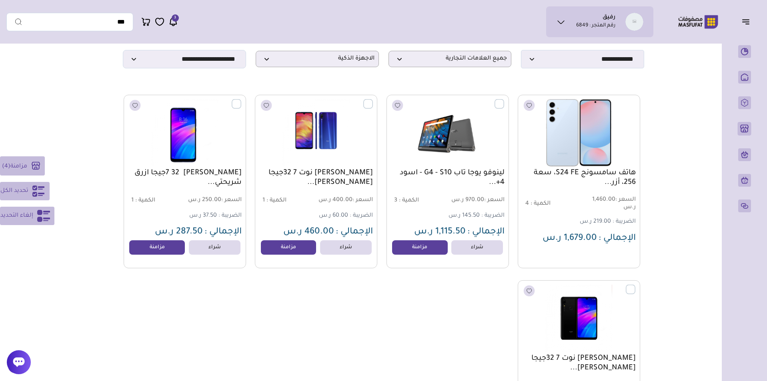
scroll to position [0, 0]
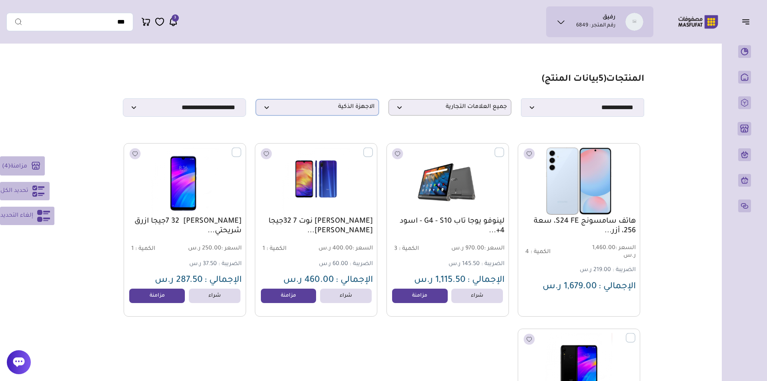
click at [278, 108] on span "الاجهزة الذكية" at bounding box center [317, 108] width 114 height 8
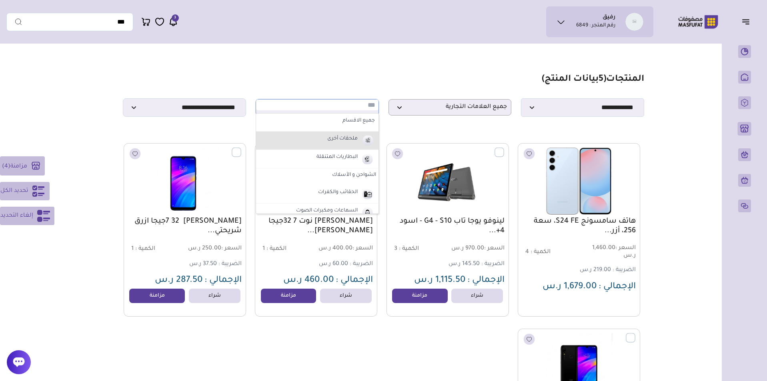
click at [346, 142] on label "ملحقات أخرى" at bounding box center [342, 139] width 33 height 10
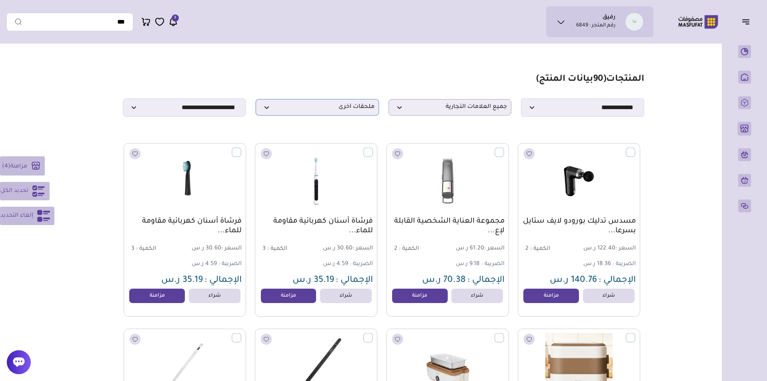
click at [296, 109] on span "ملحقات أخرى" at bounding box center [317, 108] width 114 height 8
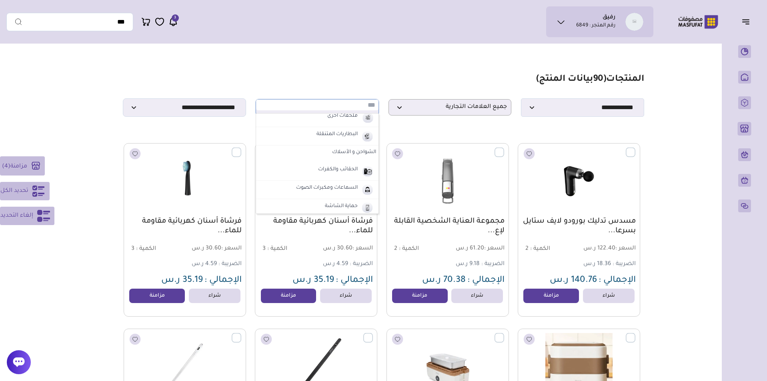
scroll to position [22, 0]
click at [320, 145] on li "البطاريات المتنقلة" at bounding box center [317, 137] width 122 height 18
select select "*"
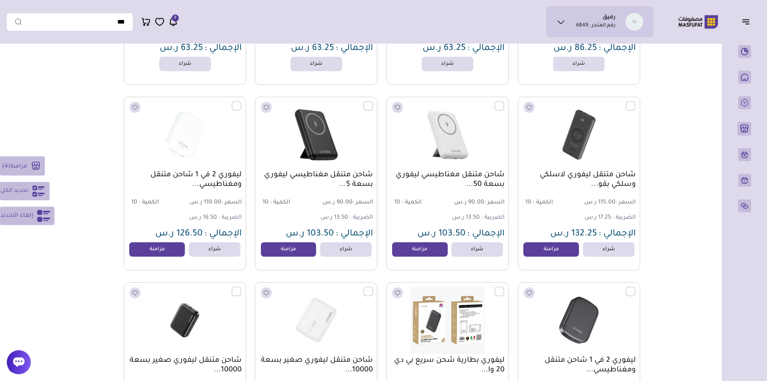
scroll to position [413, 0]
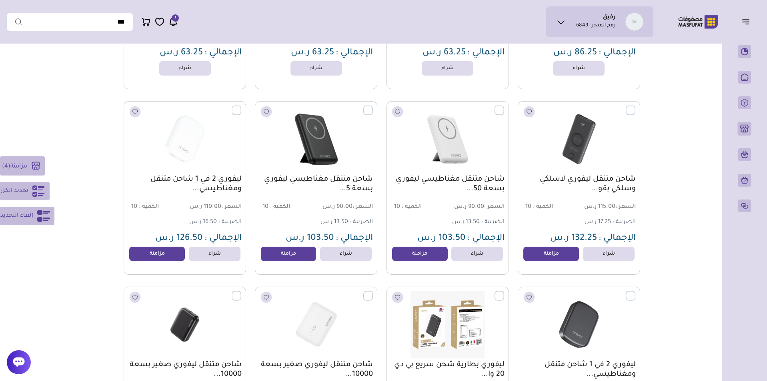
click at [41, 196] on icon at bounding box center [38, 191] width 12 height 11
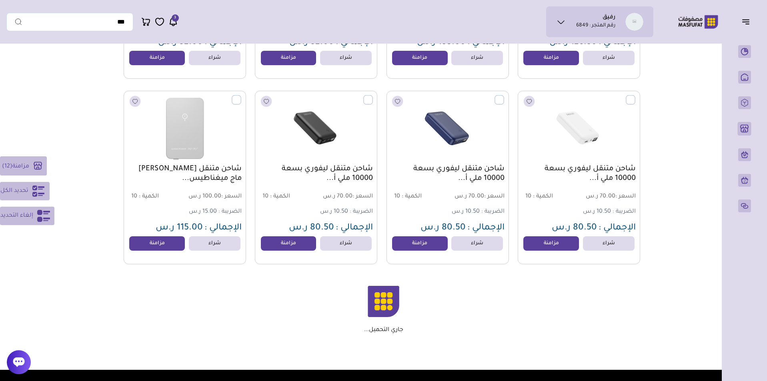
scroll to position [794, 0]
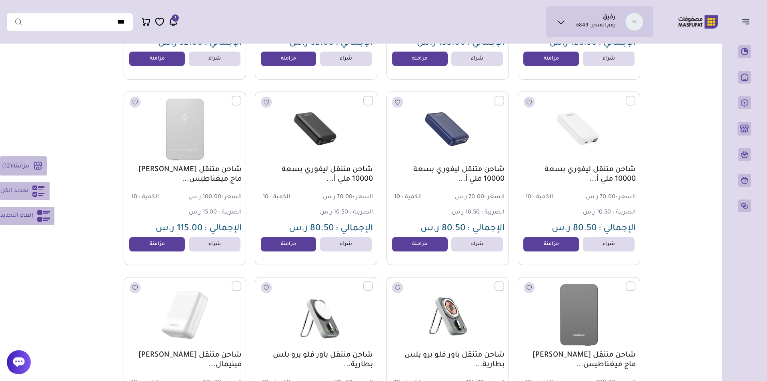
click at [44, 185] on icon at bounding box center [38, 191] width 13 height 13
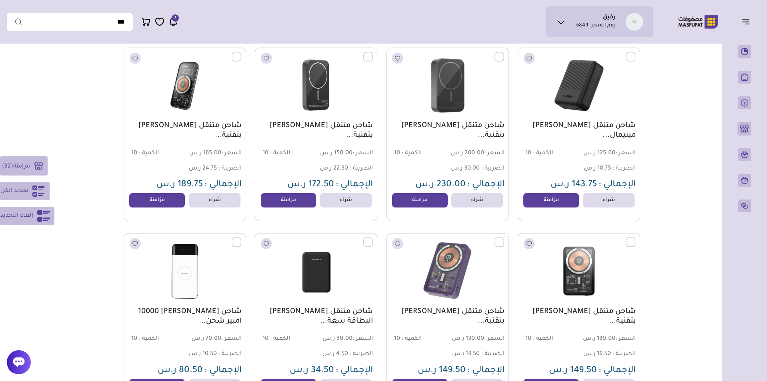
scroll to position [1210, 0]
click at [34, 195] on icon at bounding box center [38, 191] width 13 height 13
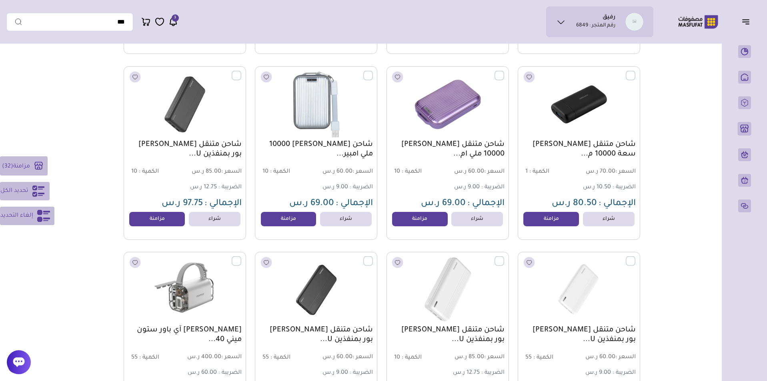
scroll to position [1748, 0]
click at [22, 191] on span "تحديد الكل" at bounding box center [14, 191] width 28 height 10
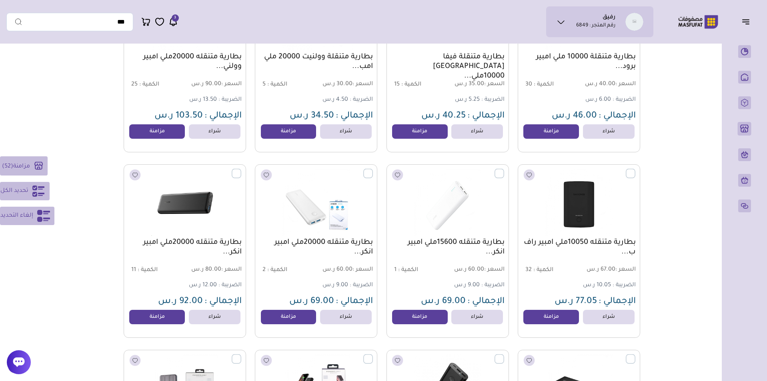
scroll to position [2379, 0]
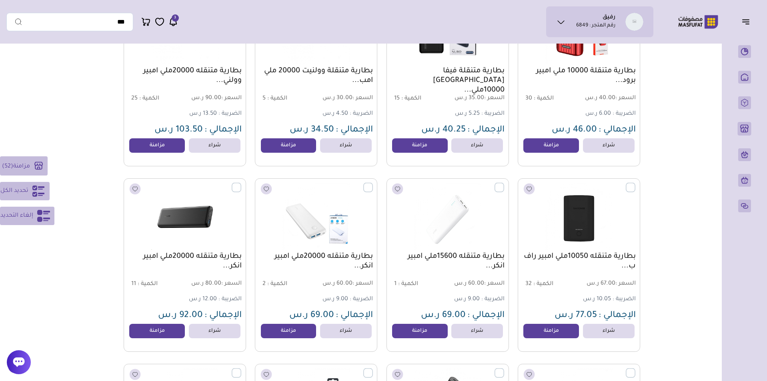
click at [18, 163] on span "مزامنة" at bounding box center [21, 166] width 17 height 6
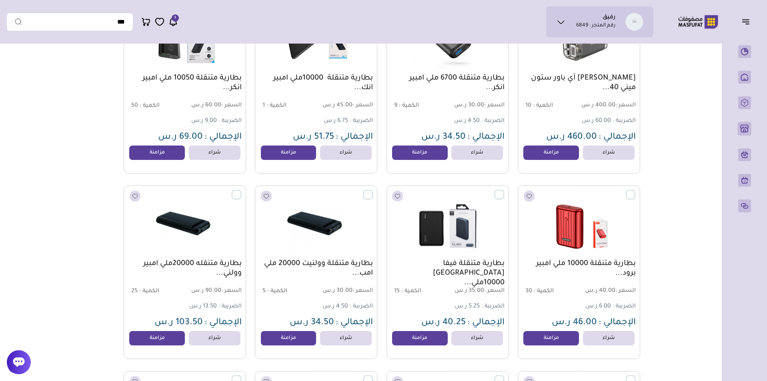
scroll to position [2156, 0]
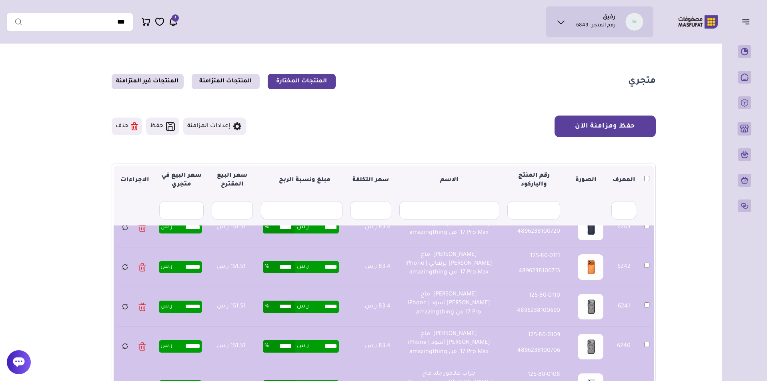
click at [621, 126] on button "حفظ ومزامنة الآن" at bounding box center [605, 127] width 101 height 22
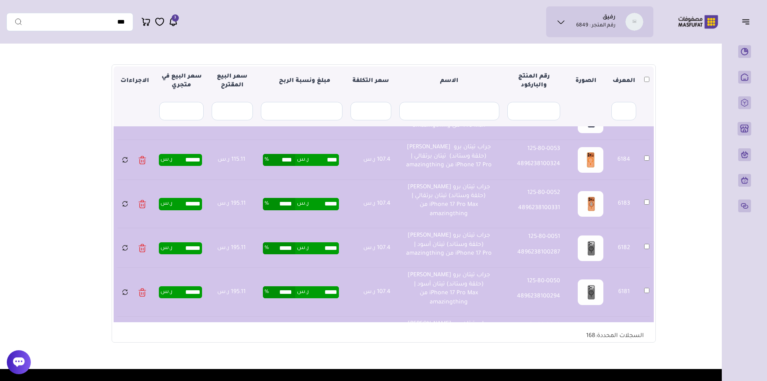
scroll to position [2293, 0]
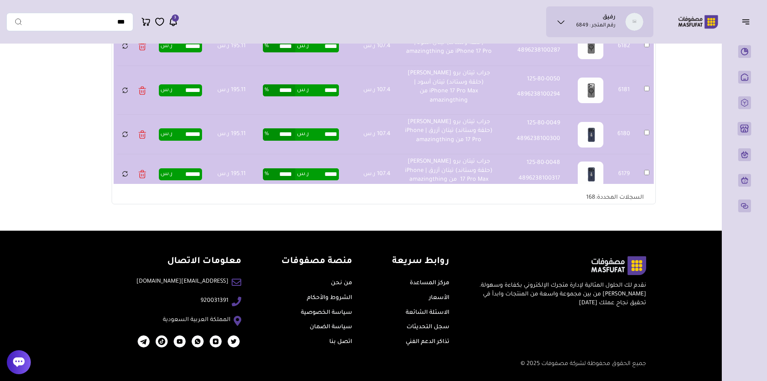
click at [435, 278] on li "مركز المساعدة" at bounding box center [420, 284] width 57 height 12
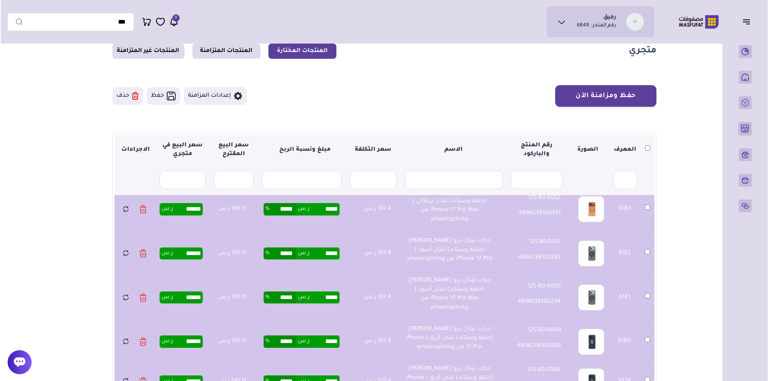
scroll to position [0, 0]
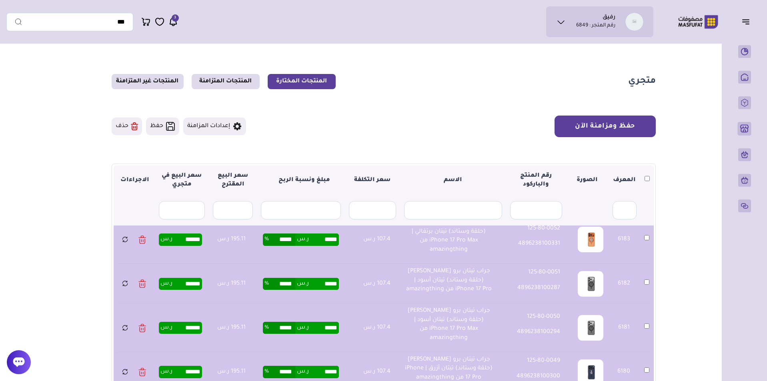
click at [611, 116] on button "حفظ ومزامنة الآن" at bounding box center [605, 127] width 101 height 22
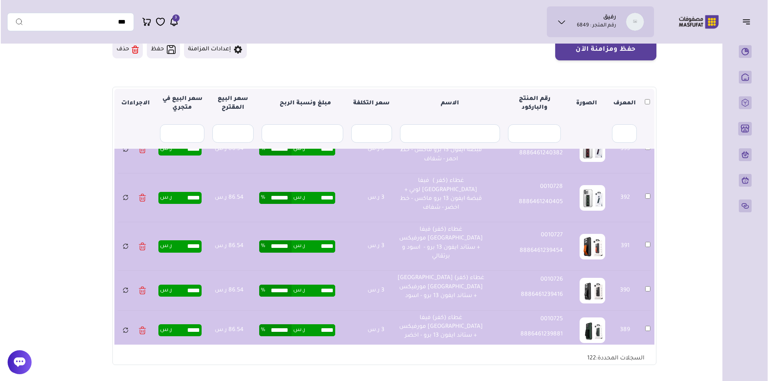
scroll to position [3057, 0]
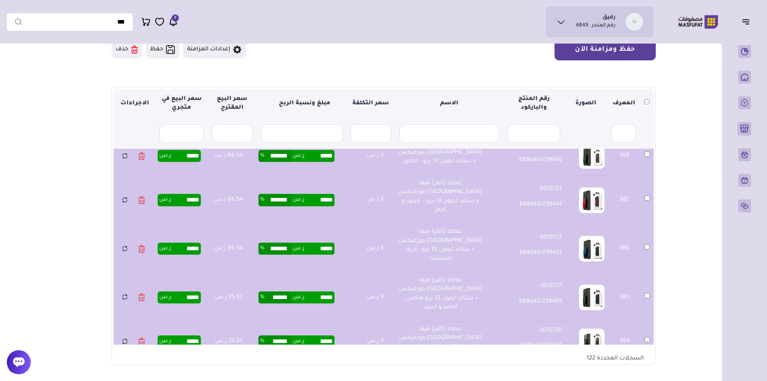
click at [615, 59] on button "حفظ ومزامنة الآن" at bounding box center [605, 50] width 101 height 22
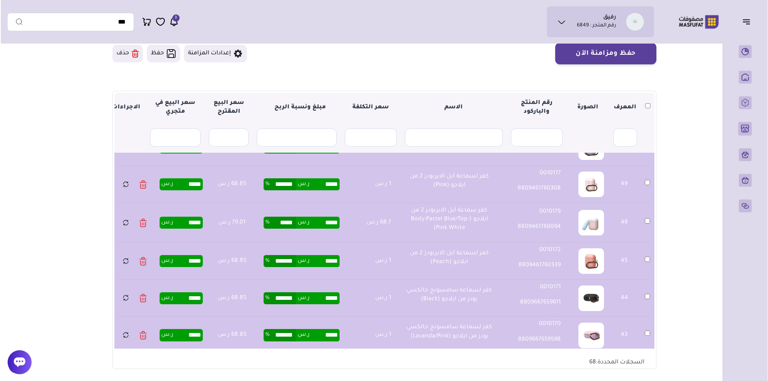
scroll to position [58, 0]
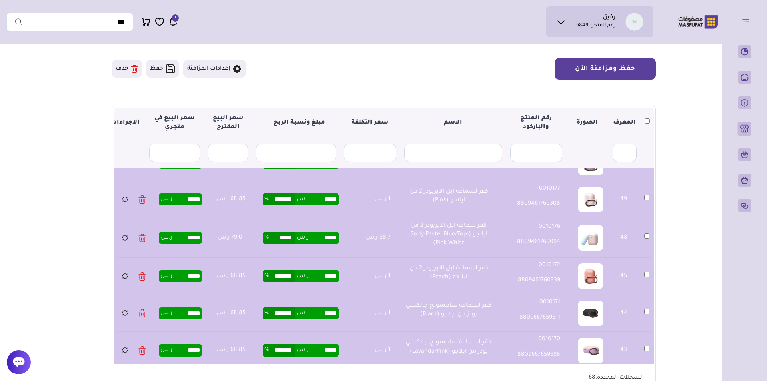
click at [600, 77] on button "حفظ ومزامنة الآن" at bounding box center [605, 69] width 101 height 22
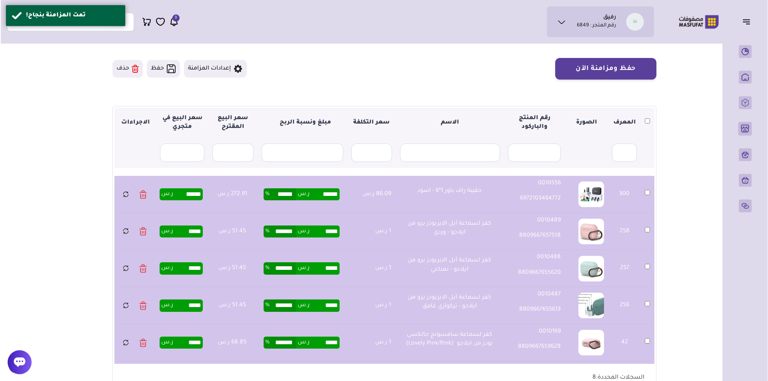
scroll to position [114, 0]
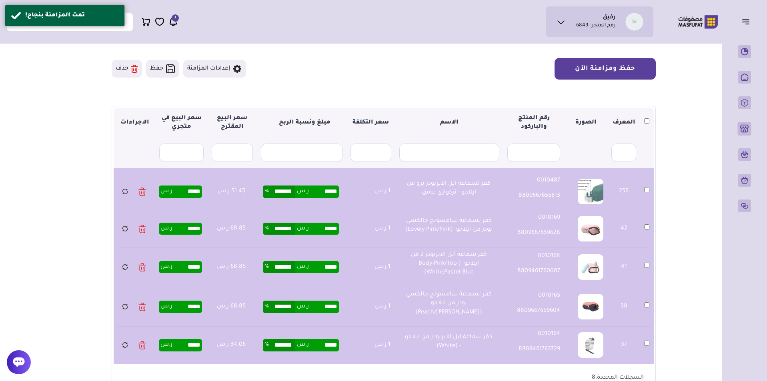
click at [624, 69] on button "حفظ ومزامنة الآن" at bounding box center [605, 69] width 101 height 22
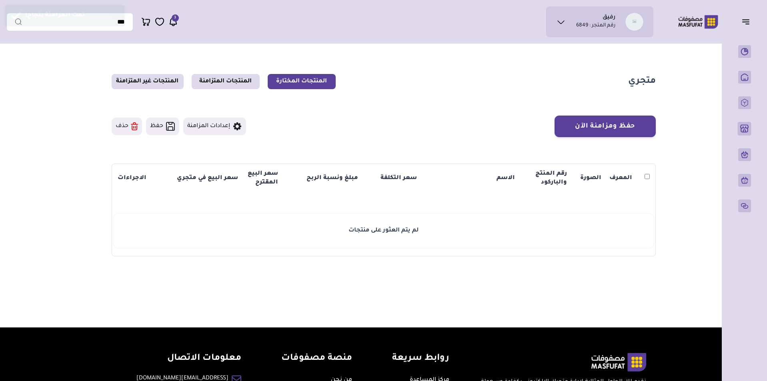
scroll to position [58, 0]
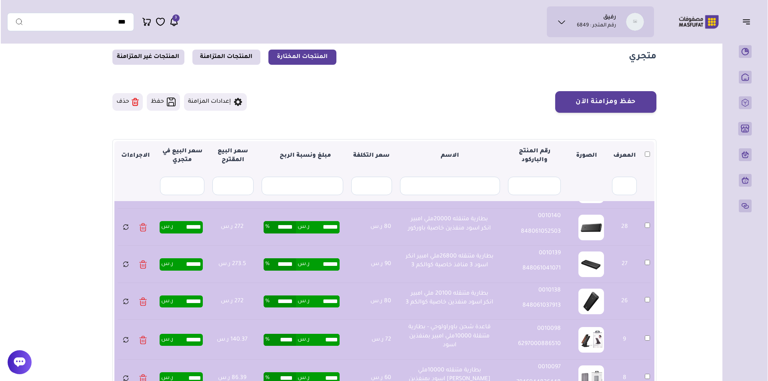
scroll to position [23, 0]
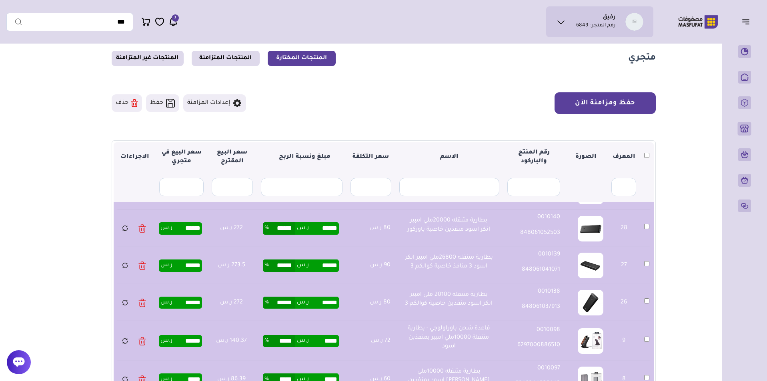
click at [645, 97] on button "حفظ ومزامنة الآن" at bounding box center [605, 103] width 101 height 22
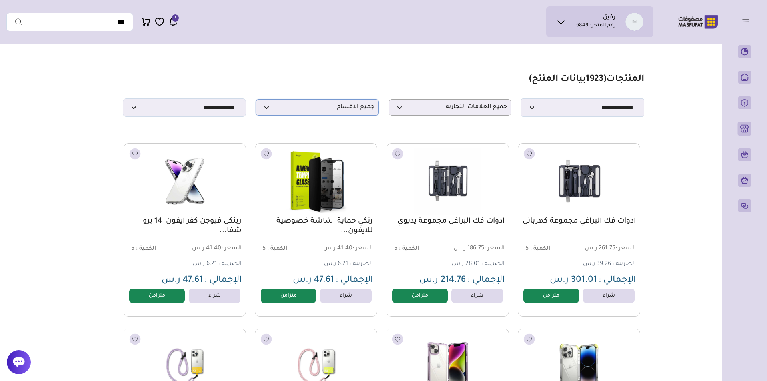
click at [306, 111] on span "جميع الاقسام" at bounding box center [317, 108] width 114 height 8
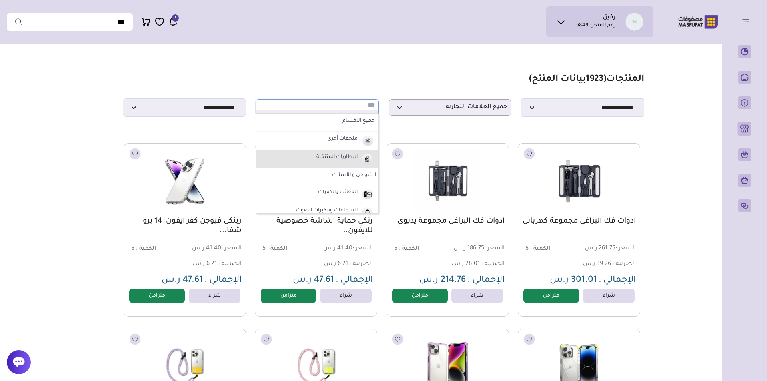
click at [343, 160] on label "البطاريات المتنقلة" at bounding box center [337, 157] width 44 height 10
select select "*"
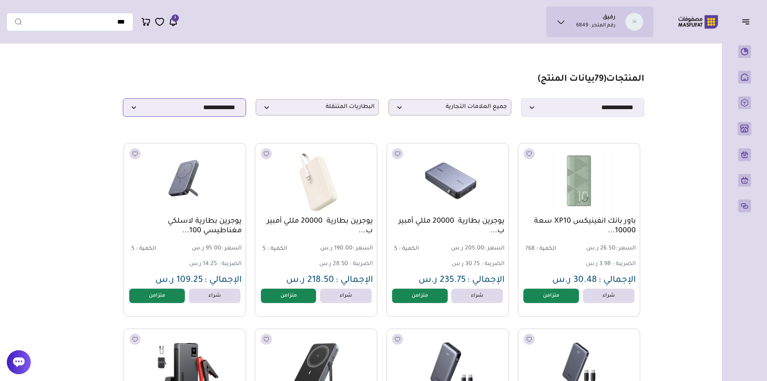
click at [202, 102] on select "**********" at bounding box center [184, 107] width 123 height 18
select select "**********"
click at [123, 101] on select "**********" at bounding box center [184, 107] width 123 height 18
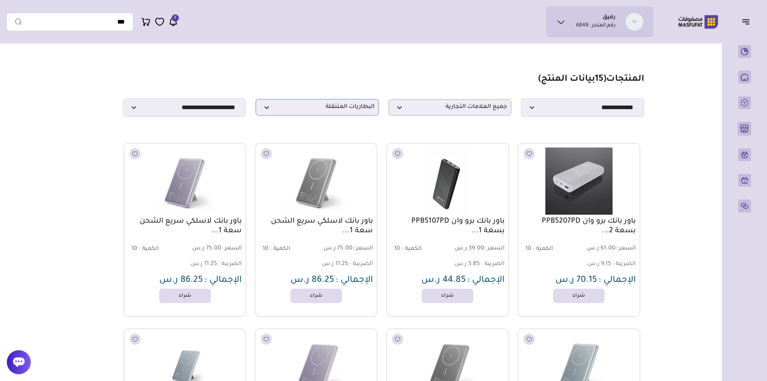
click at [293, 116] on p "البطاريات المتنقلة" at bounding box center [317, 107] width 123 height 16
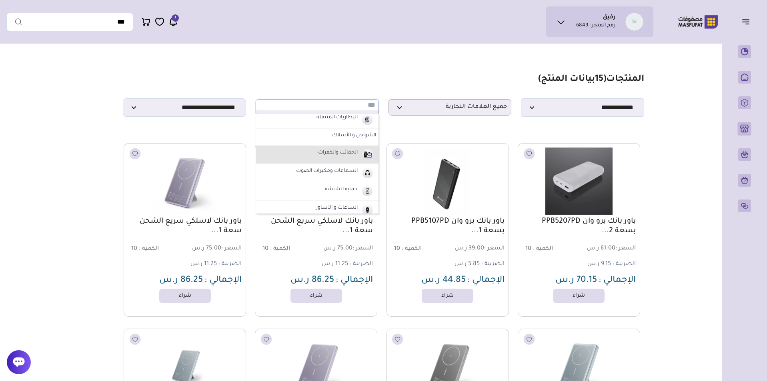
scroll to position [39, 0]
click at [342, 163] on li "الحقائب والكفرات" at bounding box center [317, 155] width 122 height 18
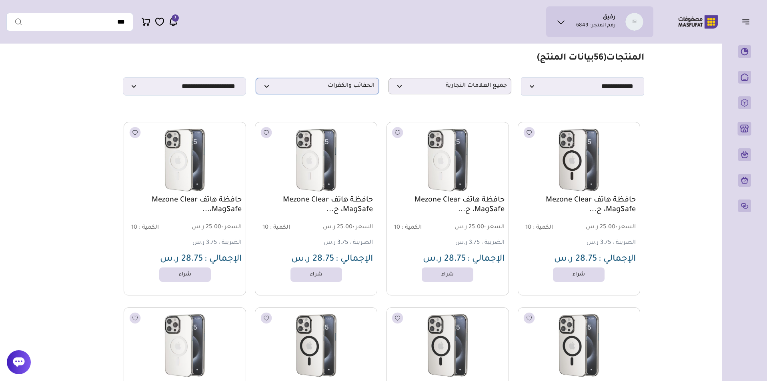
scroll to position [0, 0]
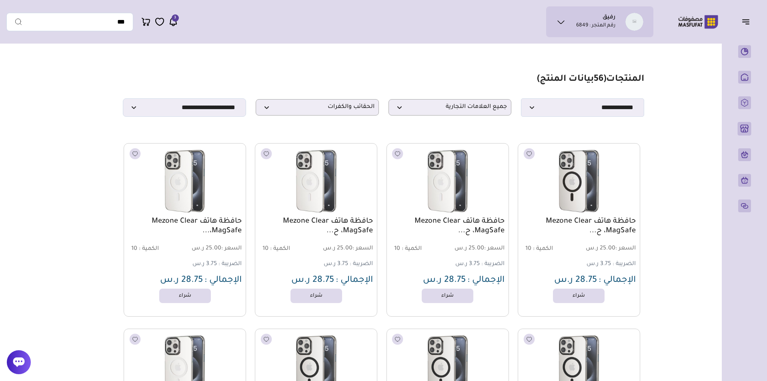
click at [390, 210] on div "حافظة هاتف Mezone Clear MagSafe، ح... السعر : 25.00 ر.س الكمية : 10 الضريبة : 3…" at bounding box center [448, 230] width 122 height 174
click at [348, 111] on span "الحقائب والكفرات" at bounding box center [317, 108] width 114 height 8
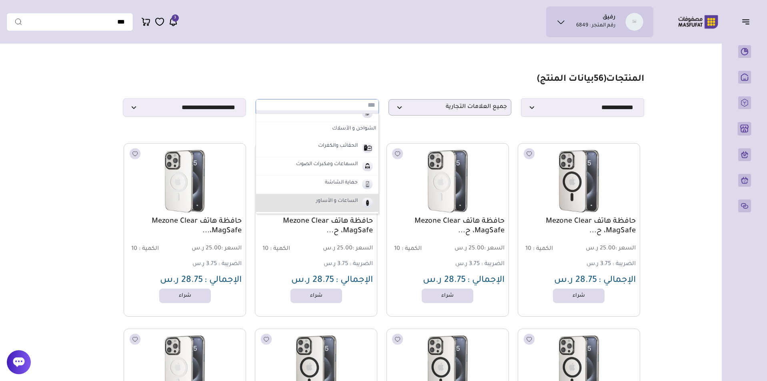
scroll to position [79, 0]
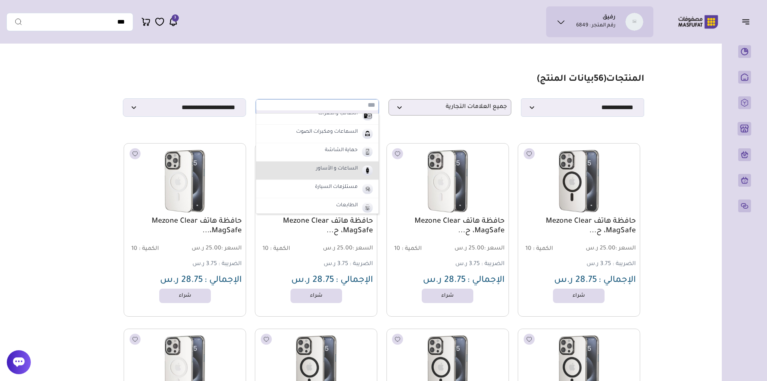
click at [343, 164] on li "الساعات و الأساور" at bounding box center [317, 171] width 122 height 18
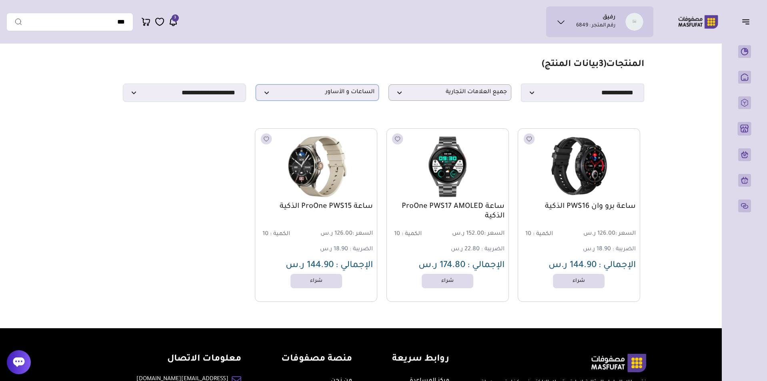
scroll to position [0, 0]
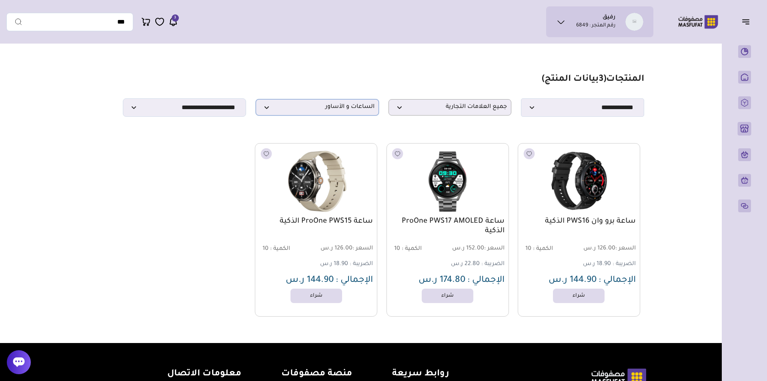
click at [306, 116] on p "الساعات و الأساور" at bounding box center [317, 107] width 123 height 16
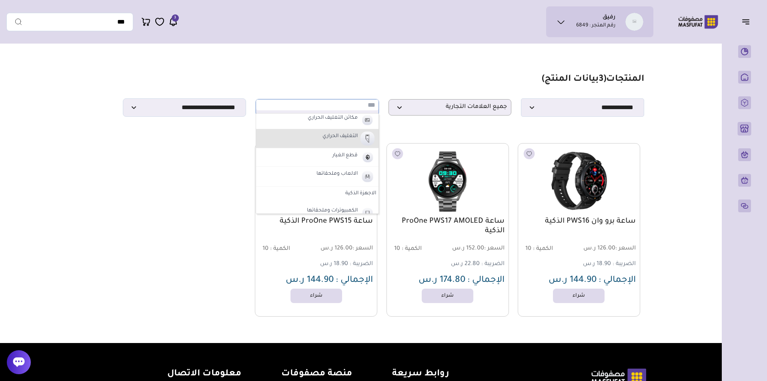
scroll to position [293, 0]
click at [357, 143] on label "الاجهزة الذكية" at bounding box center [317, 141] width 122 height 14
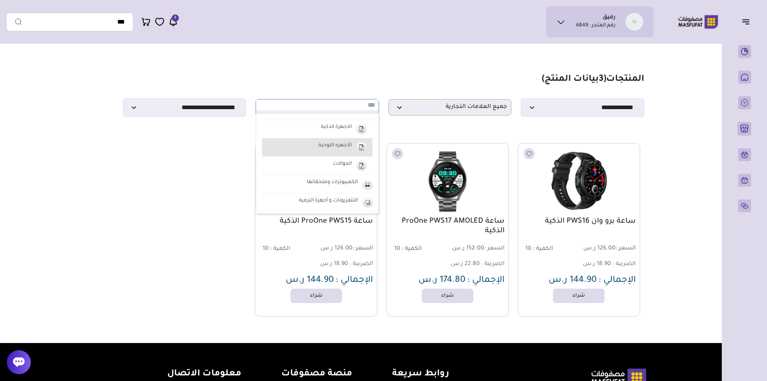
scroll to position [342, 0]
click at [341, 166] on label "الجوالات" at bounding box center [342, 163] width 21 height 10
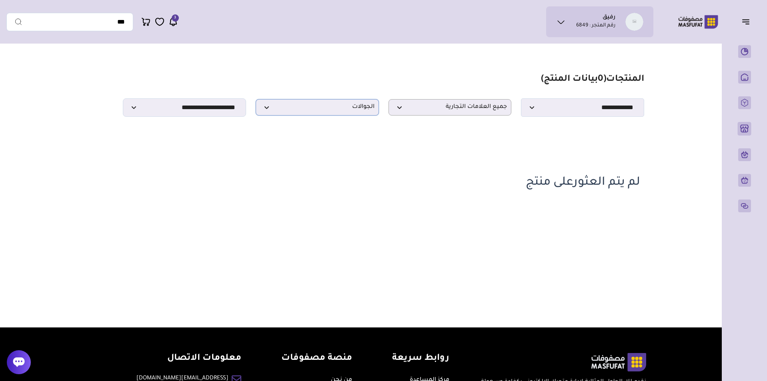
click at [338, 115] on p "الجوالات" at bounding box center [317, 107] width 123 height 16
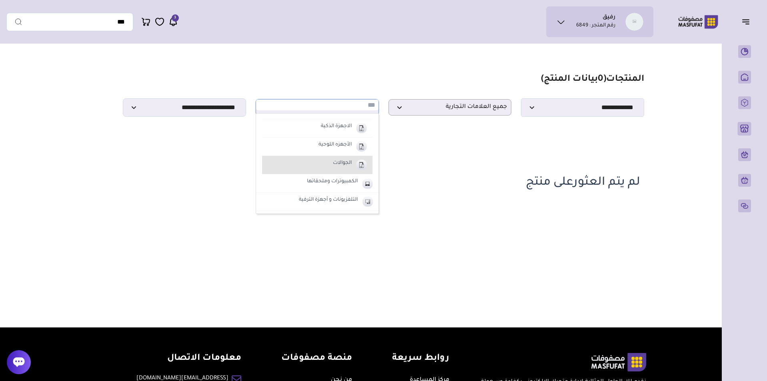
scroll to position [326, 0]
click at [345, 148] on label "الاجهزة الذكية" at bounding box center [336, 143] width 33 height 10
select select "**"
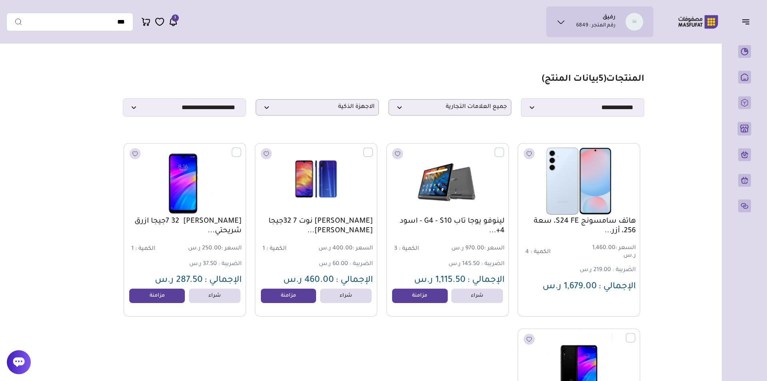
click at [241, 148] on label at bounding box center [241, 148] width 0 height 1
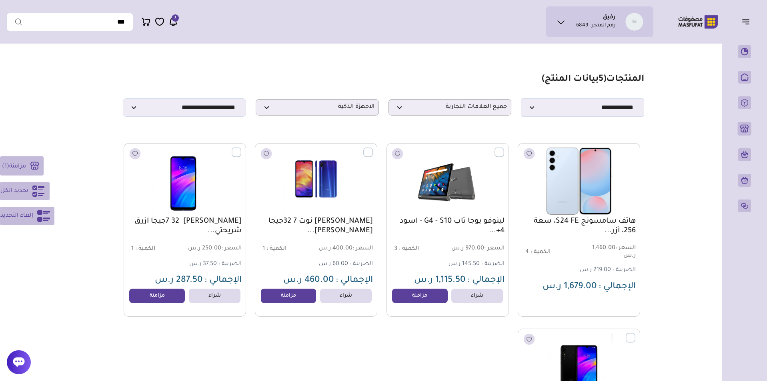
click at [38, 193] on icon at bounding box center [38, 191] width 12 height 11
click at [29, 171] on button "مزامنة ( 4 )" at bounding box center [22, 165] width 45 height 19
click at [326, 116] on p "الاجهزة الذكية" at bounding box center [317, 107] width 123 height 16
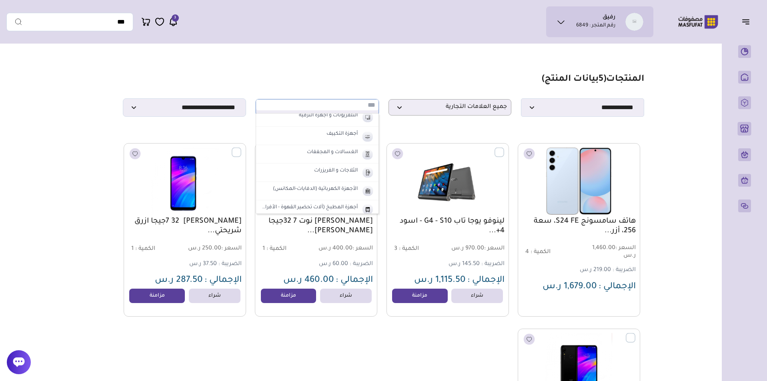
scroll to position [432, 0]
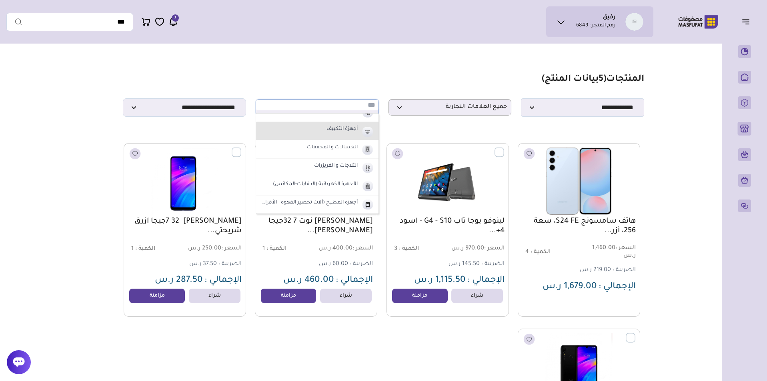
type input "*"
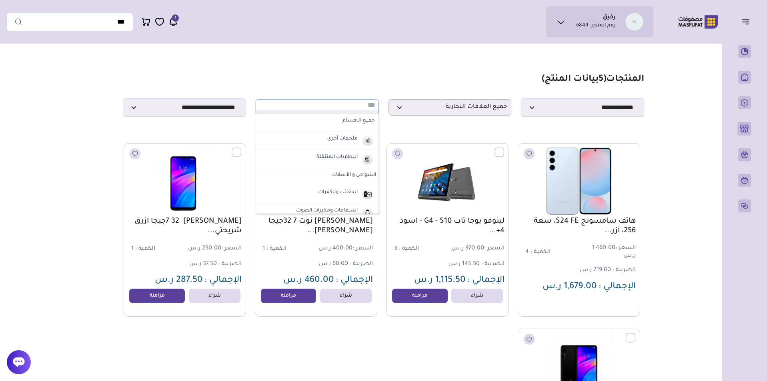
type input "*"
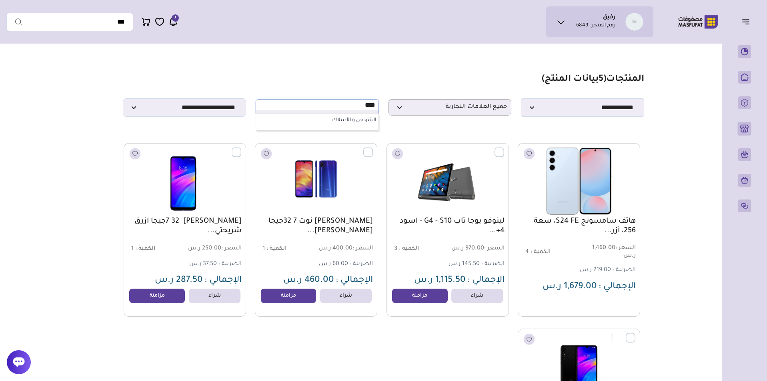
type input "****"
click at [349, 128] on label "الشواحن و الأسلاك" at bounding box center [317, 121] width 122 height 14
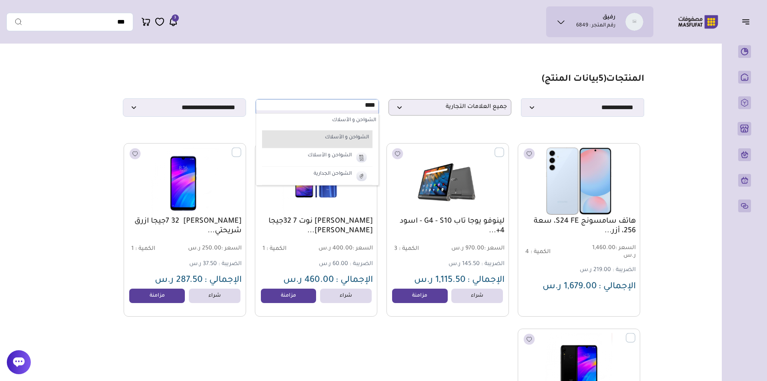
click at [350, 143] on label "الشواحن و الأسلاك" at bounding box center [320, 138] width 99 height 10
select select "*"
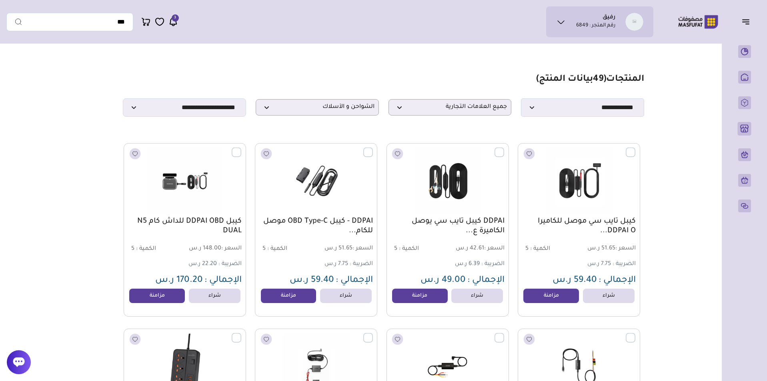
click at [241, 148] on label at bounding box center [241, 148] width 0 height 1
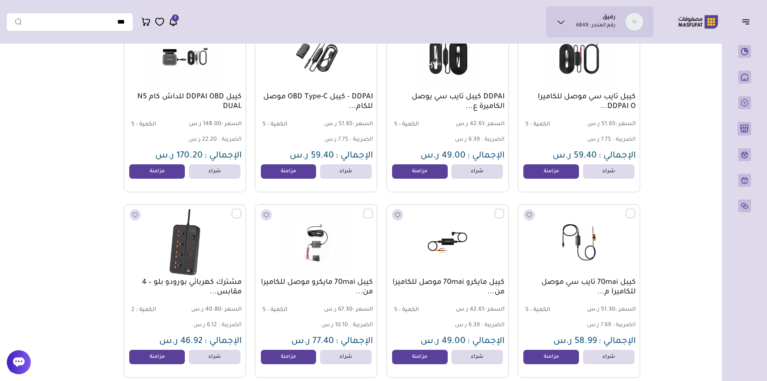
scroll to position [73, 0]
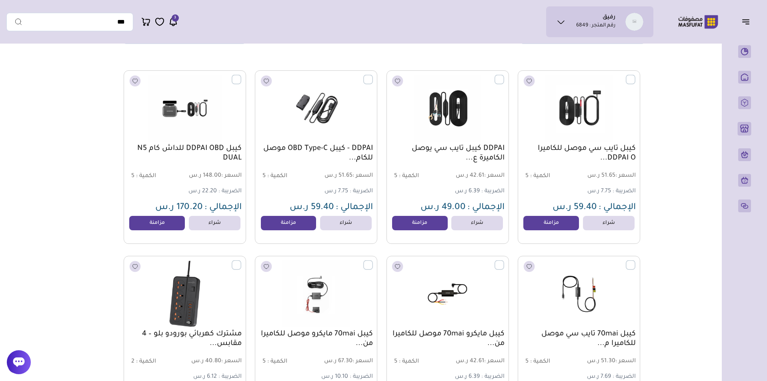
click at [241, 76] on label at bounding box center [241, 75] width 0 height 1
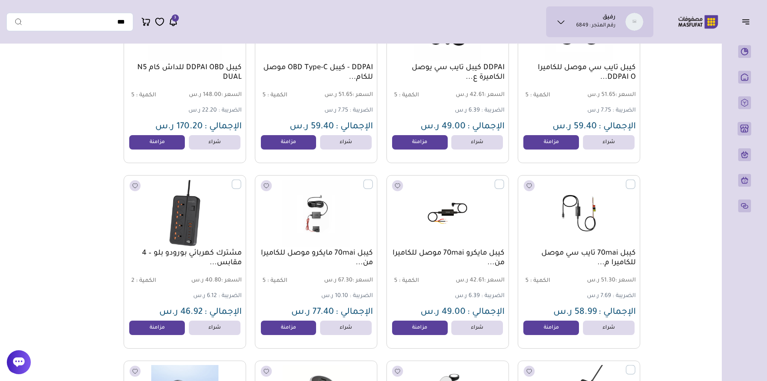
scroll to position [0, 0]
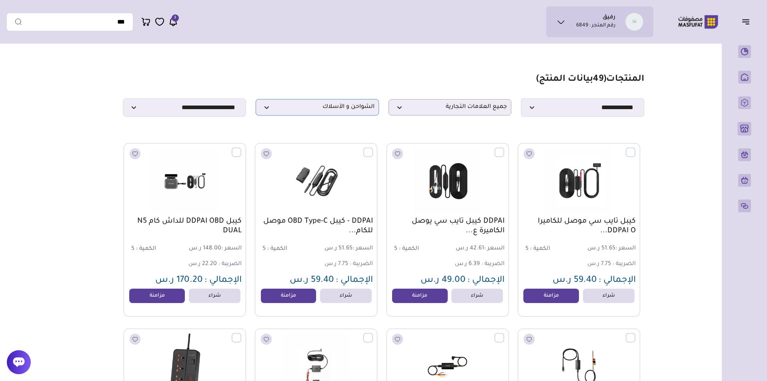
click at [287, 108] on span "الشواحن و الأسلاك" at bounding box center [317, 108] width 114 height 8
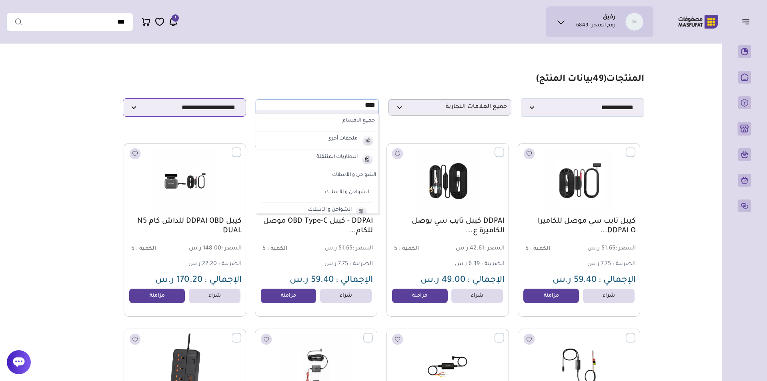
click at [220, 109] on select "**********" at bounding box center [184, 107] width 123 height 18
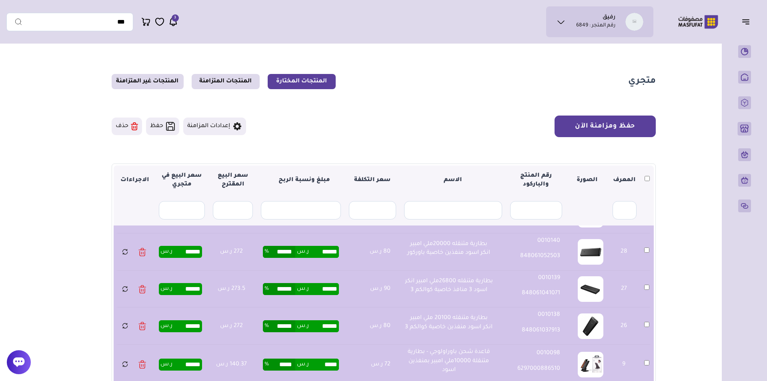
click at [609, 130] on button "حفظ ومزامنة الآن" at bounding box center [605, 127] width 101 height 22
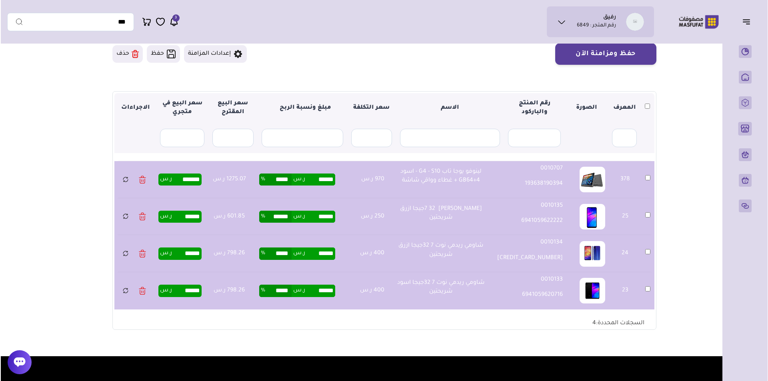
scroll to position [66, 0]
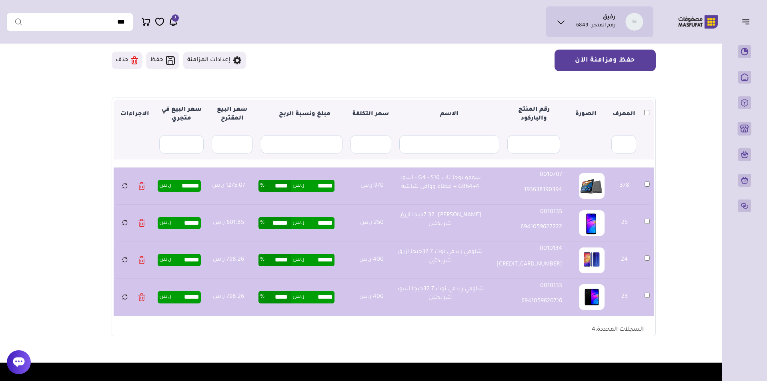
click at [615, 54] on button "حفظ ومزامنة الآن" at bounding box center [605, 61] width 101 height 22
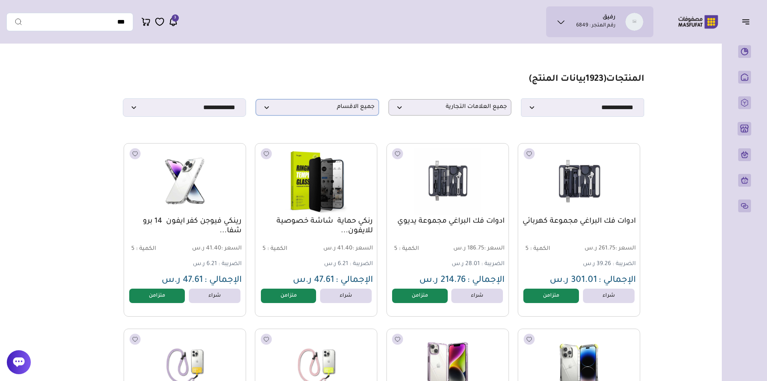
click at [344, 110] on span "جميع الاقسام" at bounding box center [317, 108] width 114 height 8
type input "******"
click at [342, 127] on label "الشواحن و الأسلاك" at bounding box center [317, 121] width 122 height 14
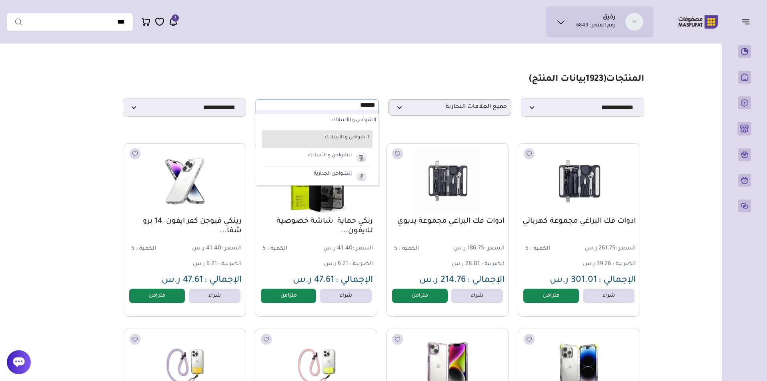
click at [348, 142] on label "الشواحن و الأسلاك" at bounding box center [320, 138] width 99 height 10
select select "*"
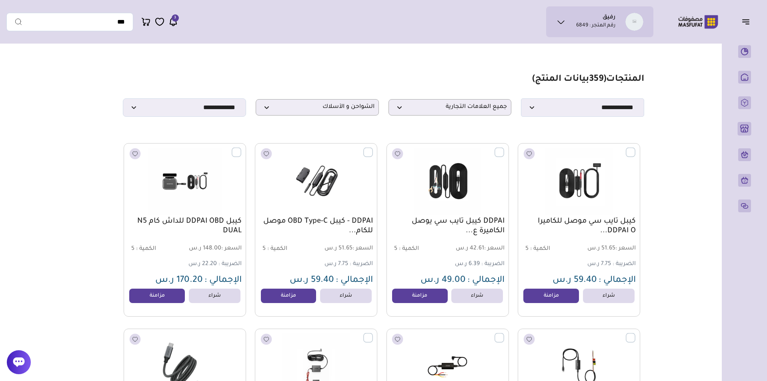
click at [241, 148] on label at bounding box center [241, 148] width 0 height 1
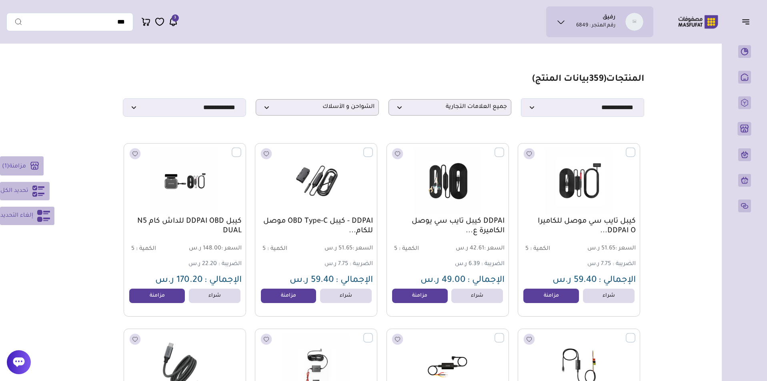
click at [36, 190] on icon at bounding box center [38, 191] width 13 height 13
click at [206, 114] on select "**********" at bounding box center [184, 107] width 123 height 18
select select "**********"
click at [123, 101] on select "**********" at bounding box center [184, 107] width 123 height 18
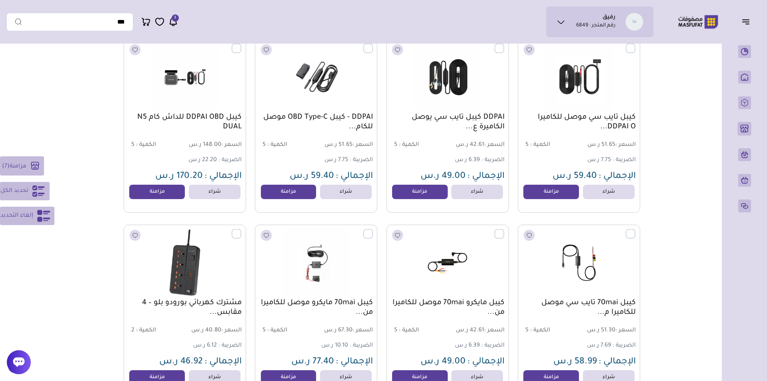
scroll to position [1058, 0]
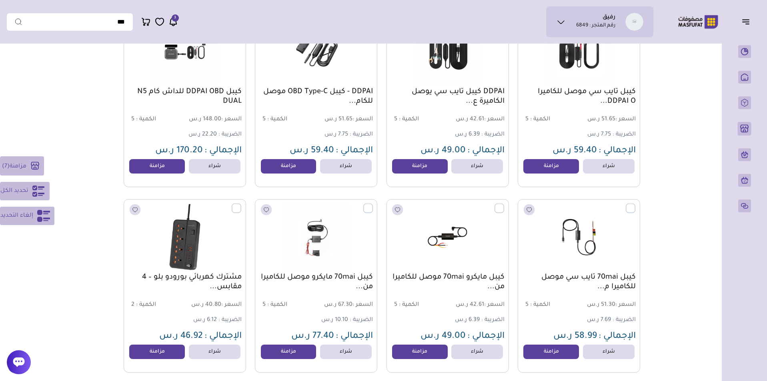
click at [40, 190] on icon at bounding box center [38, 191] width 13 height 13
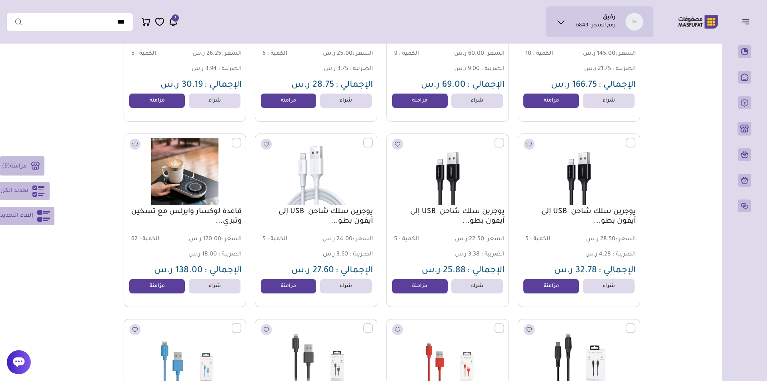
scroll to position [2829, 0]
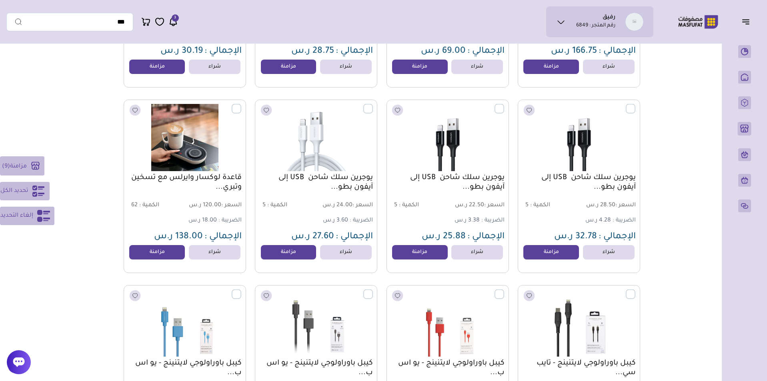
click at [34, 197] on icon at bounding box center [38, 191] width 13 height 13
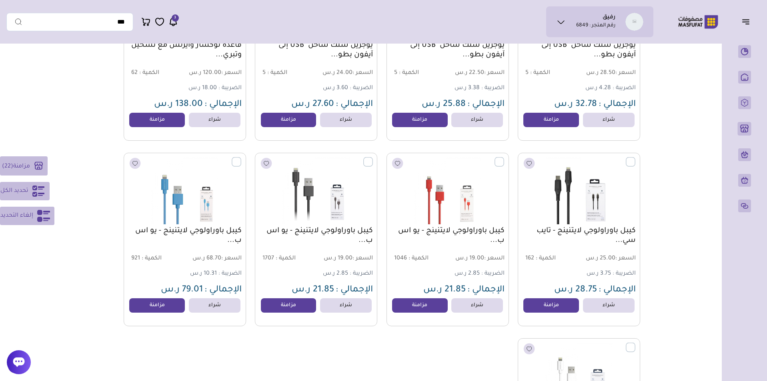
scroll to position [2958, 0]
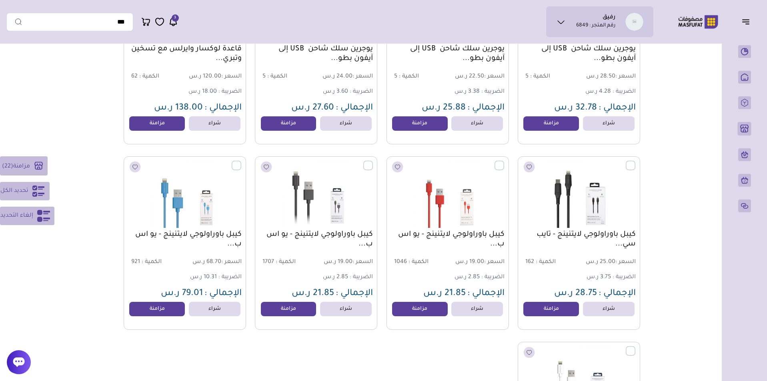
click at [28, 168] on span "مزامنة" at bounding box center [21, 166] width 17 height 6
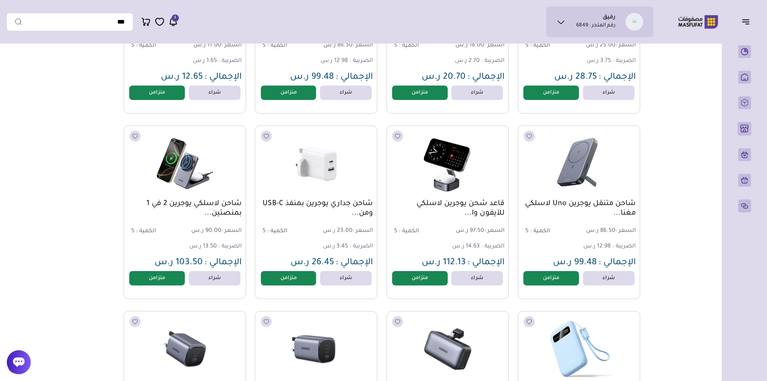
scroll to position [0, 0]
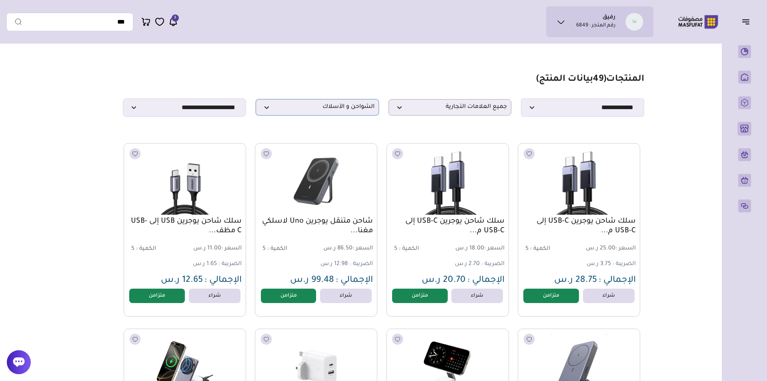
click at [294, 109] on span "الشواحن و الأسلاك" at bounding box center [317, 108] width 114 height 8
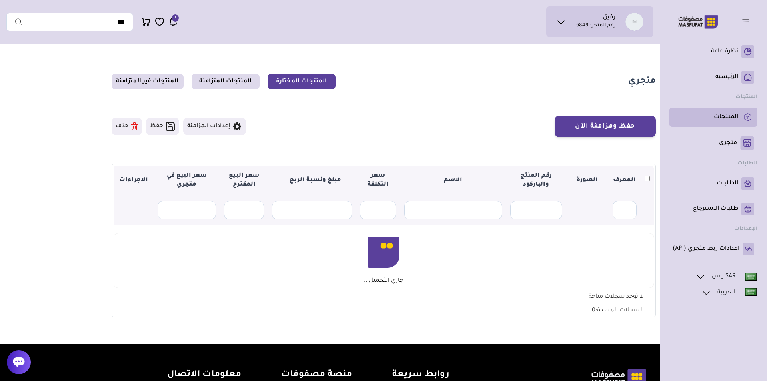
drag, startPoint x: 725, startPoint y: 128, endPoint x: 727, endPoint y: 122, distance: 6.5
click at [727, 122] on ul "نظرة عامة ( 0 )" at bounding box center [713, 150] width 88 height 217
click at [727, 122] on link "المنتجات" at bounding box center [714, 117] width 82 height 13
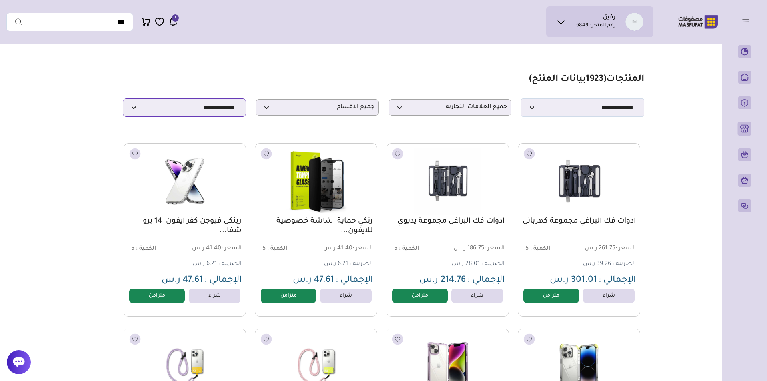
click at [216, 113] on select "**********" at bounding box center [184, 107] width 123 height 18
click at [123, 101] on select "**********" at bounding box center [184, 107] width 123 height 18
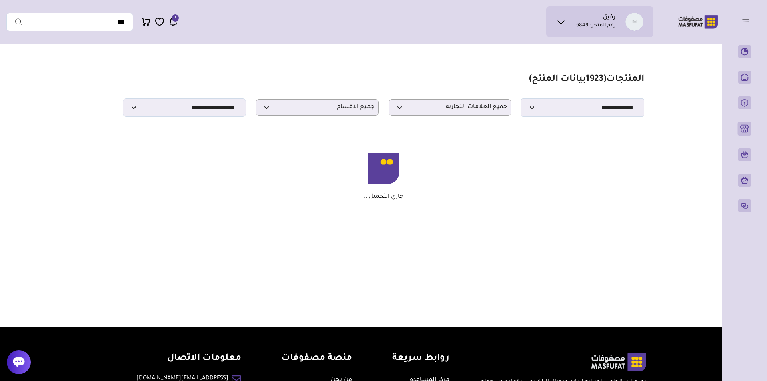
click at [220, 120] on section "مزامنة ( 0 ) تحديد الكل إلغاء التحديد المنتجات (" at bounding box center [384, 142] width 576 height 189
click at [227, 111] on select "**********" at bounding box center [184, 107] width 123 height 18
select select "**********"
click at [123, 101] on select "**********" at bounding box center [184, 107] width 123 height 18
click at [324, 101] on p "جميع الاقسام" at bounding box center [317, 107] width 123 height 16
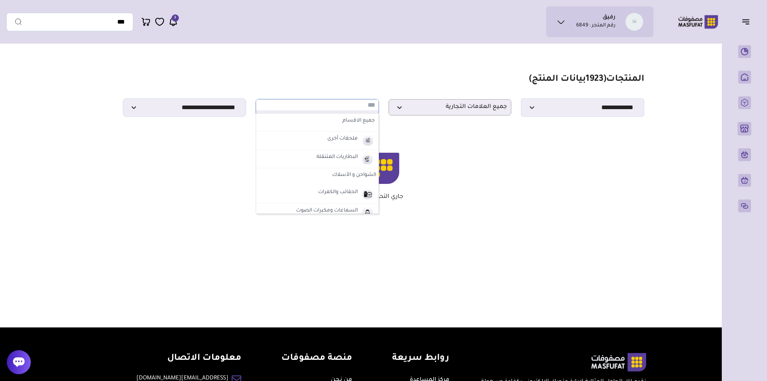
click at [345, 75] on section "**********" at bounding box center [383, 95] width 521 height 43
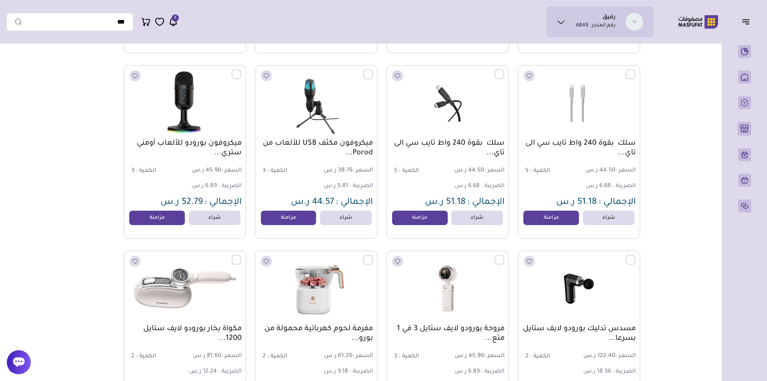
scroll to position [2307, 0]
click at [504, 70] on label at bounding box center [504, 69] width 0 height 1
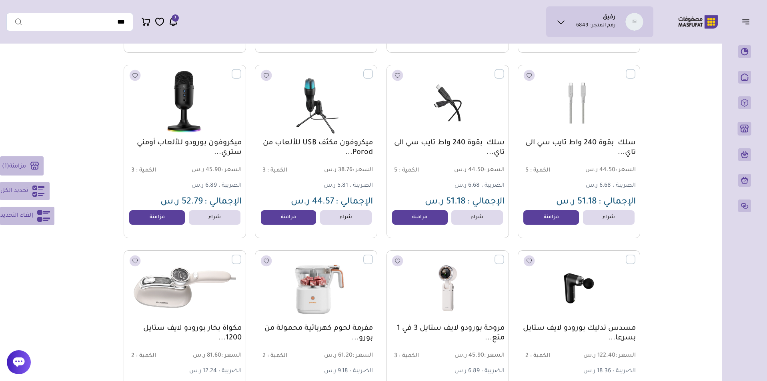
click at [635, 70] on label at bounding box center [635, 69] width 0 height 1
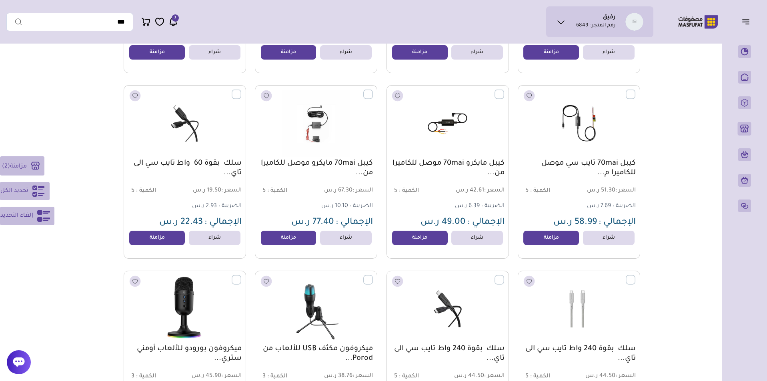
scroll to position [2100, 0]
click at [241, 90] on label at bounding box center [241, 90] width 0 height 1
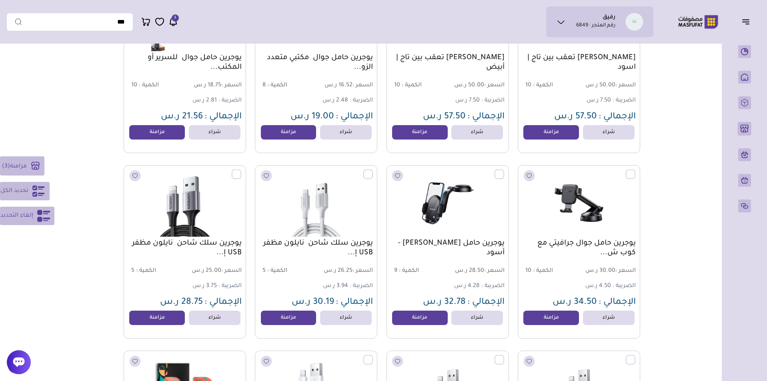
scroll to position [17802, 0]
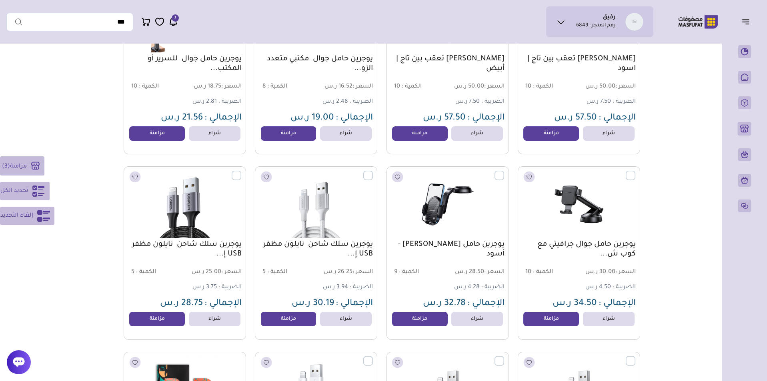
click at [373, 172] on label at bounding box center [373, 171] width 0 height 1
click at [241, 172] on label at bounding box center [241, 171] width 0 height 1
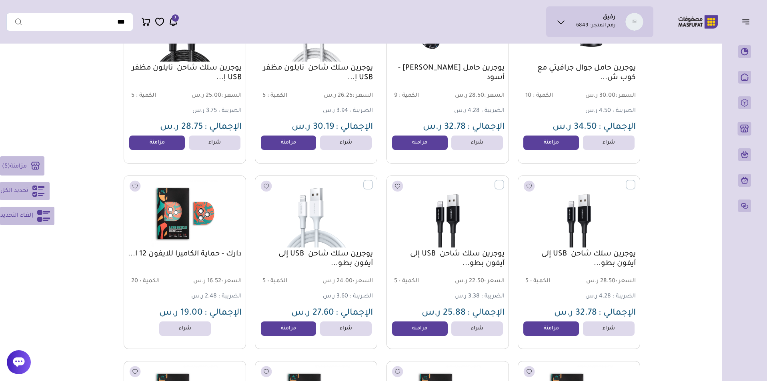
scroll to position [17979, 0]
click at [373, 180] on label at bounding box center [373, 180] width 0 height 1
click at [504, 180] on label at bounding box center [504, 180] width 0 height 1
click at [635, 180] on label at bounding box center [635, 180] width 0 height 1
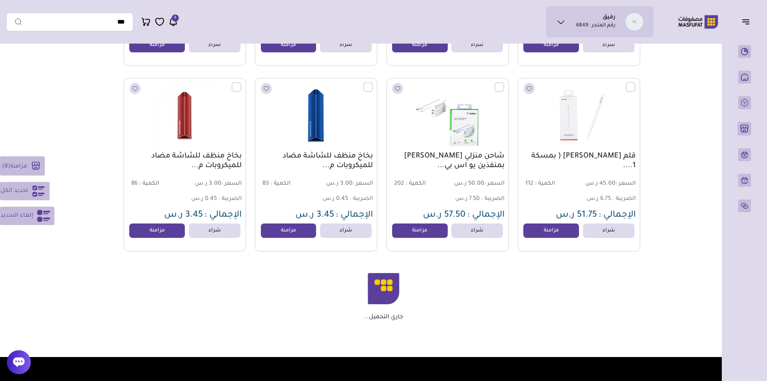
scroll to position [19375, 0]
click at [504, 84] on label at bounding box center [504, 83] width 0 height 1
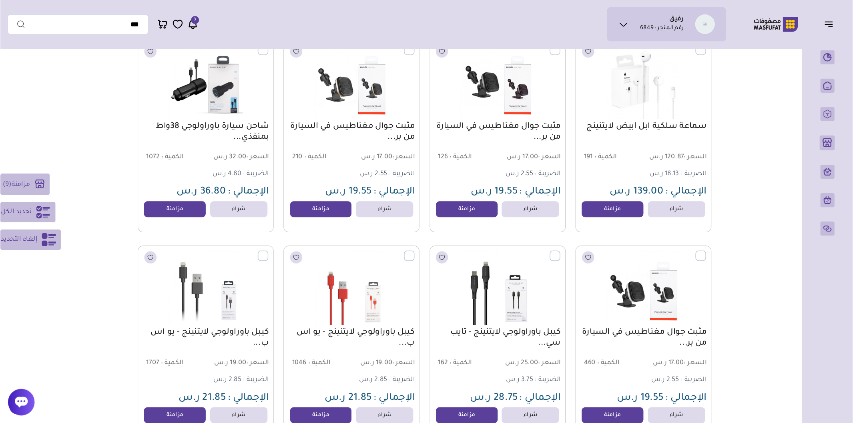
scroll to position [19609, 0]
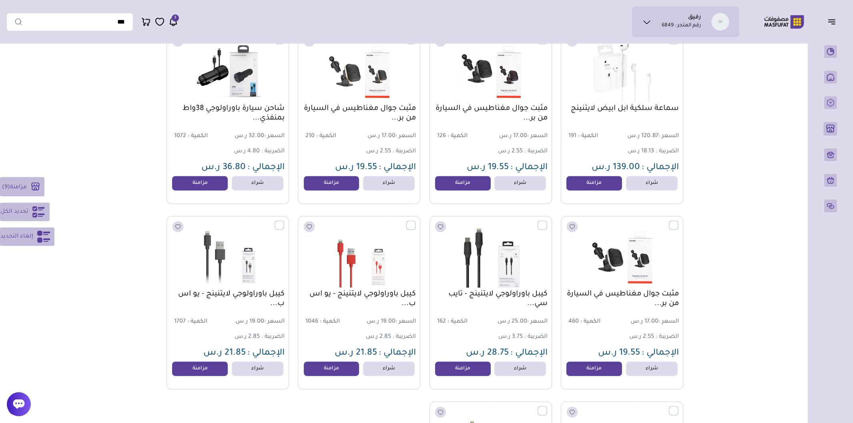
click at [547, 221] on label at bounding box center [547, 220] width 0 height 1
click at [416, 221] on label at bounding box center [416, 220] width 0 height 1
click at [284, 221] on label at bounding box center [284, 220] width 0 height 1
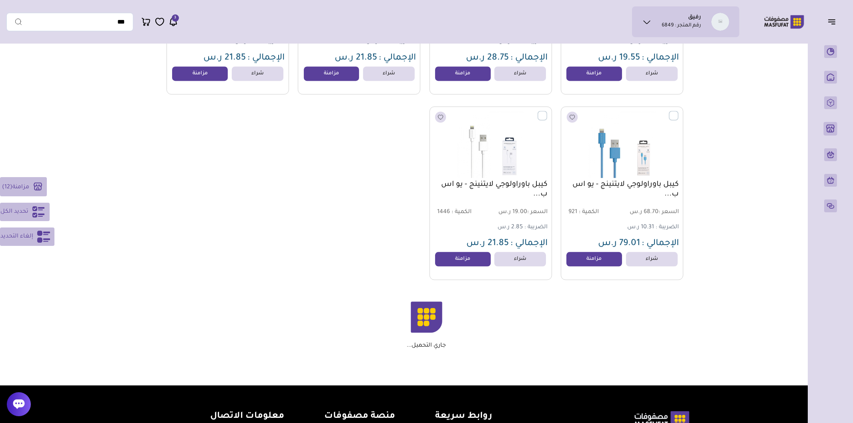
scroll to position [19904, 0]
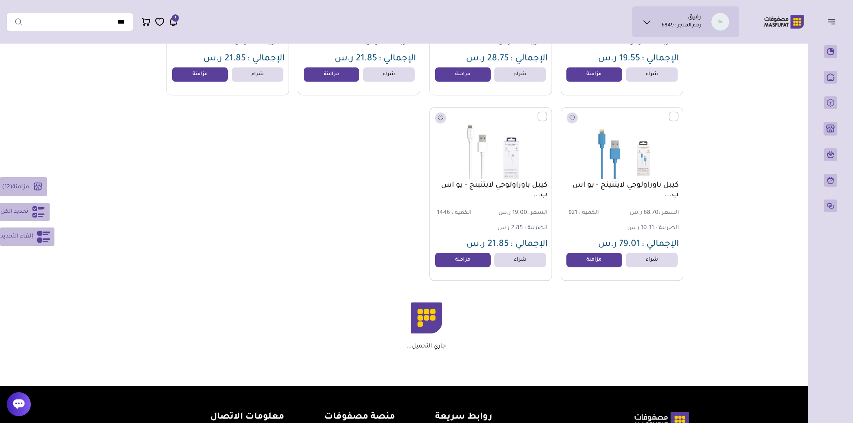
click at [547, 112] on label at bounding box center [547, 112] width 0 height 1
click at [678, 112] on label at bounding box center [678, 112] width 0 height 1
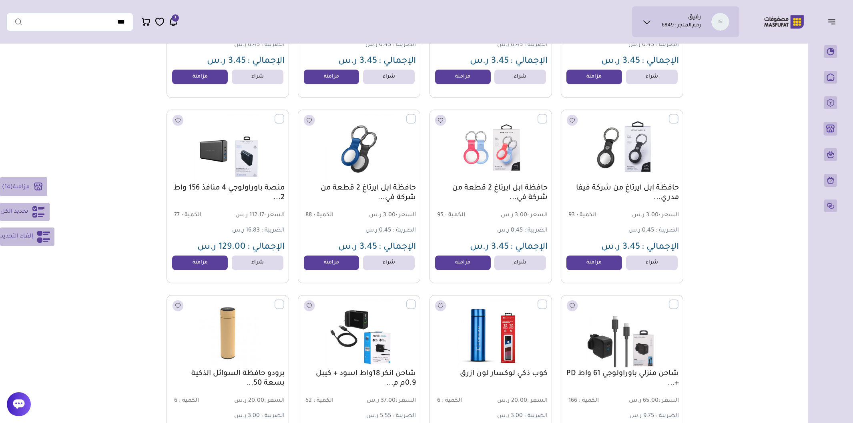
scroll to position [20759, 0]
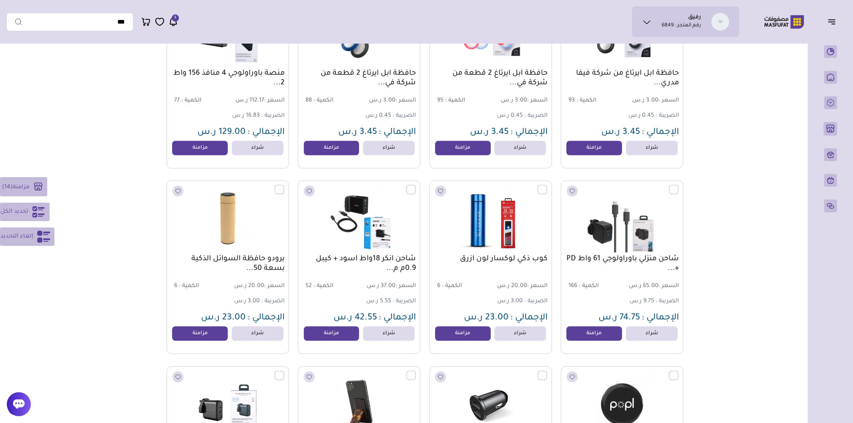
click at [678, 186] on label at bounding box center [678, 185] width 0 height 1
click at [416, 186] on label at bounding box center [416, 185] width 0 height 1
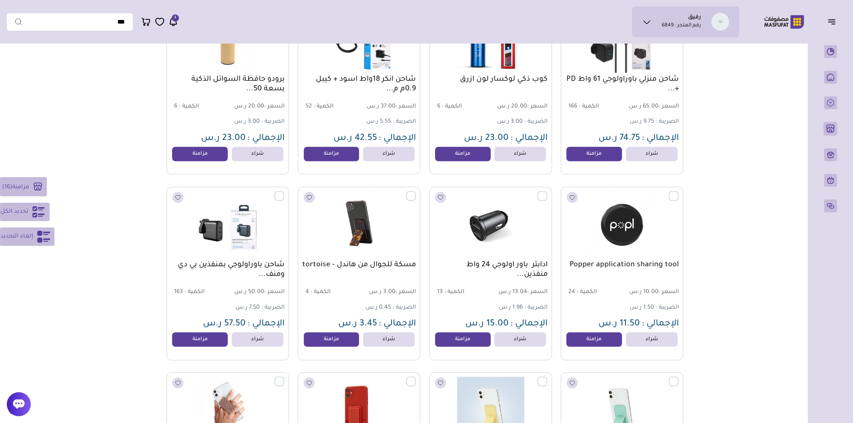
scroll to position [20939, 0]
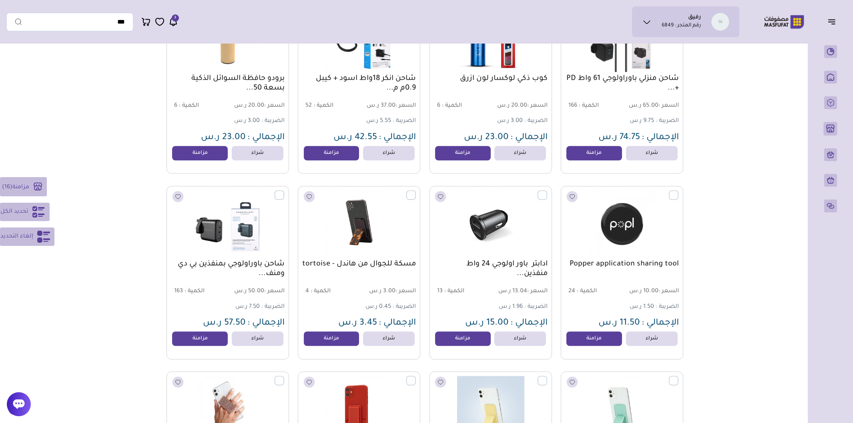
click at [284, 191] on label at bounding box center [284, 190] width 0 height 1
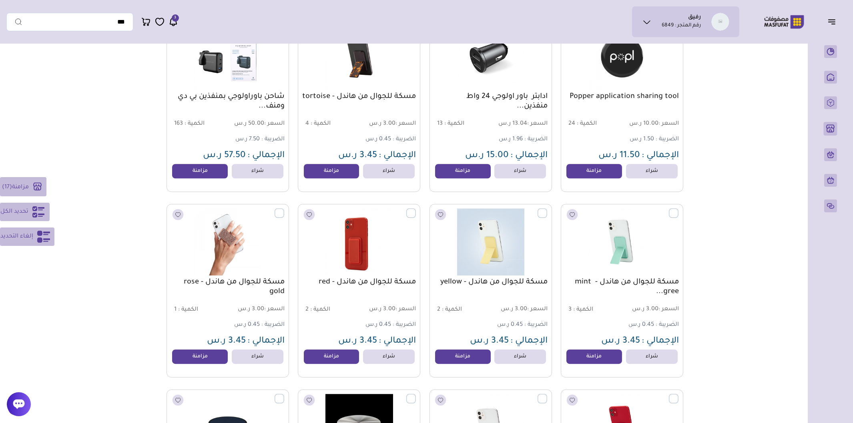
scroll to position [21182, 0]
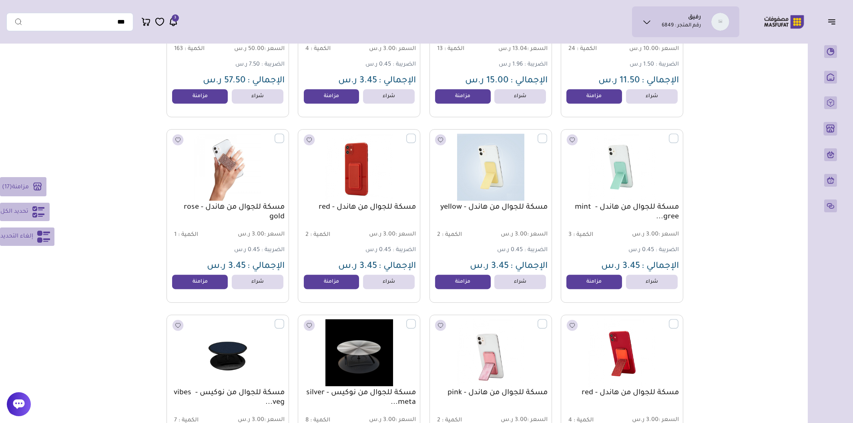
drag, startPoint x: 543, startPoint y: 139, endPoint x: 556, endPoint y: 142, distance: 13.5
click at [547, 134] on label at bounding box center [547, 133] width 0 height 1
click at [678, 134] on label at bounding box center [678, 133] width 0 height 1
click at [416, 134] on label at bounding box center [416, 133] width 0 height 1
click at [284, 134] on label at bounding box center [284, 133] width 0 height 1
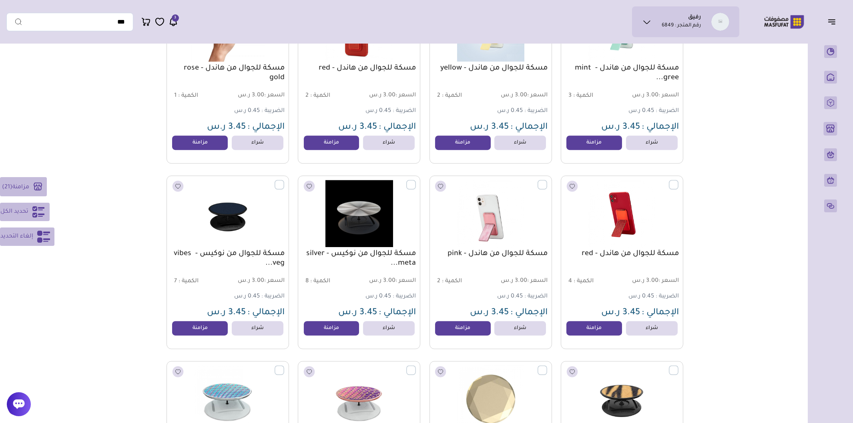
scroll to position [21352, 0]
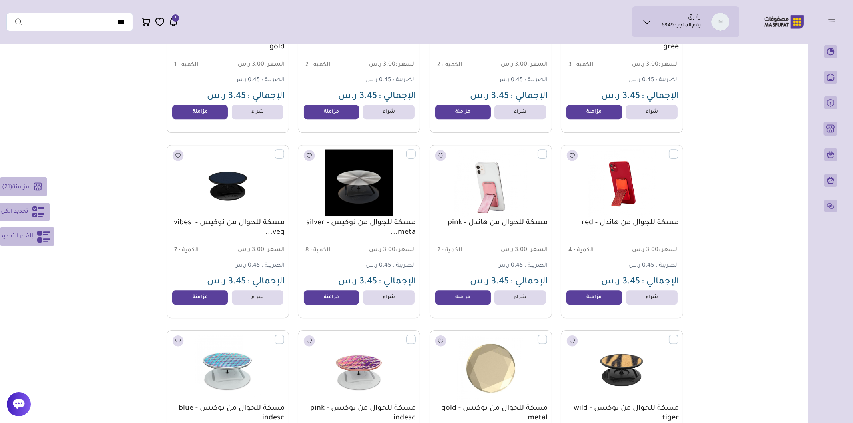
click at [547, 150] on label at bounding box center [547, 149] width 0 height 1
click at [678, 150] on label at bounding box center [678, 149] width 0 height 1
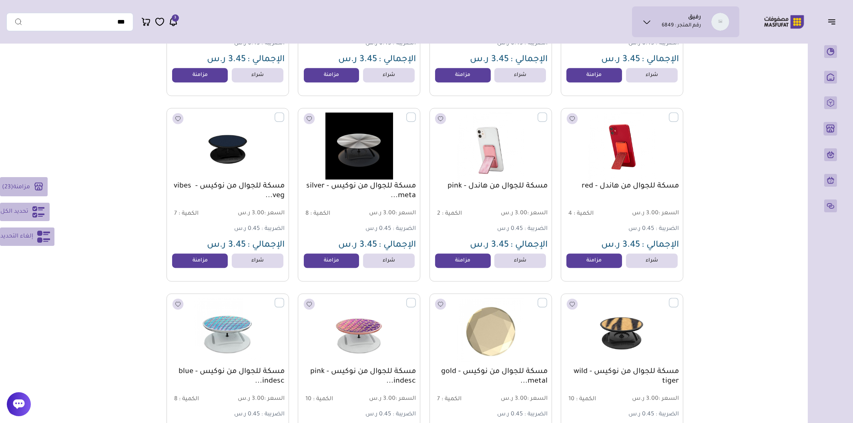
scroll to position [21388, 0]
click at [416, 113] on label at bounding box center [416, 112] width 0 height 1
click at [284, 113] on label at bounding box center [284, 112] width 0 height 1
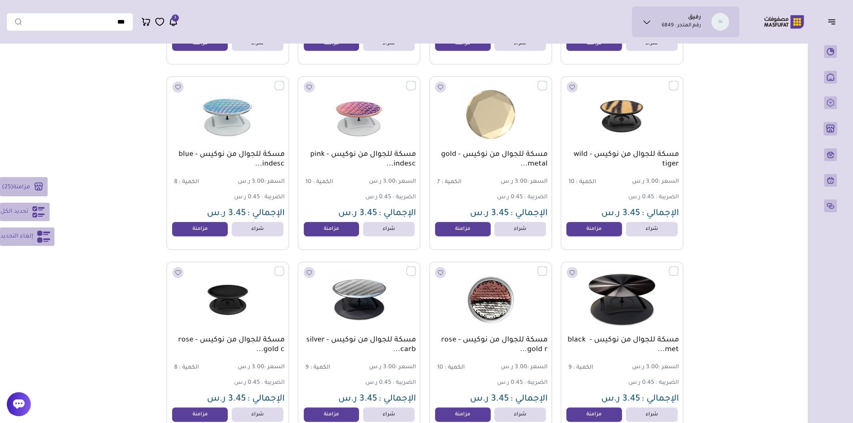
scroll to position [21600, 0]
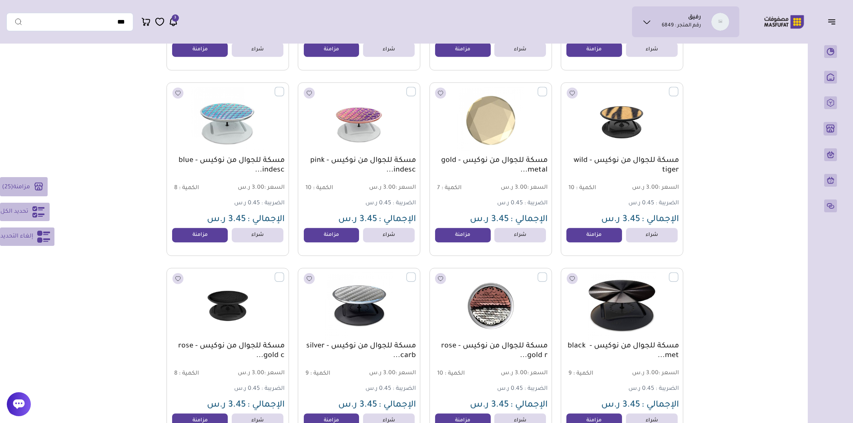
click at [284, 88] on label at bounding box center [284, 87] width 0 height 1
click at [416, 88] on label at bounding box center [416, 87] width 0 height 1
click at [678, 88] on label at bounding box center [678, 87] width 0 height 1
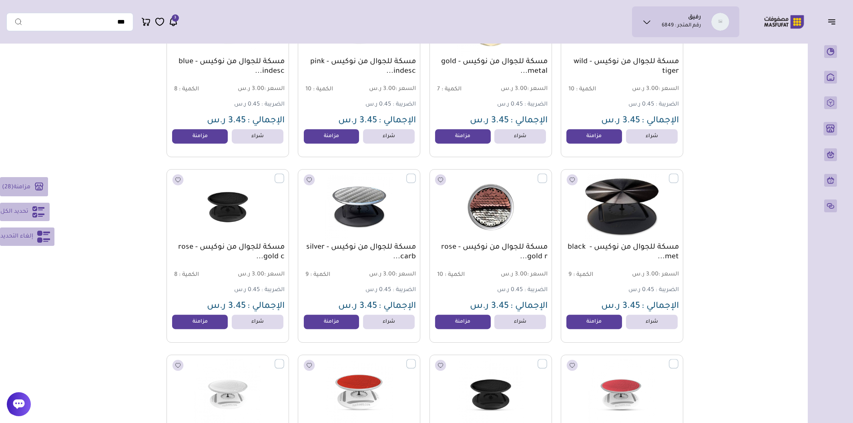
click at [678, 174] on label at bounding box center [678, 174] width 0 height 1
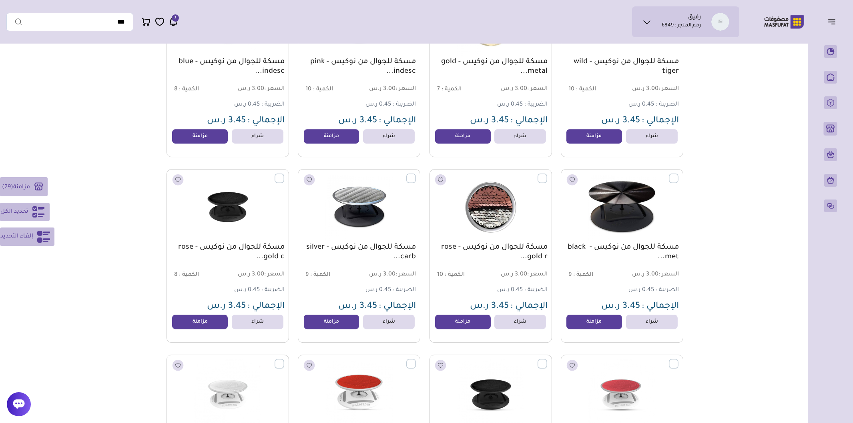
click at [547, 174] on label at bounding box center [547, 174] width 0 height 1
click at [416, 174] on label at bounding box center [416, 174] width 0 height 1
click at [284, 174] on label at bounding box center [284, 174] width 0 height 1
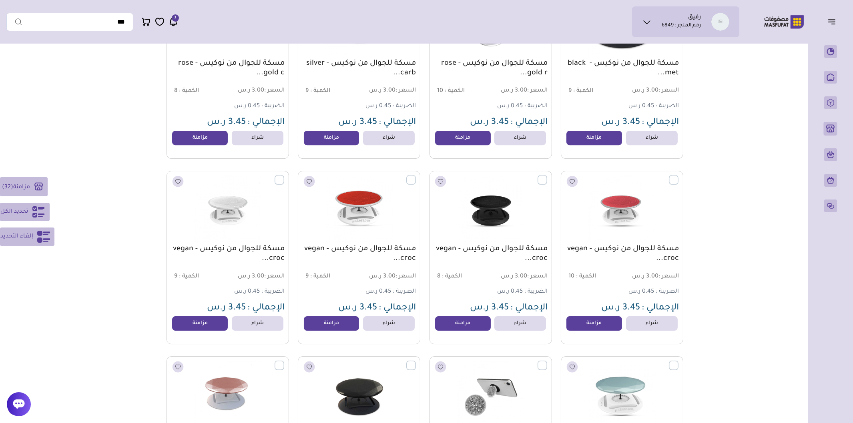
scroll to position [21945, 0]
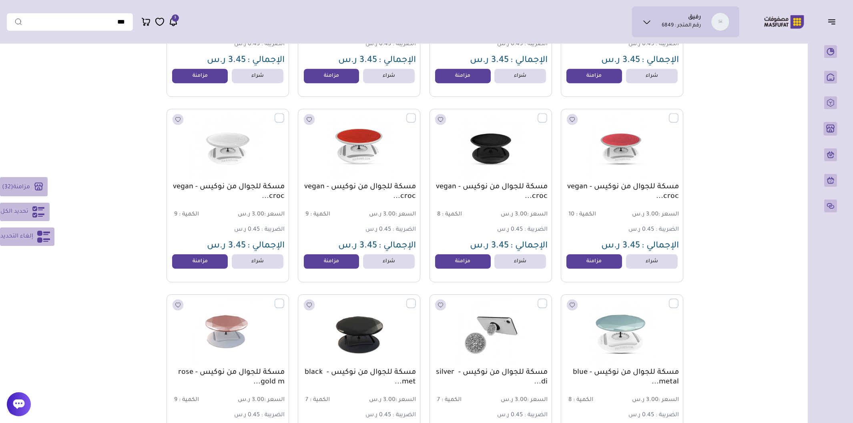
click at [284, 114] on label at bounding box center [284, 113] width 0 height 1
click at [416, 114] on label at bounding box center [416, 113] width 0 height 1
click at [547, 114] on label at bounding box center [547, 113] width 0 height 1
click at [678, 114] on label at bounding box center [678, 113] width 0 height 1
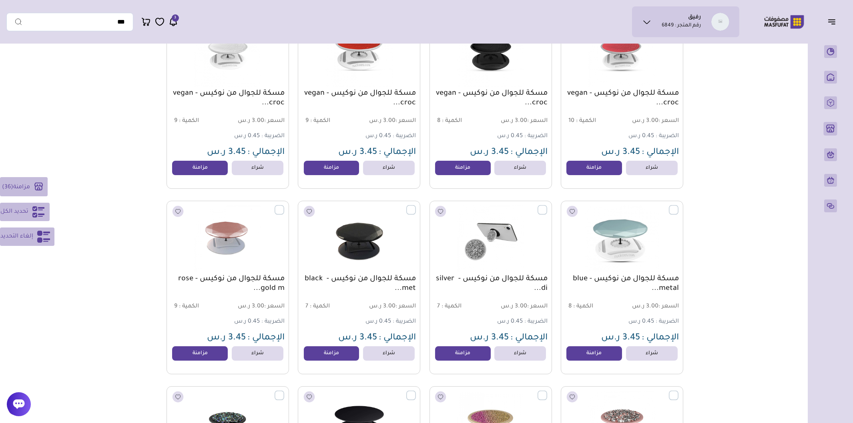
click at [678, 206] on label at bounding box center [678, 205] width 0 height 1
click at [547, 206] on label at bounding box center [547, 205] width 0 height 1
click at [416, 206] on label at bounding box center [416, 205] width 0 height 1
click at [284, 206] on label at bounding box center [284, 205] width 0 height 1
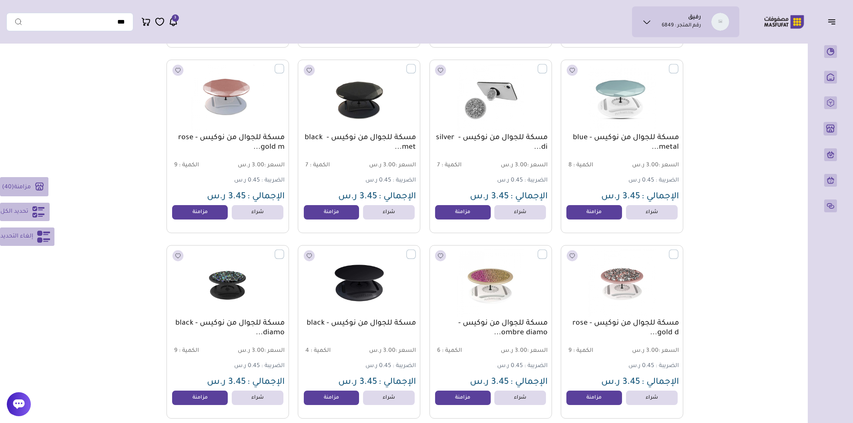
scroll to position [22246, 0]
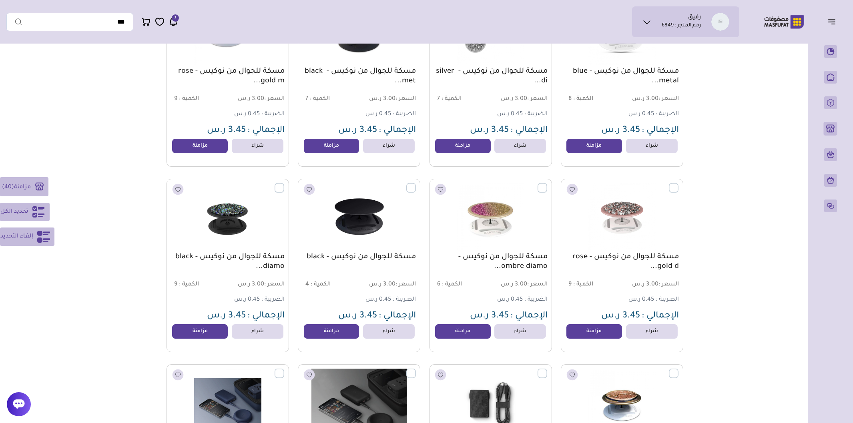
click at [284, 184] on label at bounding box center [284, 183] width 0 height 1
click at [416, 184] on label at bounding box center [416, 183] width 0 height 1
click at [547, 184] on label at bounding box center [547, 183] width 0 height 1
click at [678, 184] on label at bounding box center [678, 183] width 0 height 1
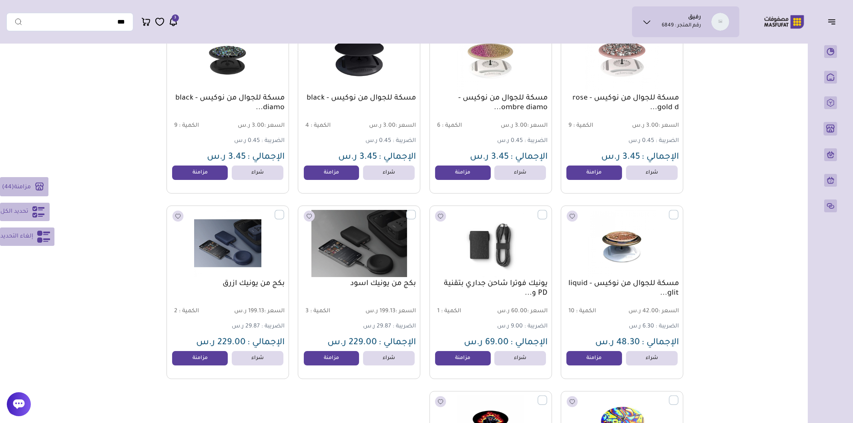
scroll to position [22405, 0]
click at [678, 210] on label at bounding box center [678, 210] width 0 height 1
click at [547, 210] on label at bounding box center [547, 210] width 0 height 1
click at [416, 210] on label at bounding box center [416, 210] width 0 height 1
click at [284, 210] on label at bounding box center [284, 210] width 0 height 1
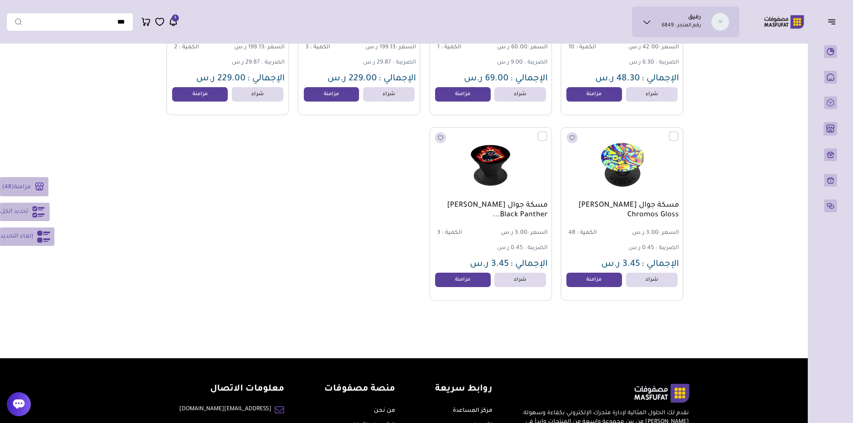
scroll to position [22659, 0]
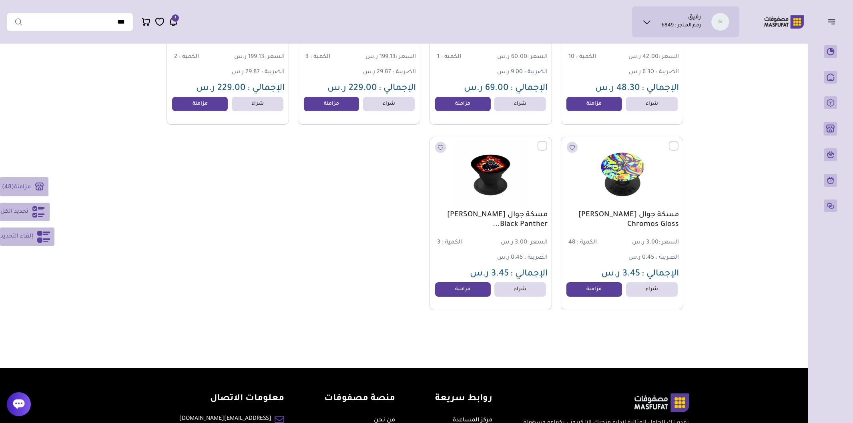
click at [547, 142] on label at bounding box center [547, 141] width 0 height 1
click at [678, 142] on label at bounding box center [678, 141] width 0 height 1
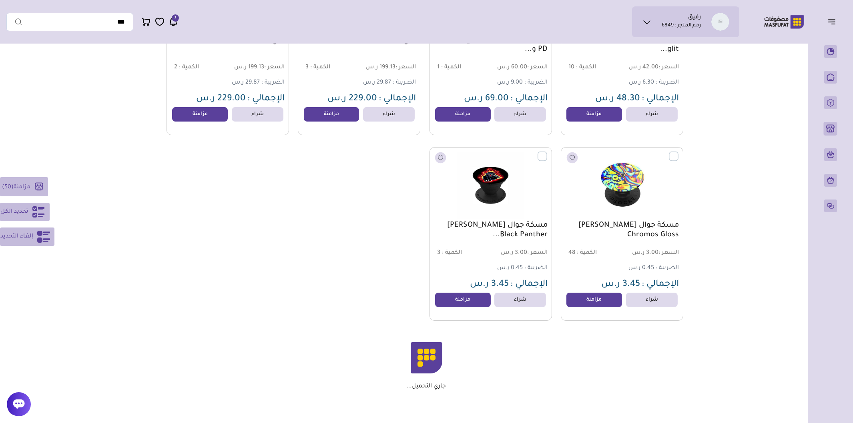
scroll to position [22627, 0]
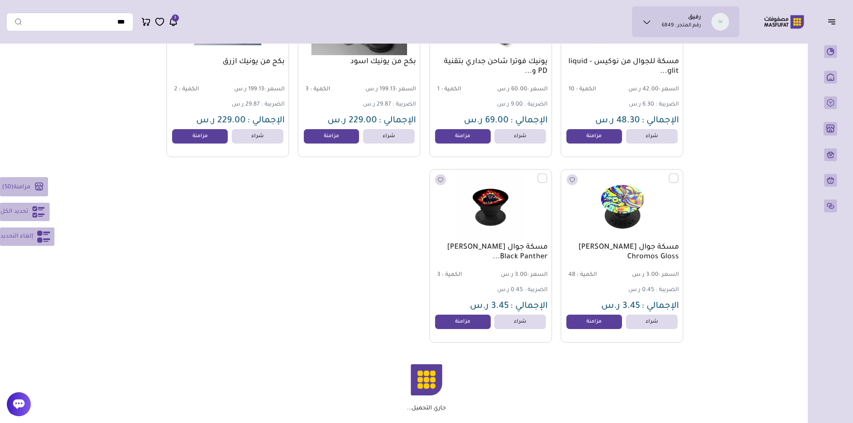
click at [37, 181] on rect at bounding box center [39, 187] width 14 height 14
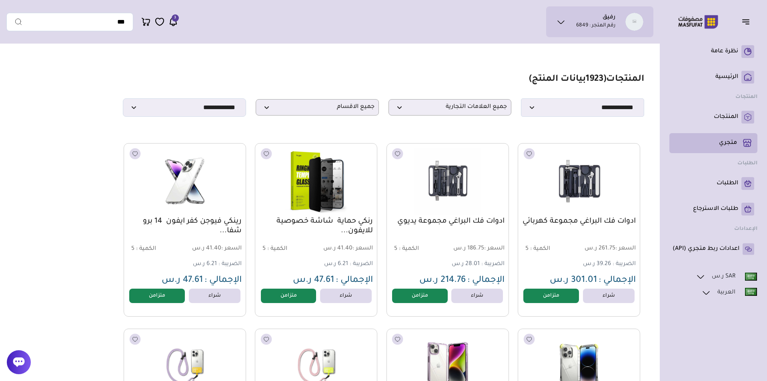
click at [744, 146] on rect at bounding box center [748, 143] width 14 height 14
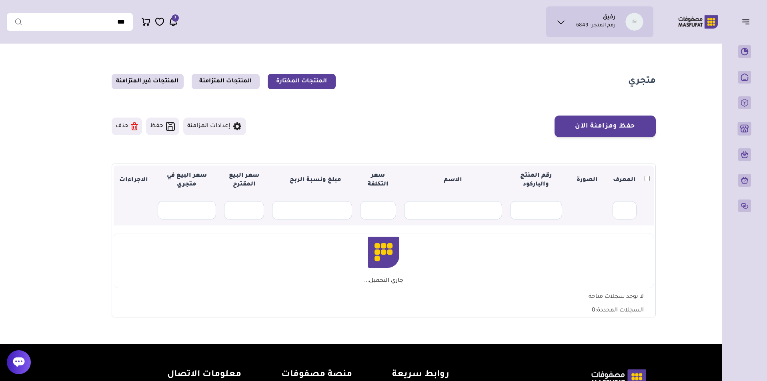
click at [138, 132] on button "حذف" at bounding box center [127, 127] width 30 height 18
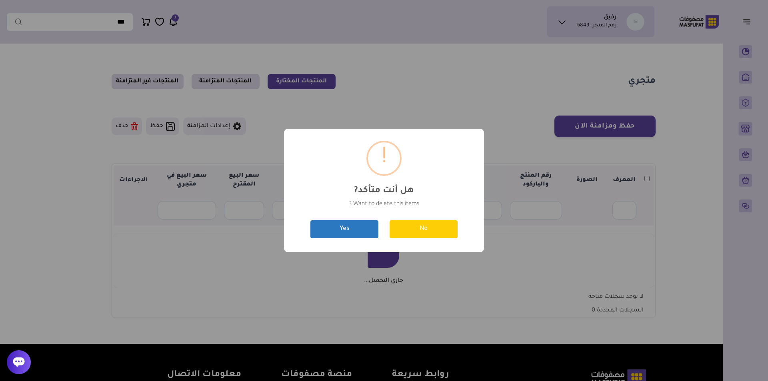
click at [370, 226] on button "Yes" at bounding box center [344, 229] width 68 height 18
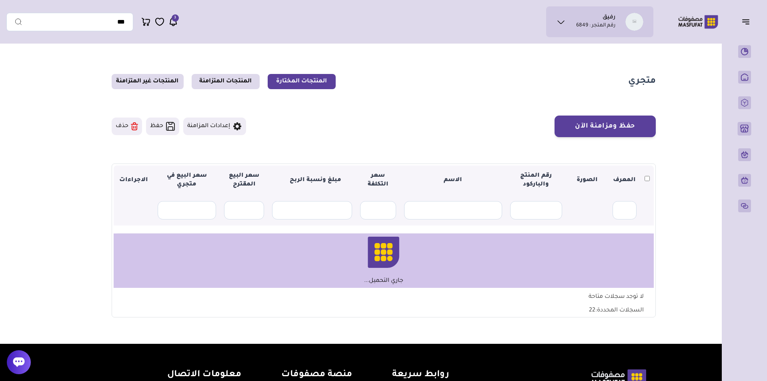
click at [130, 125] on button "حذف" at bounding box center [127, 127] width 30 height 18
click at [132, 126] on icon at bounding box center [134, 128] width 5 height 4
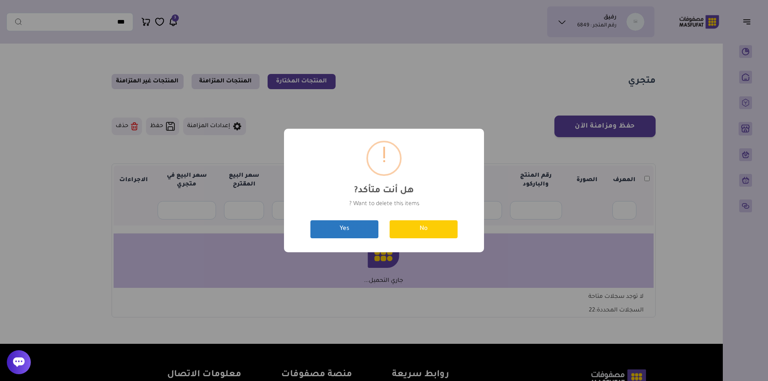
click at [338, 227] on button "Yes" at bounding box center [344, 229] width 68 height 18
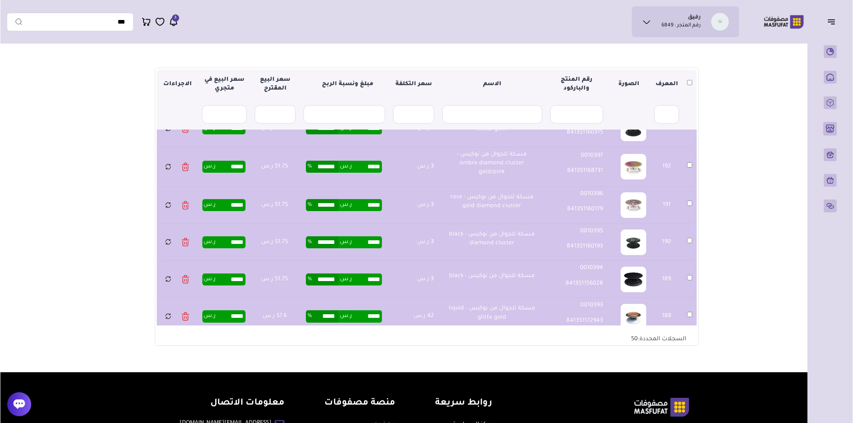
scroll to position [9, 0]
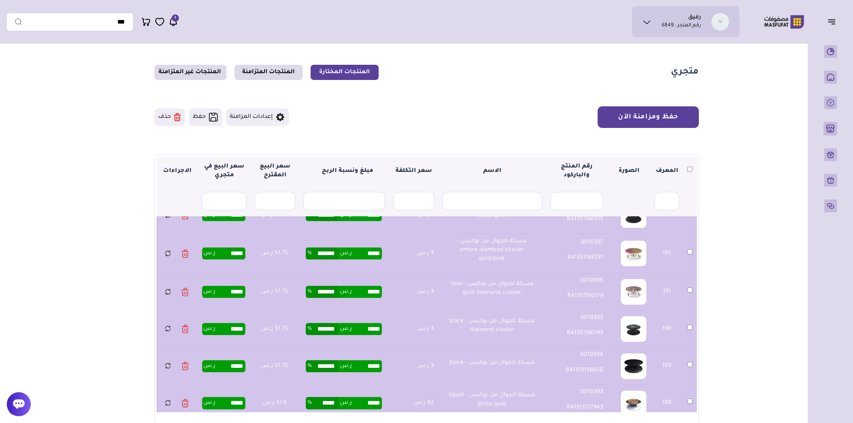
click at [677, 122] on button "حفظ ومزامنة الآن" at bounding box center [647, 117] width 101 height 22
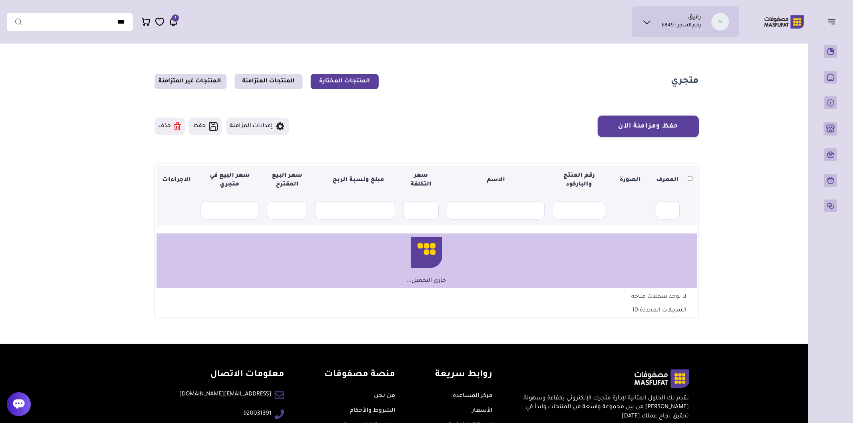
click at [163, 122] on button "حذف" at bounding box center [169, 127] width 30 height 18
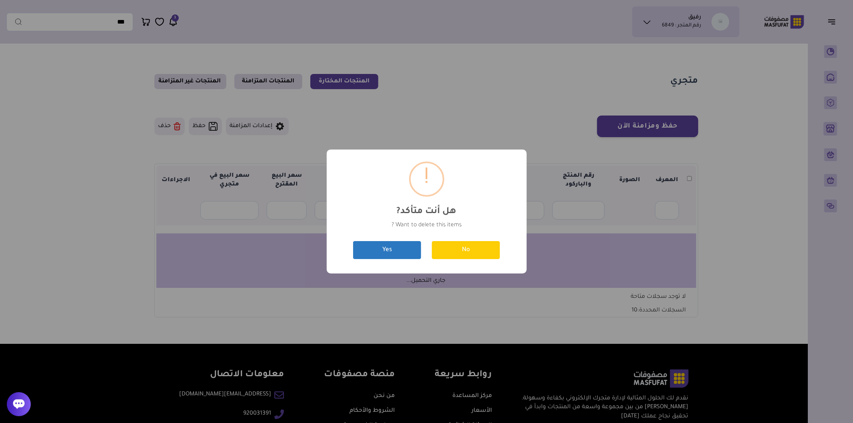
click at [394, 251] on button "Yes" at bounding box center [387, 250] width 68 height 18
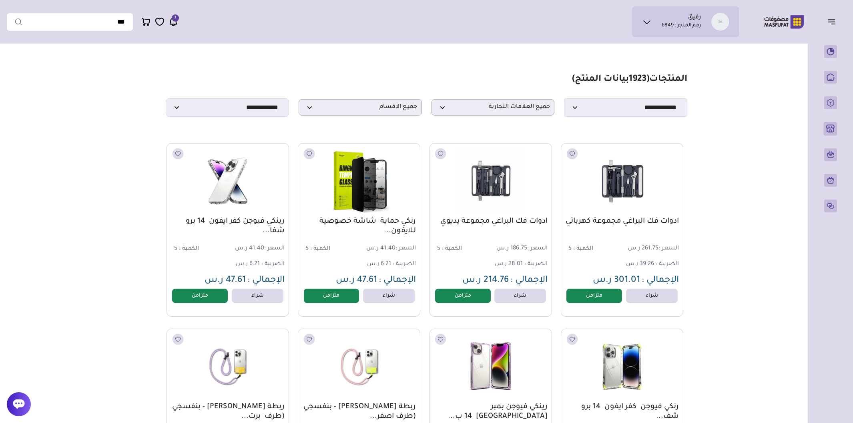
click at [376, 99] on section "**********" at bounding box center [426, 95] width 521 height 43
click at [254, 103] on select "**********" at bounding box center [227, 107] width 123 height 18
select select "**********"
click at [166, 101] on select "**********" at bounding box center [227, 107] width 123 height 18
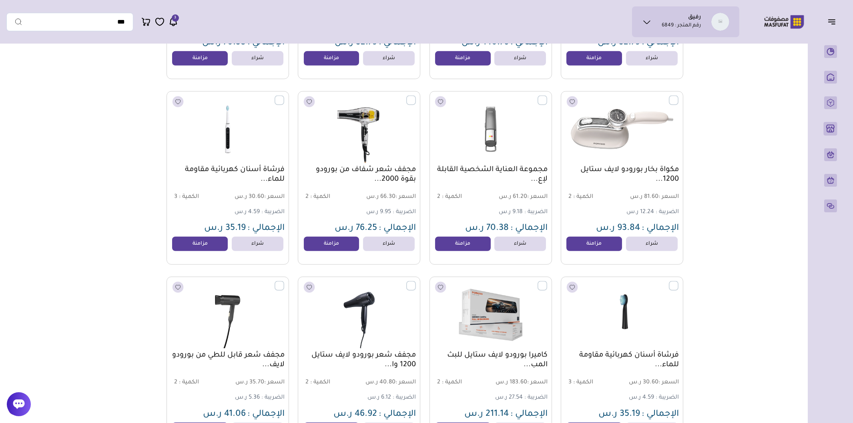
scroll to position [1476, 0]
